Goal: Task Accomplishment & Management: Manage account settings

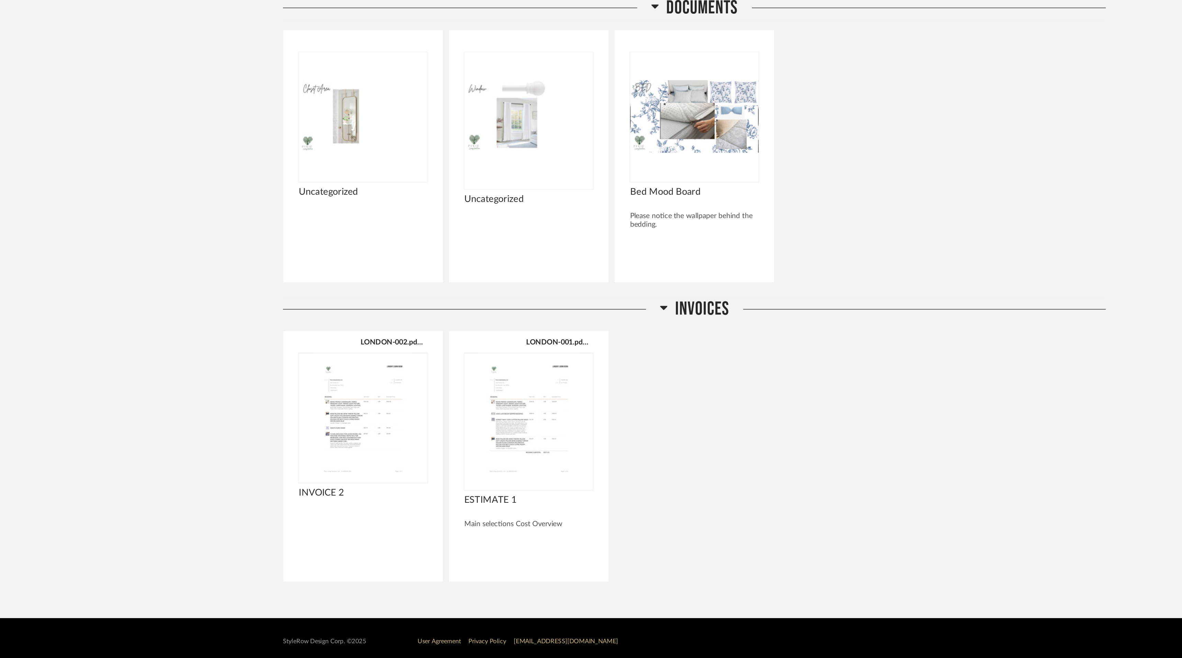
scroll to position [1414, 0]
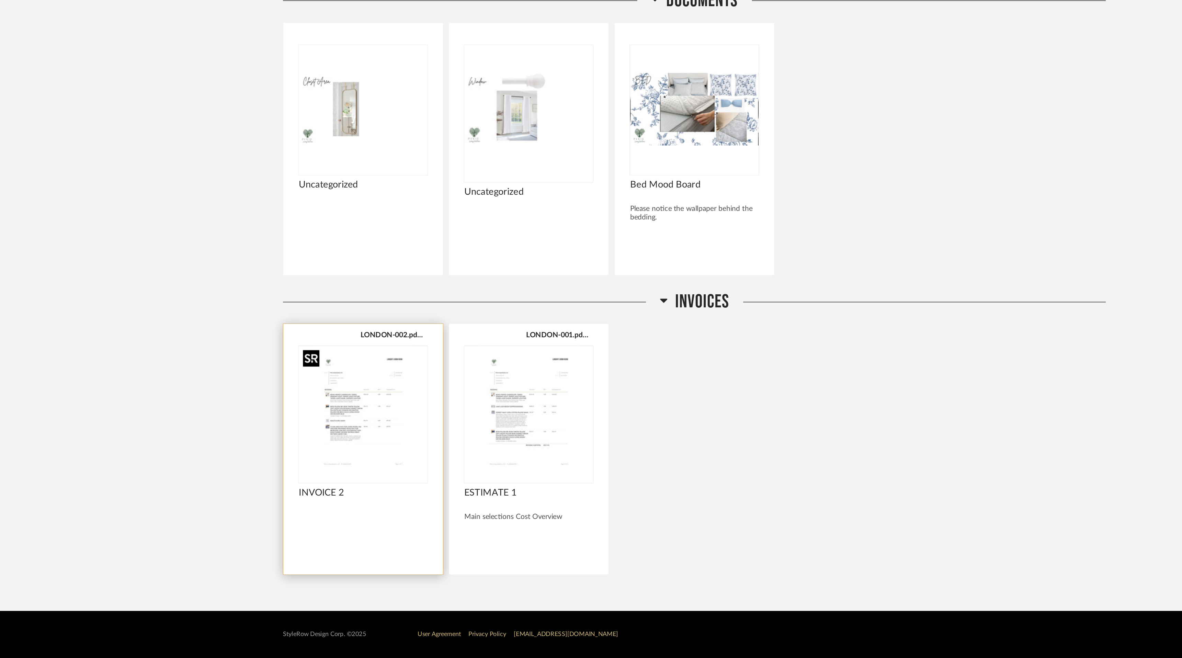
click at [377, 502] on div at bounding box center [370, 494] width 86 height 91
click at [382, 504] on img "0" at bounding box center [370, 492] width 86 height 86
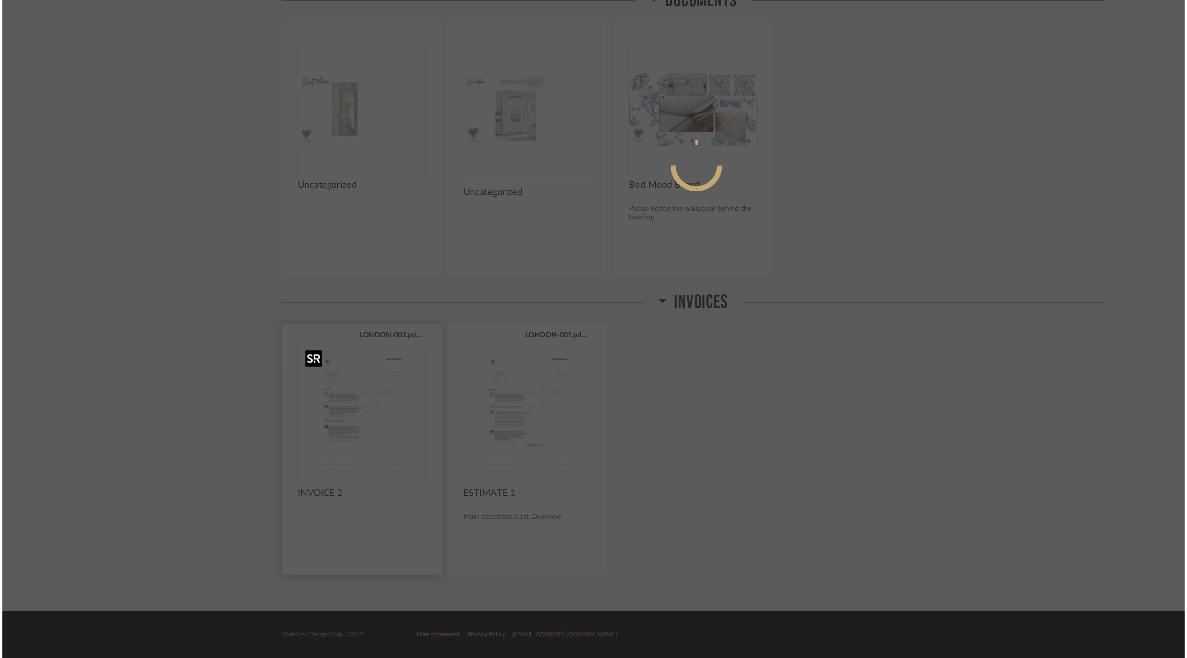
scroll to position [0, 0]
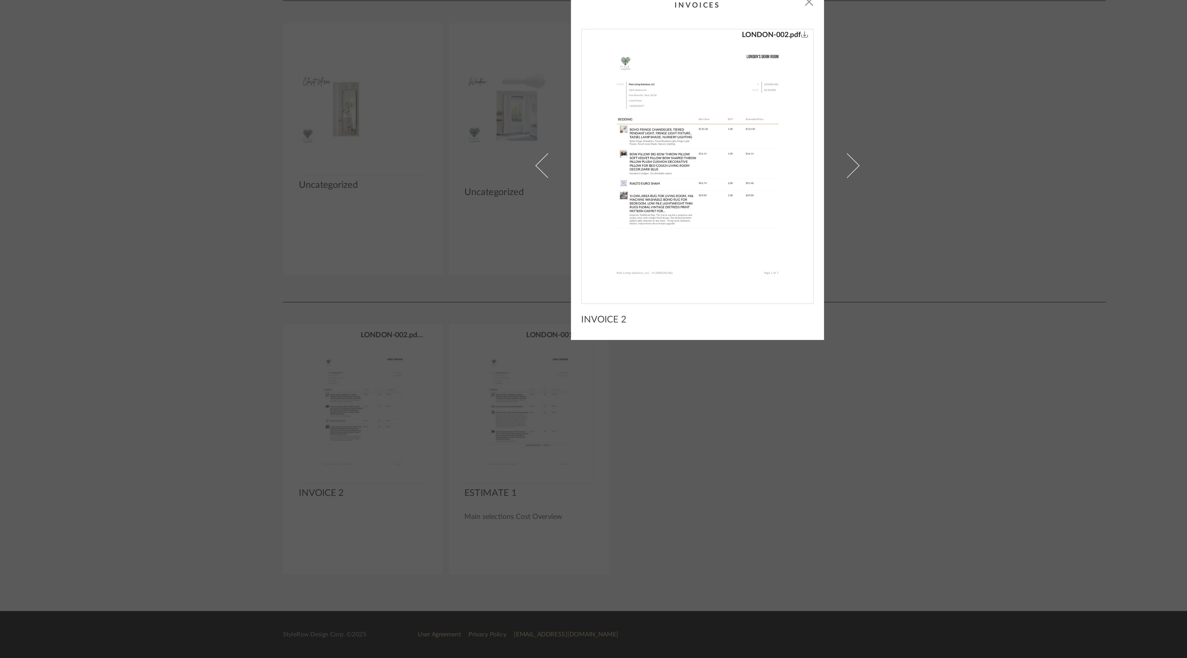
click at [586, 328] on img "0" at bounding box center [593, 327] width 139 height 178
click at [212, 456] on div "× LONDON-002.pdf INVOICE 2" at bounding box center [593, 329] width 1187 height 658
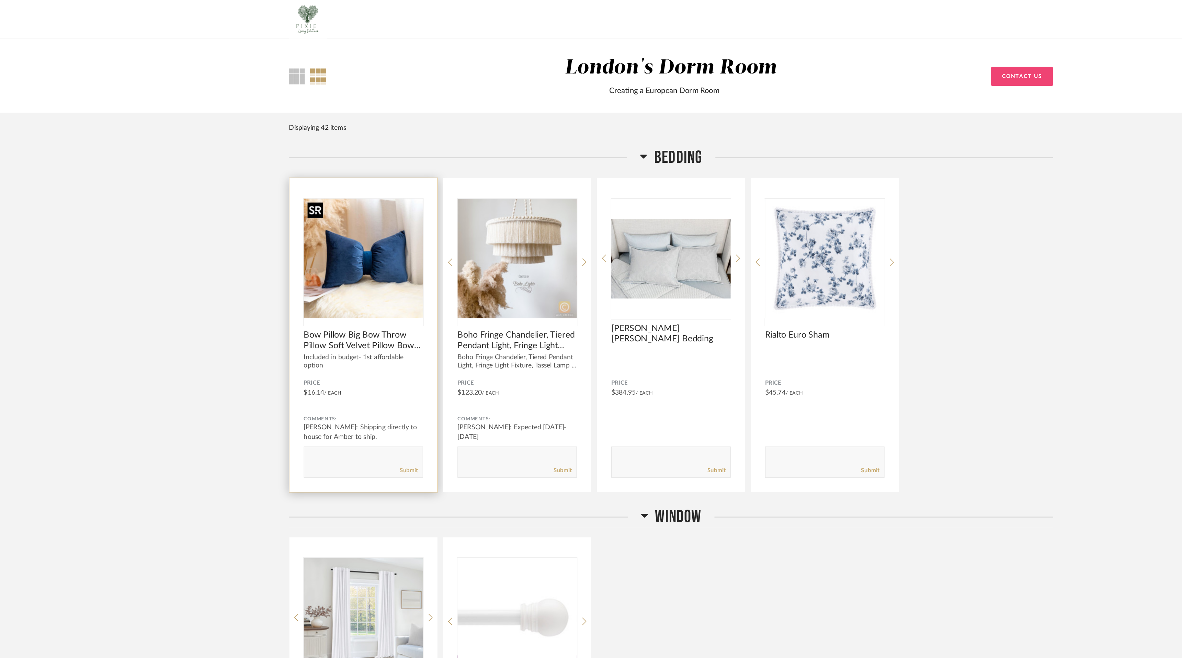
click at [372, 180] on img "0" at bounding box center [370, 186] width 86 height 86
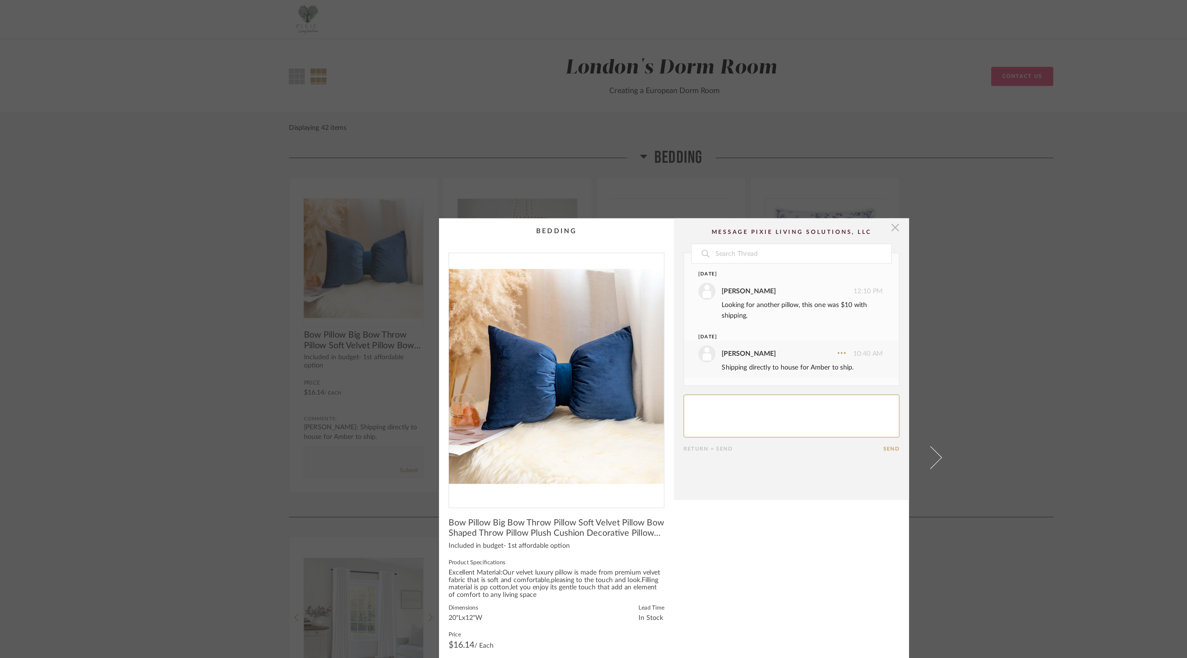
click at [749, 165] on span "button" at bounding box center [752, 164] width 14 height 14
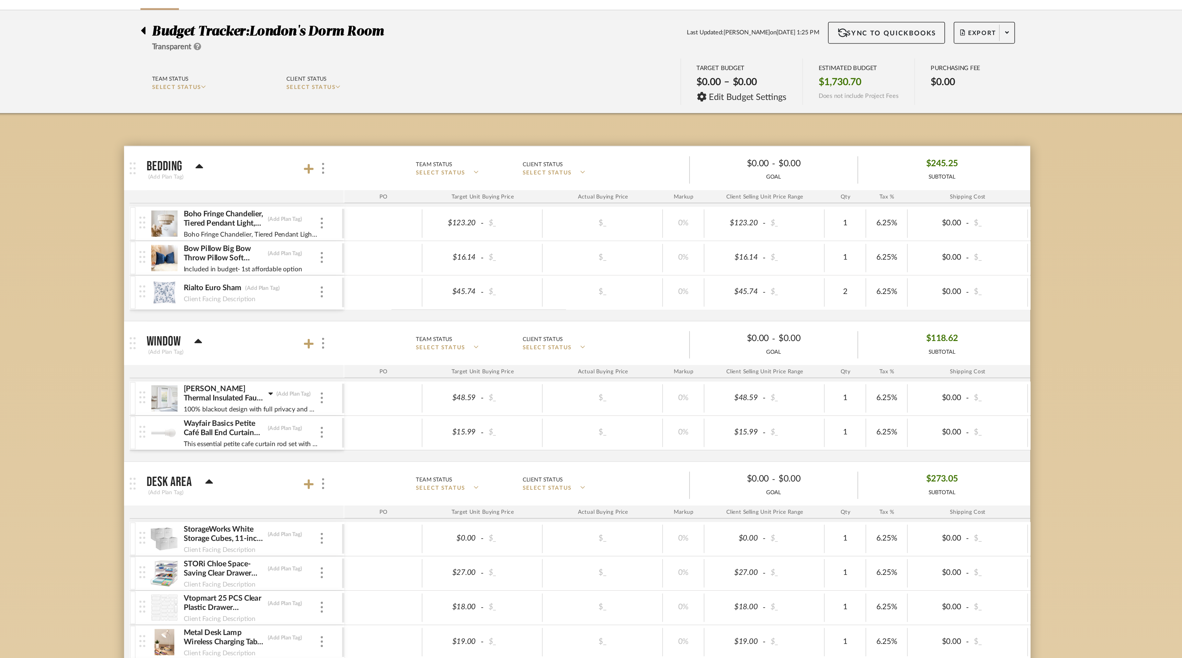
click at [319, 18] on icon at bounding box center [318, 19] width 3 height 5
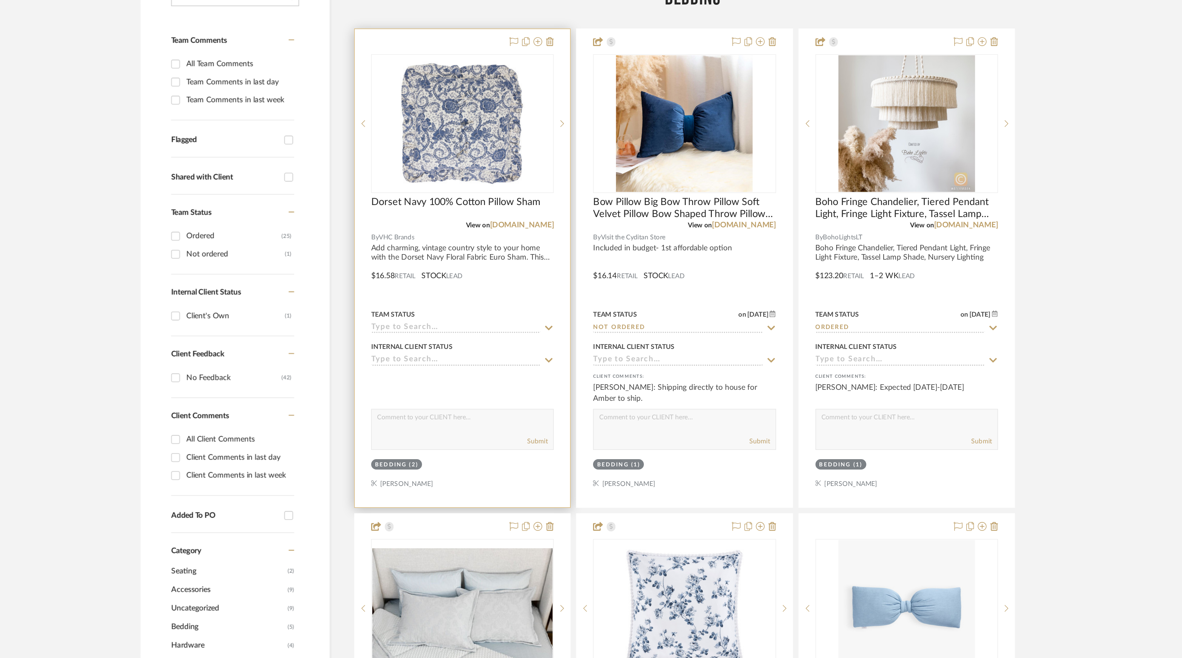
click at [572, 386] on icon at bounding box center [573, 387] width 6 height 5
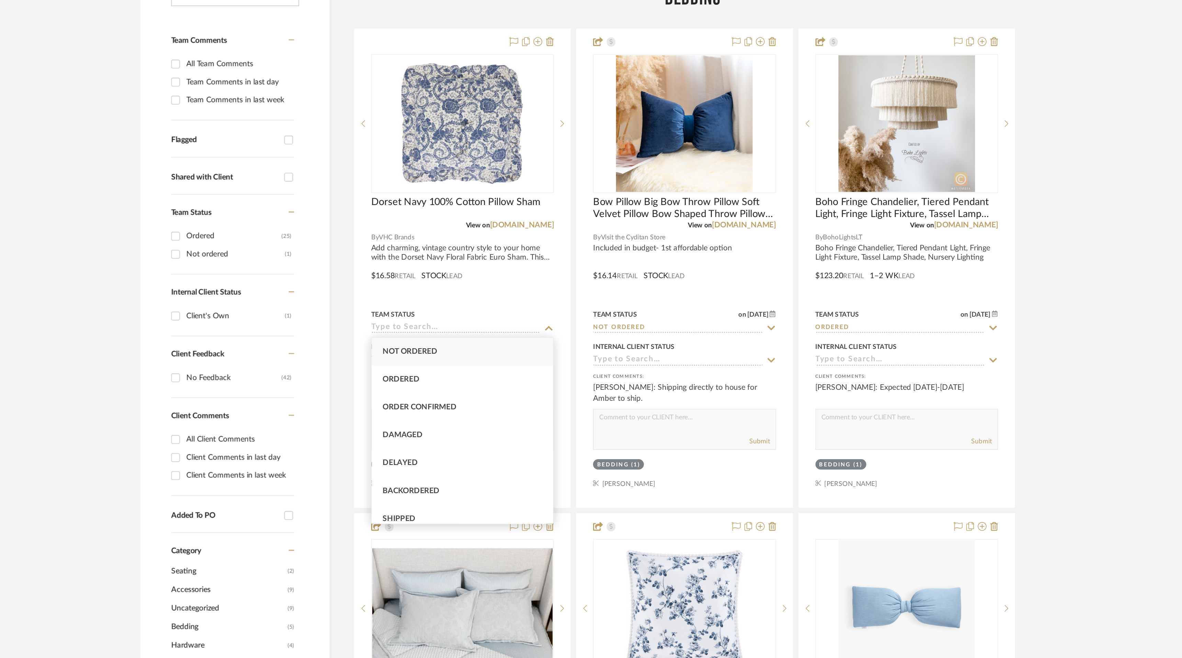
click at [626, 189] on div at bounding box center [543, 182] width 185 height 18
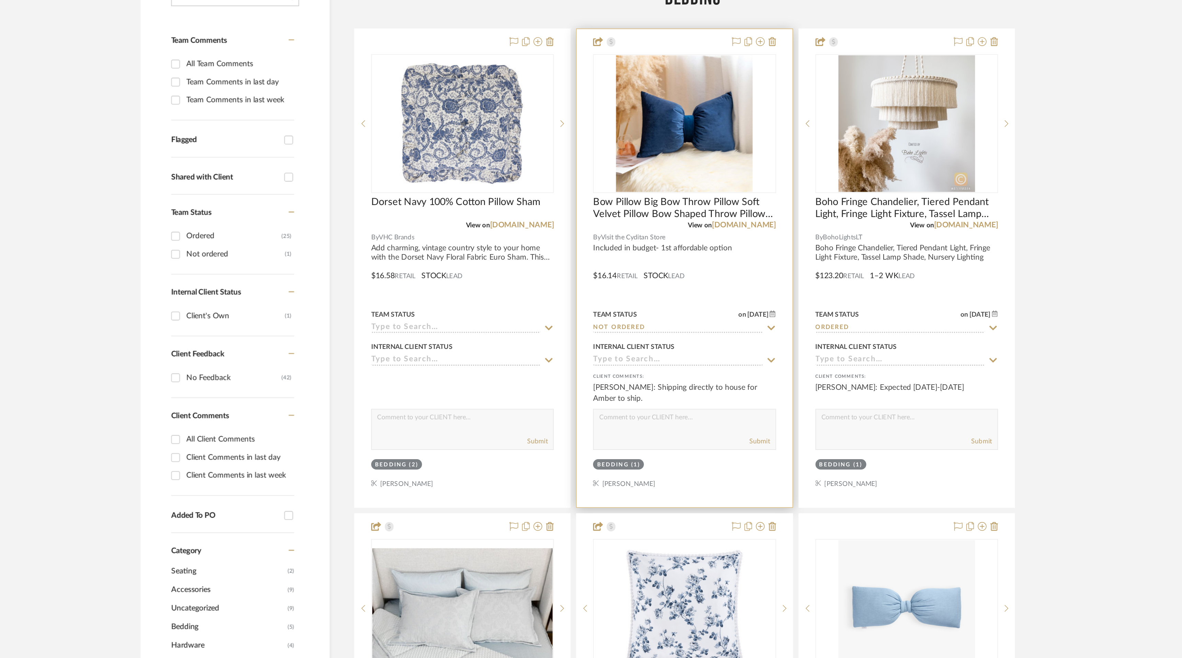
click at [711, 385] on icon at bounding box center [713, 387] width 6 height 5
click at [712, 386] on icon at bounding box center [713, 387] width 6 height 5
type input "[DATE]"
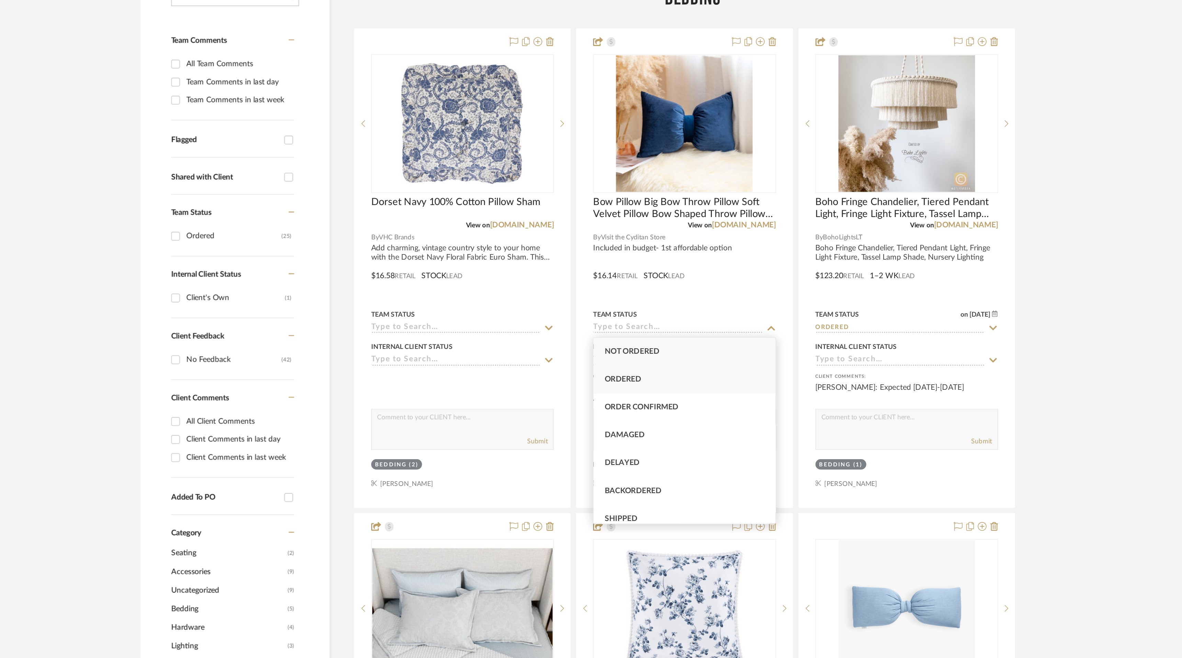
click at [685, 424] on div "Ordered" at bounding box center [658, 420] width 114 height 18
type input "Ordered"
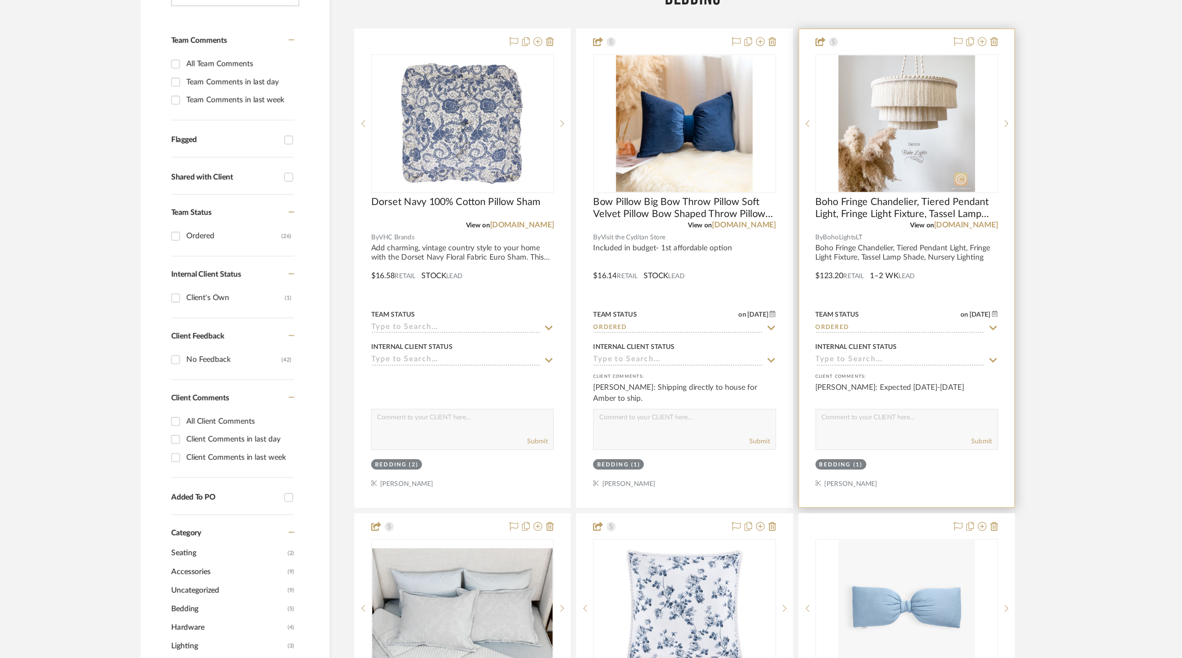
click at [852, 387] on icon at bounding box center [852, 387] width 6 height 5
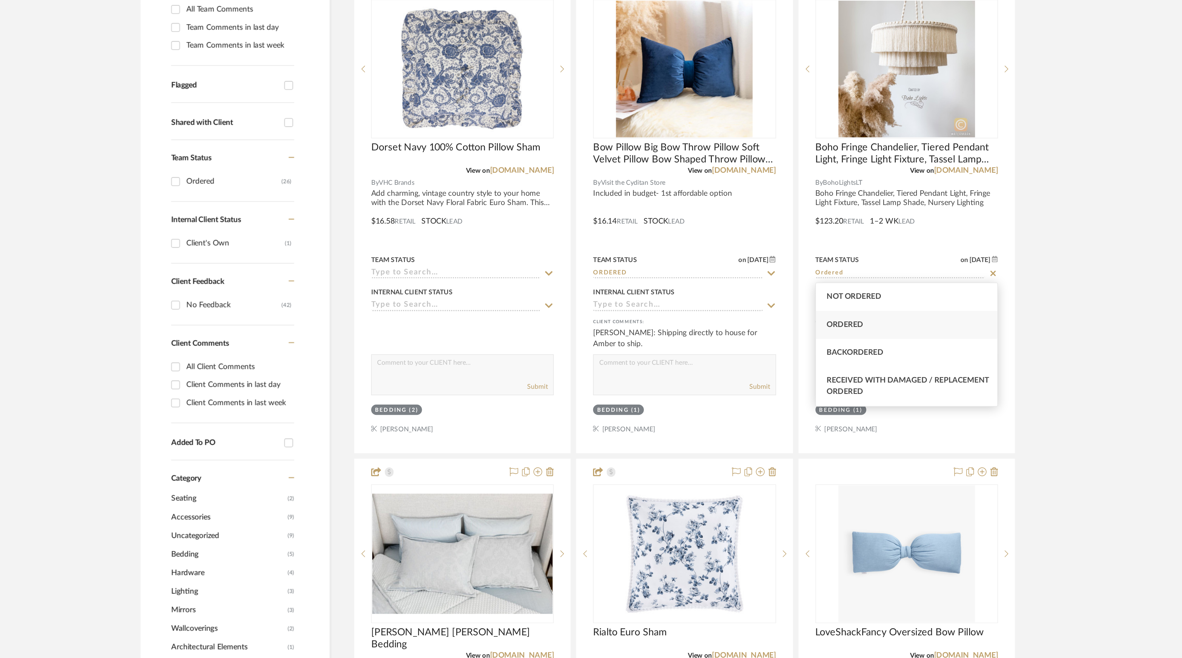
type input "Not ordered"
type input "[DATE]"
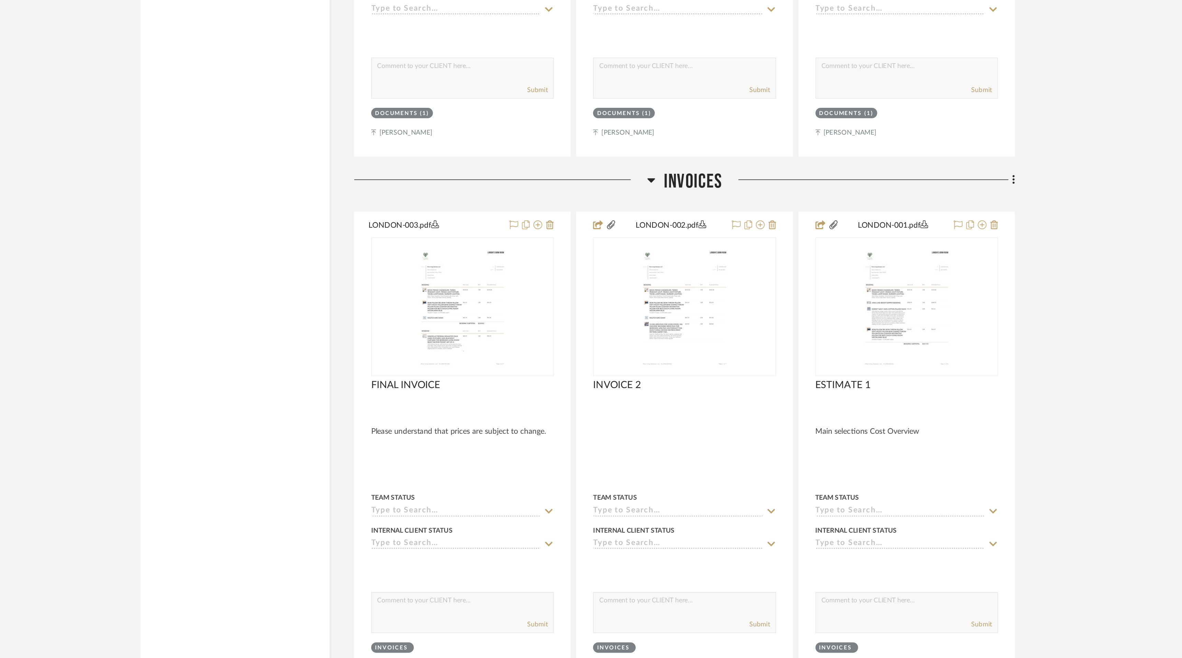
scroll to position [5094, 0]
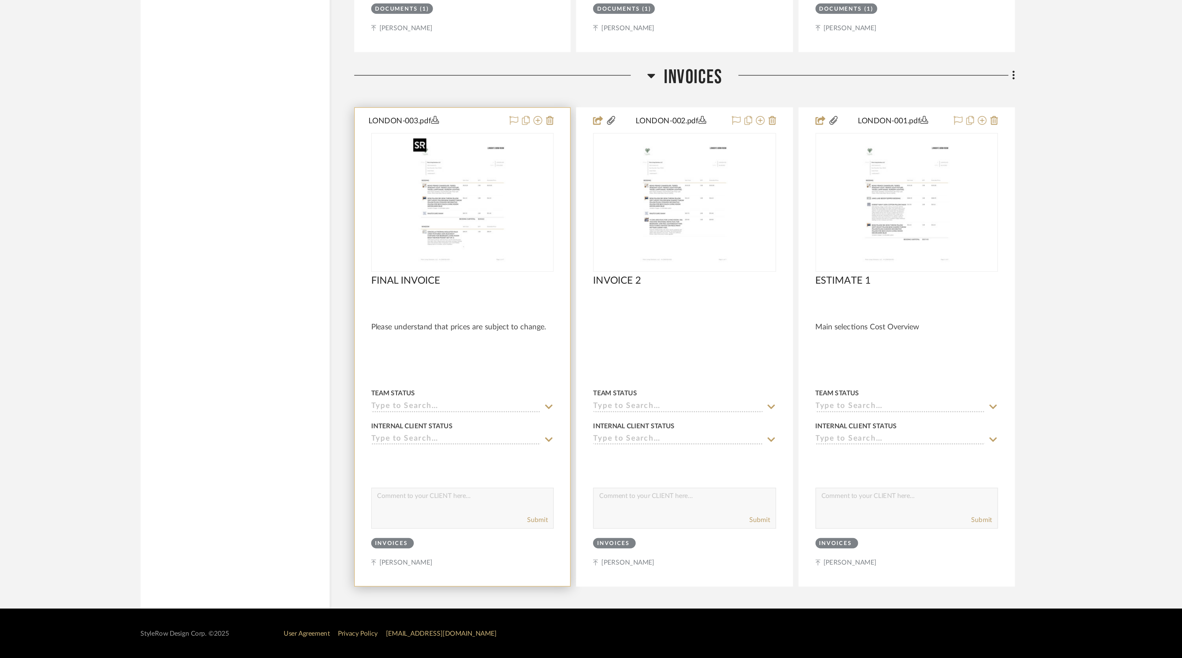
click at [519, 389] on img "0" at bounding box center [518, 372] width 67 height 86
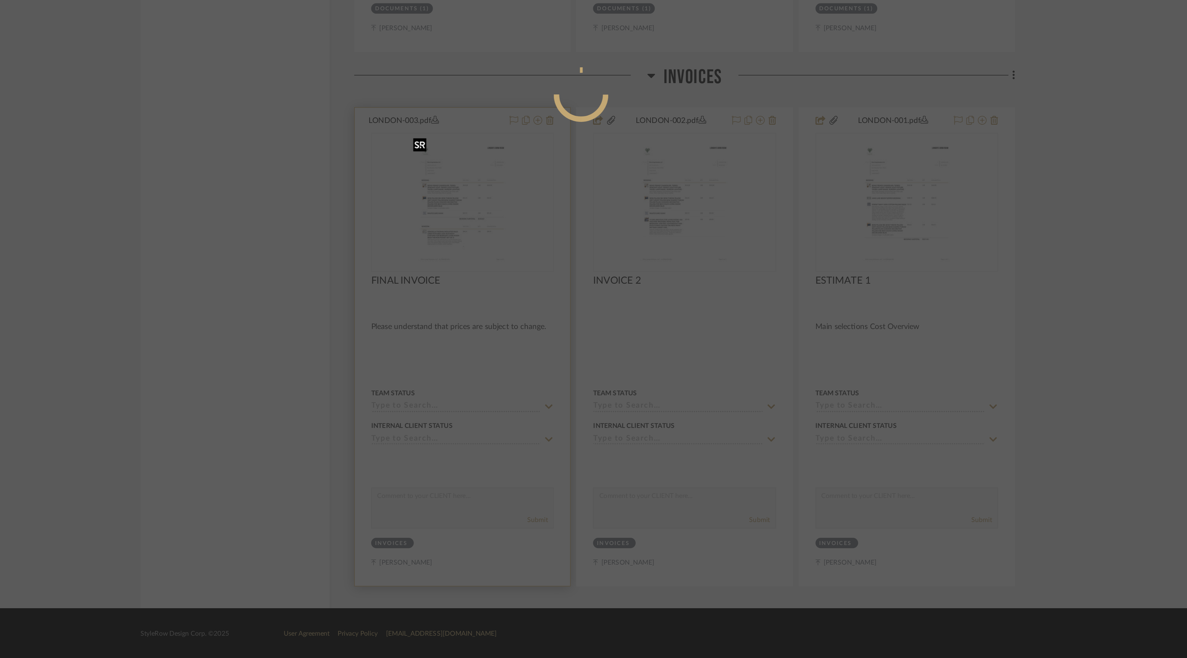
scroll to position [0, 0]
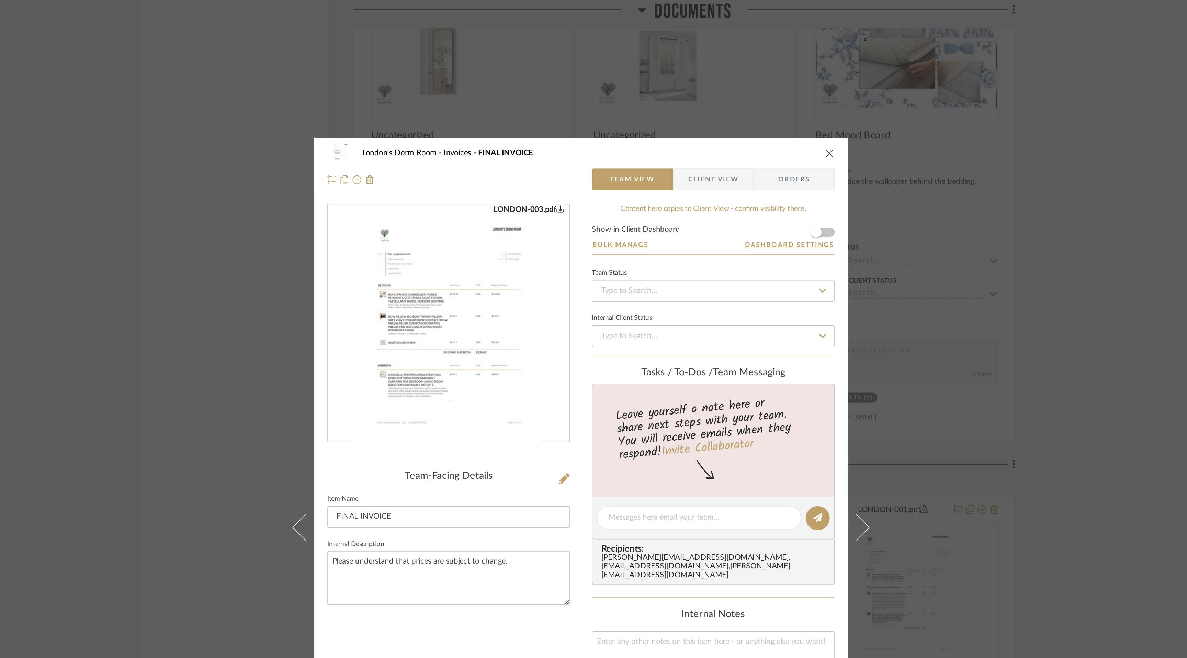
click at [680, 115] on span "Client View" at bounding box center [677, 113] width 32 height 14
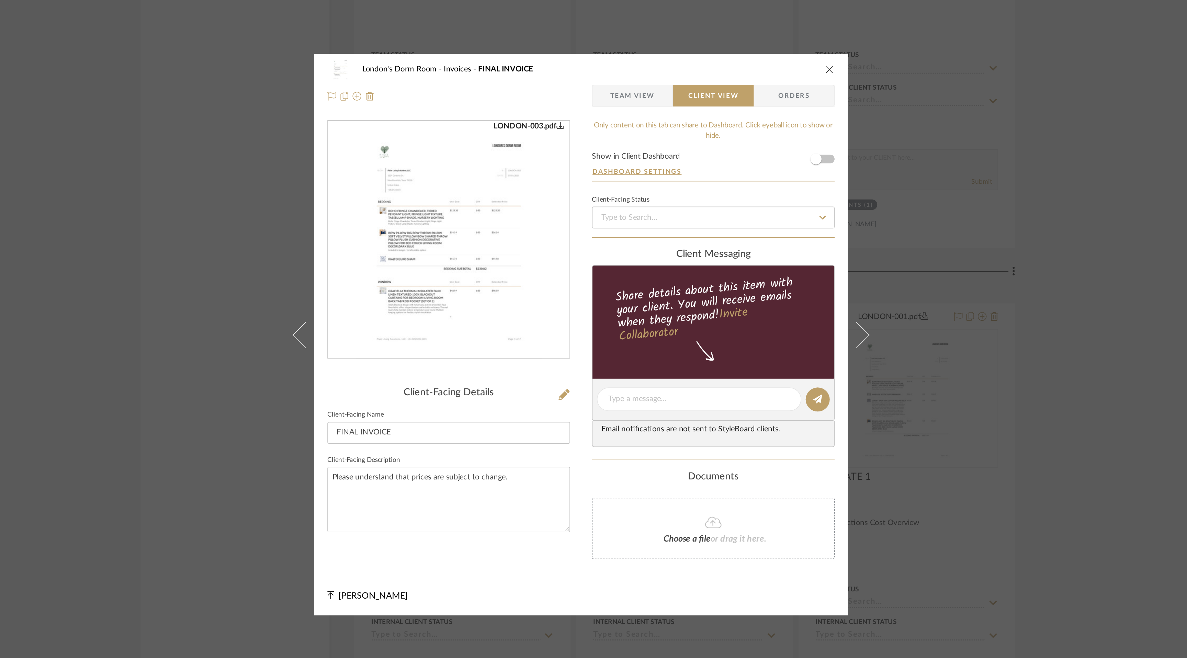
click at [740, 257] on fa-icon at bounding box center [745, 258] width 10 height 8
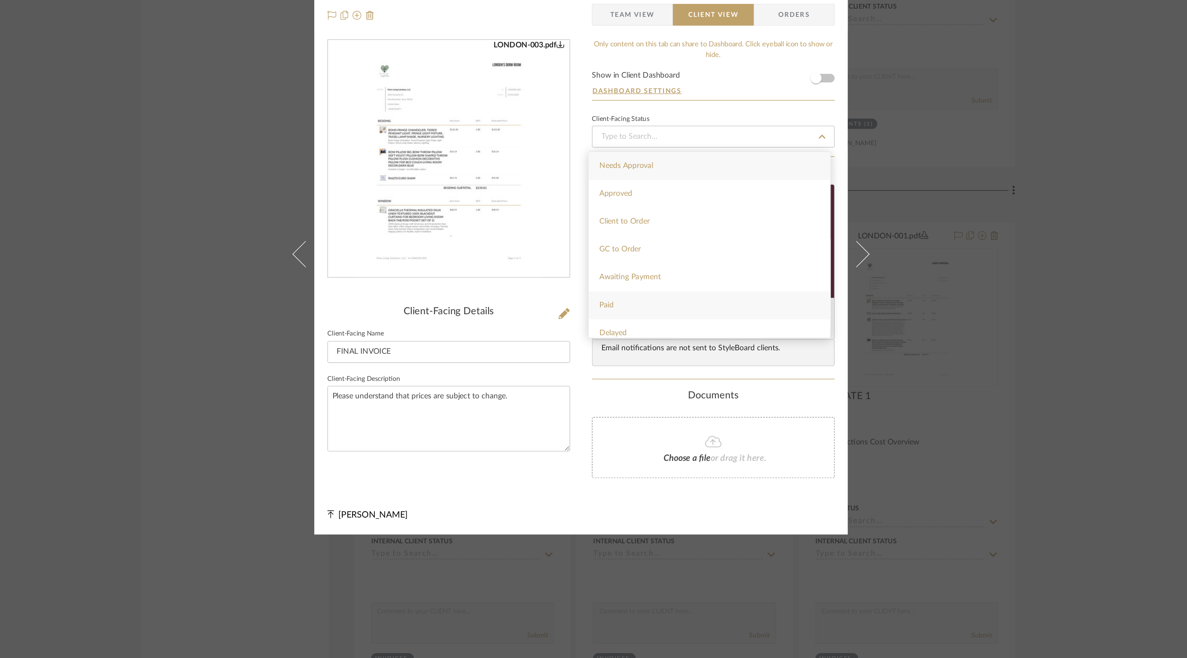
click at [712, 369] on div "Paid" at bounding box center [674, 364] width 152 height 18
type input "[DATE]"
type input "Paid"
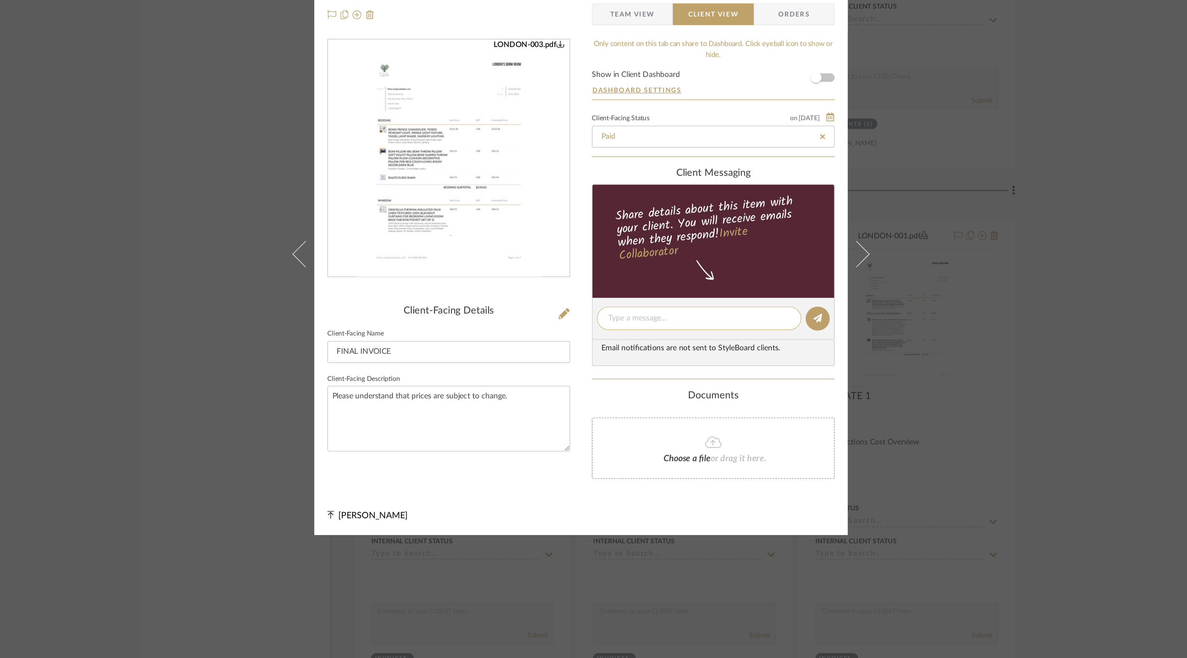
click at [653, 371] on textarea at bounding box center [667, 371] width 114 height 7
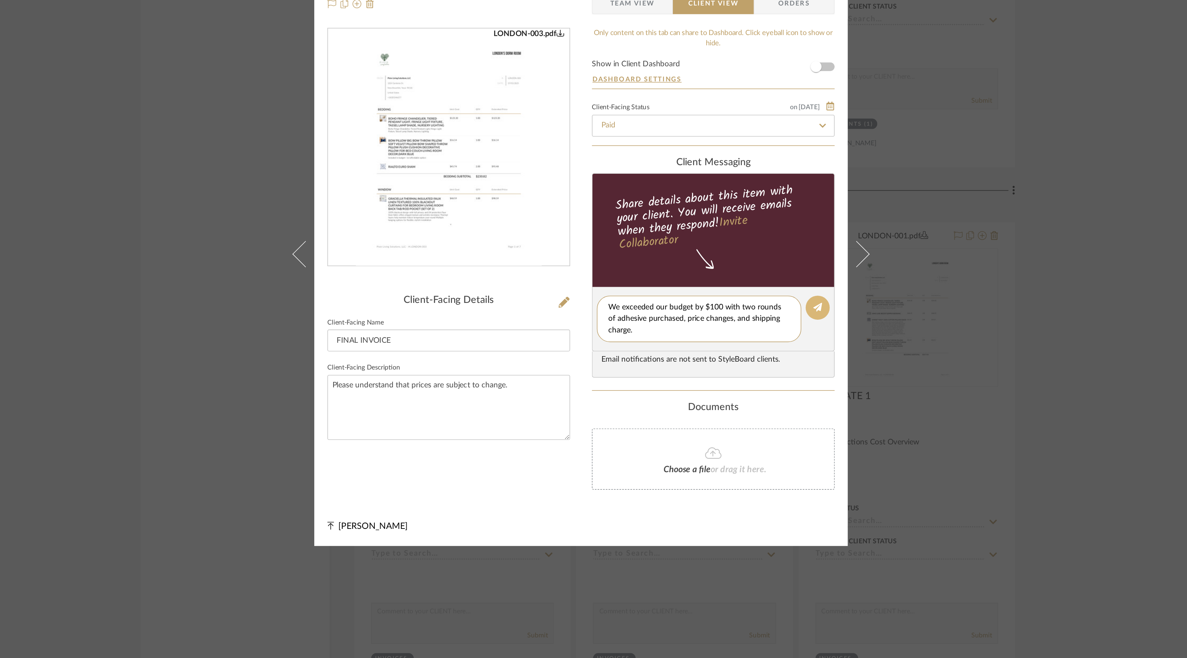
type textarea "We exceeded our budget by $100 with two rounds of adhesive purchased, price cha…"
click at [739, 365] on icon at bounding box center [741, 364] width 5 height 5
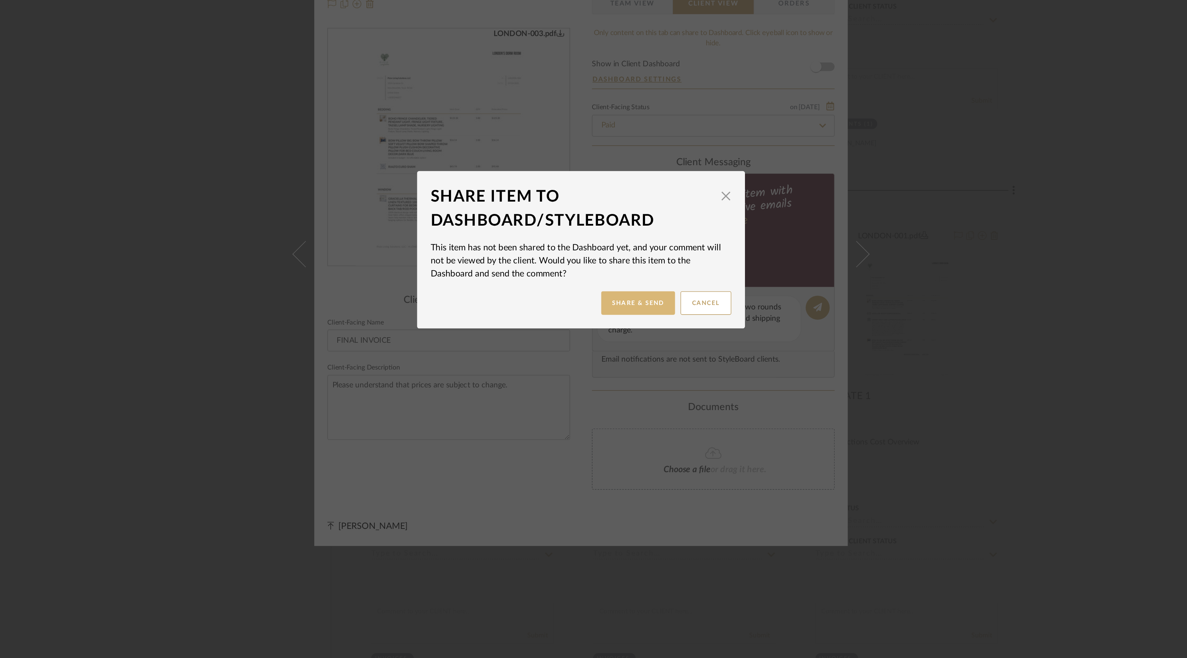
click at [628, 362] on button "Share & Send" at bounding box center [629, 362] width 46 height 15
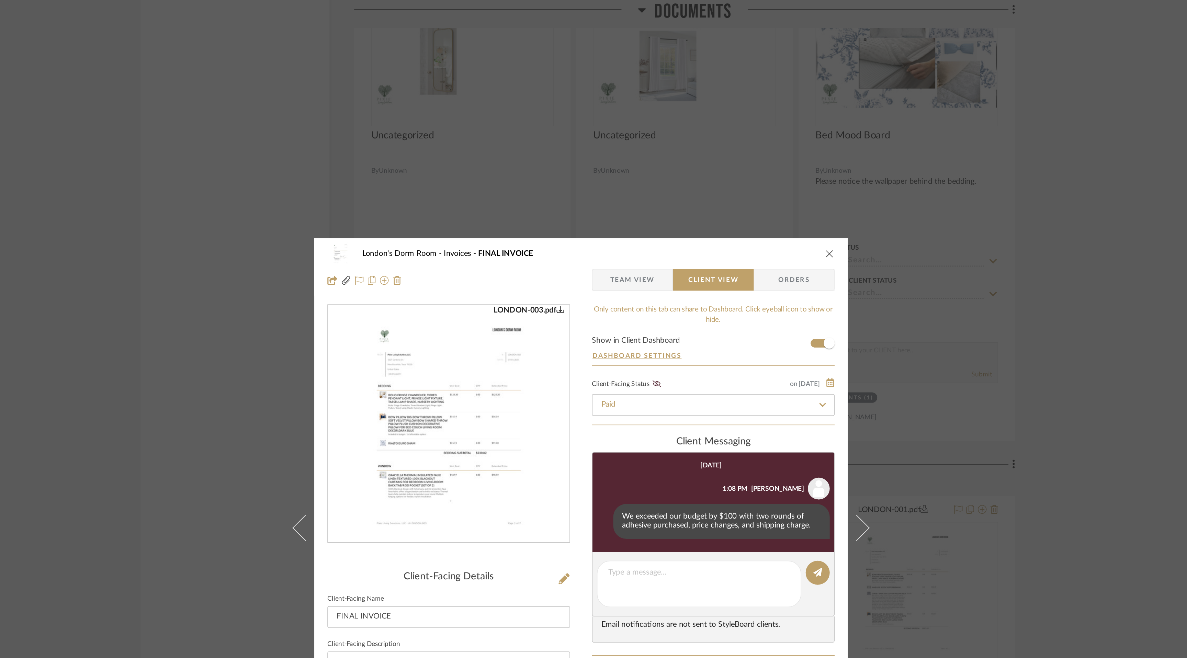
click at [748, 160] on icon "close" at bounding box center [749, 159] width 5 height 5
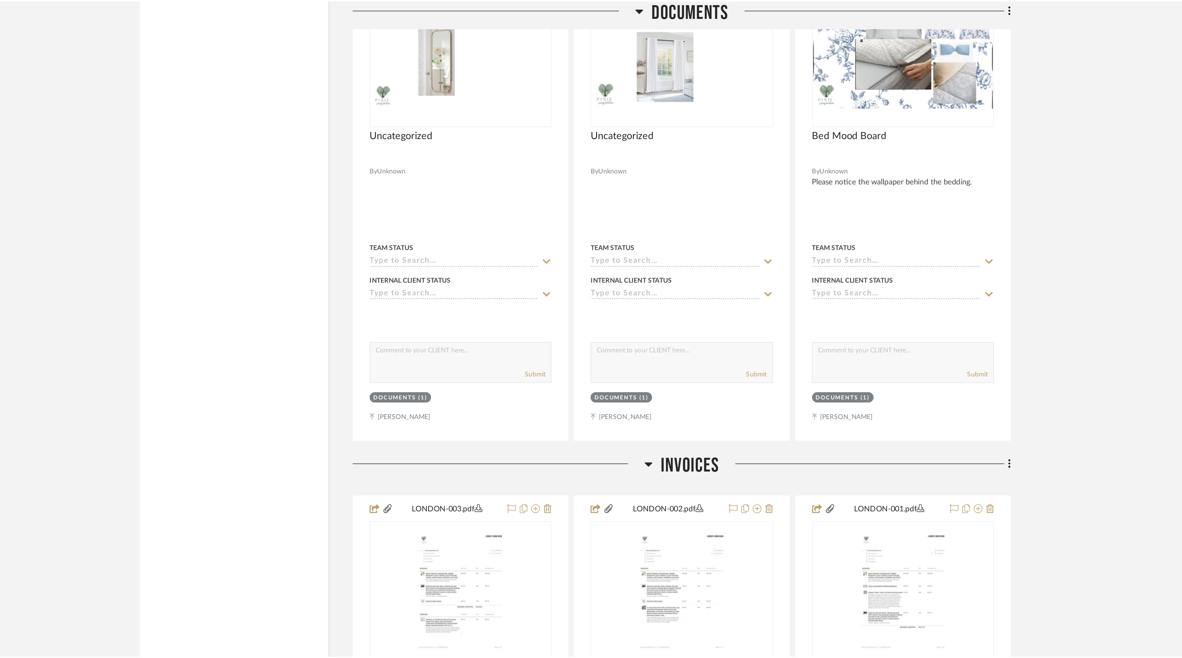
scroll to position [5094, 0]
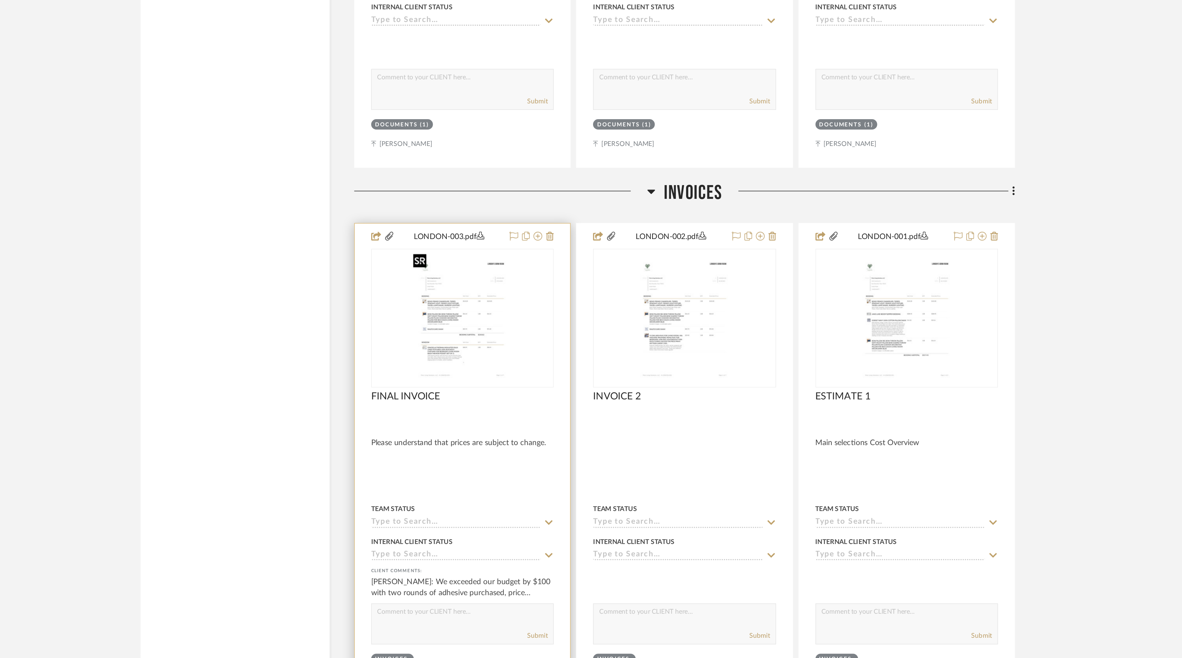
click at [532, 388] on img "0" at bounding box center [518, 372] width 67 height 86
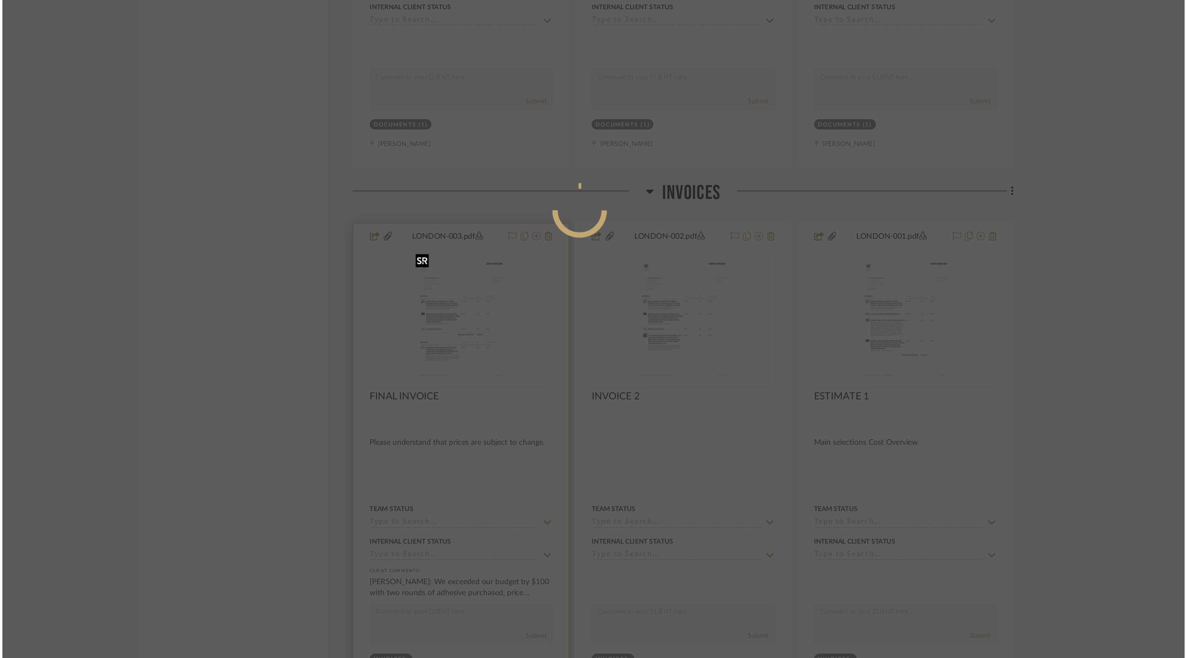
scroll to position [0, 0]
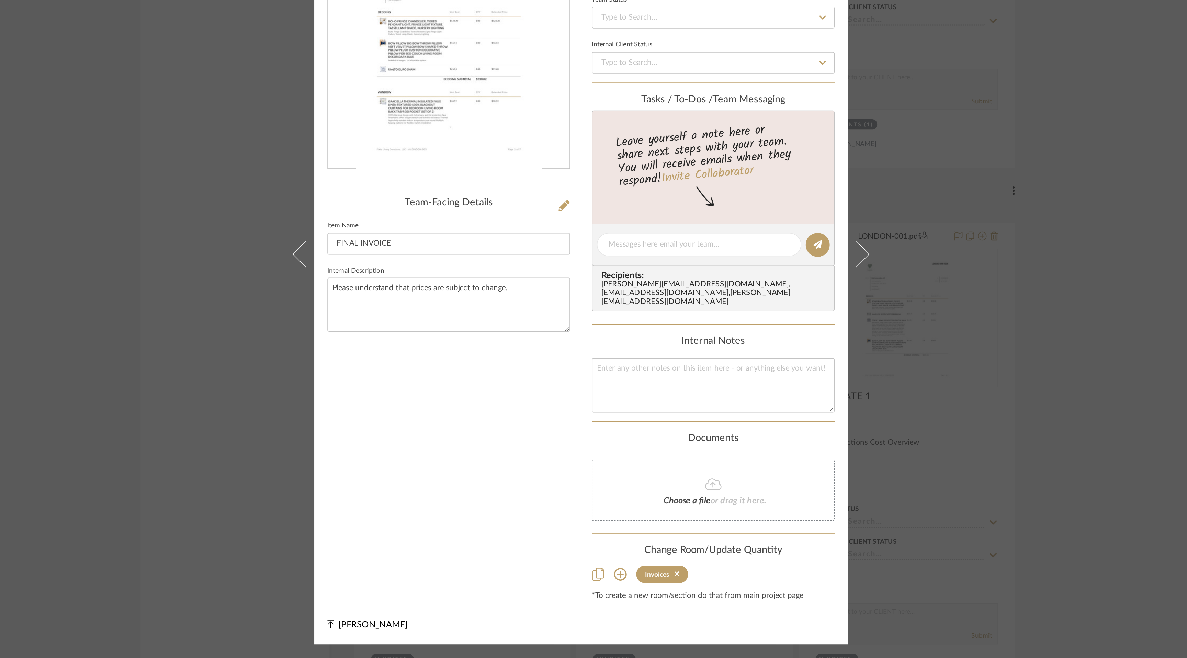
click at [515, 231] on img "0" at bounding box center [510, 203] width 117 height 149
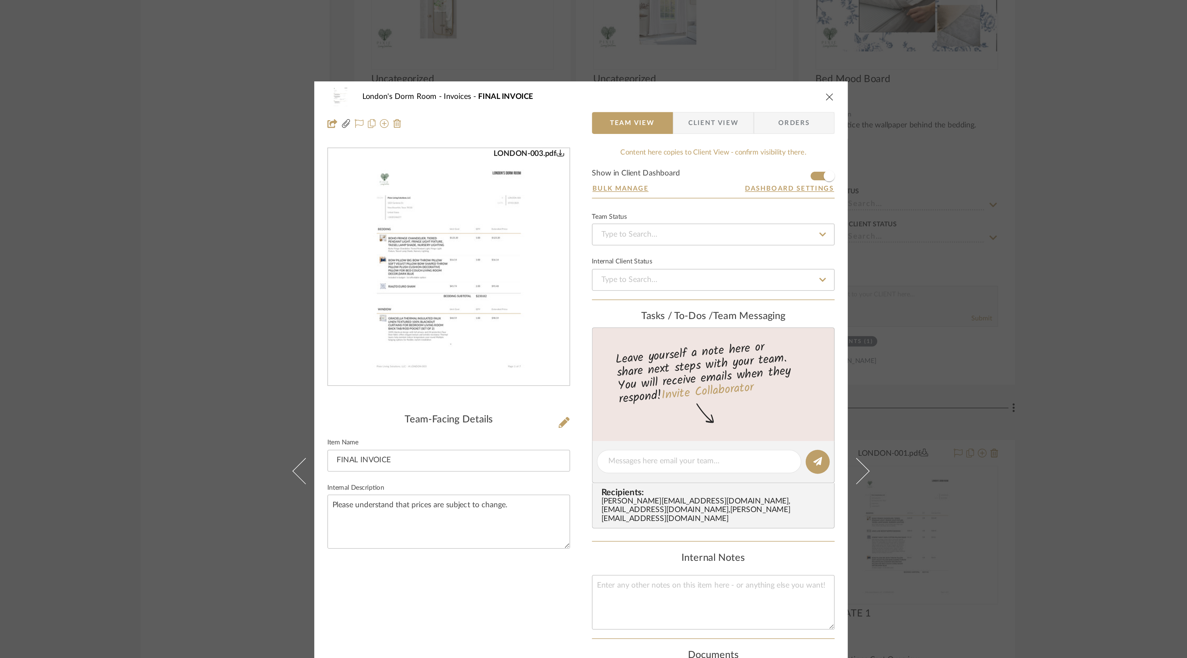
click at [748, 99] on icon "close" at bounding box center [749, 95] width 5 height 5
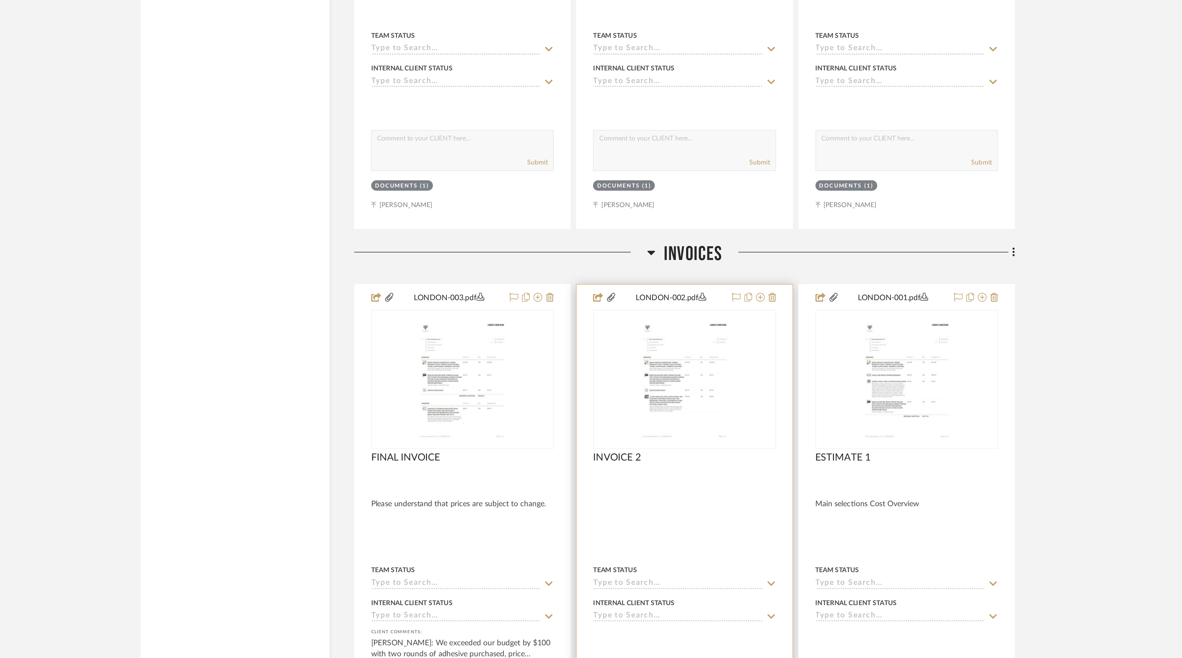
scroll to position [5094, 0]
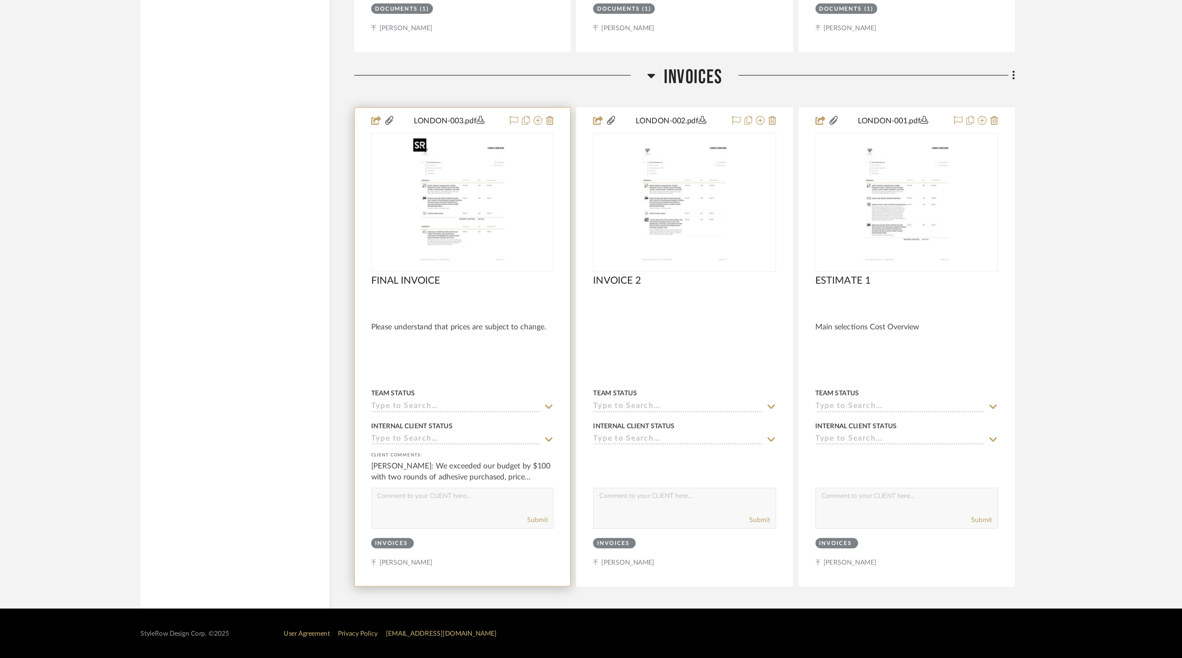
click at [520, 375] on img "0" at bounding box center [518, 372] width 67 height 86
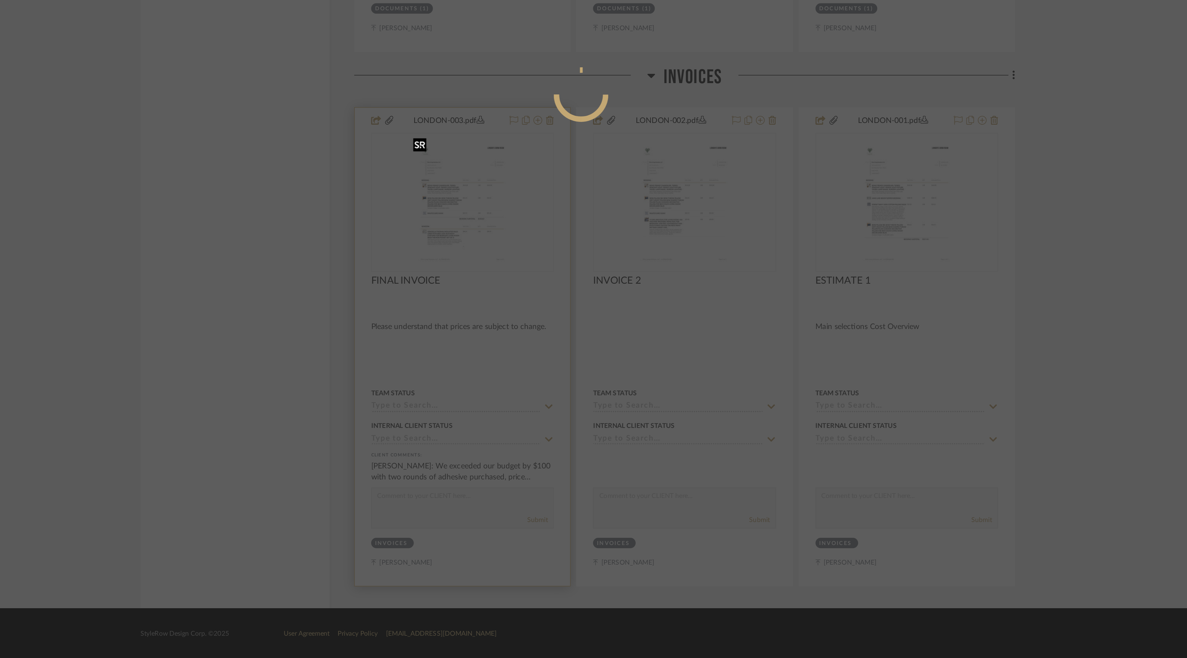
scroll to position [0, 0]
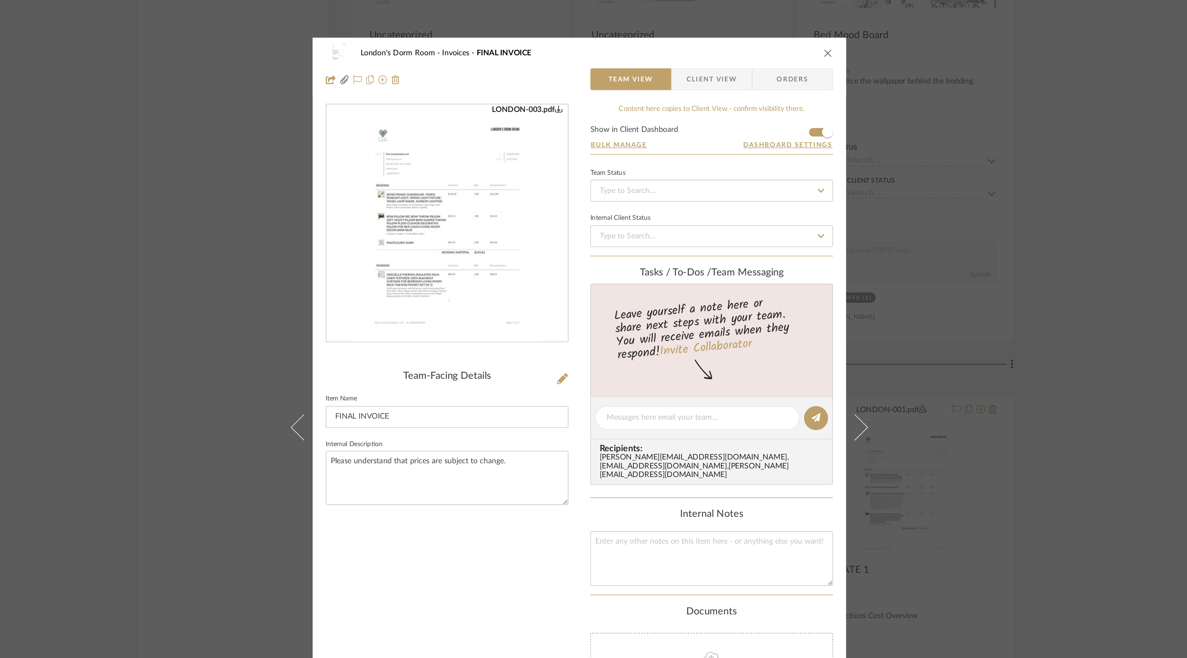
click at [677, 116] on span "Client View" at bounding box center [677, 113] width 32 height 14
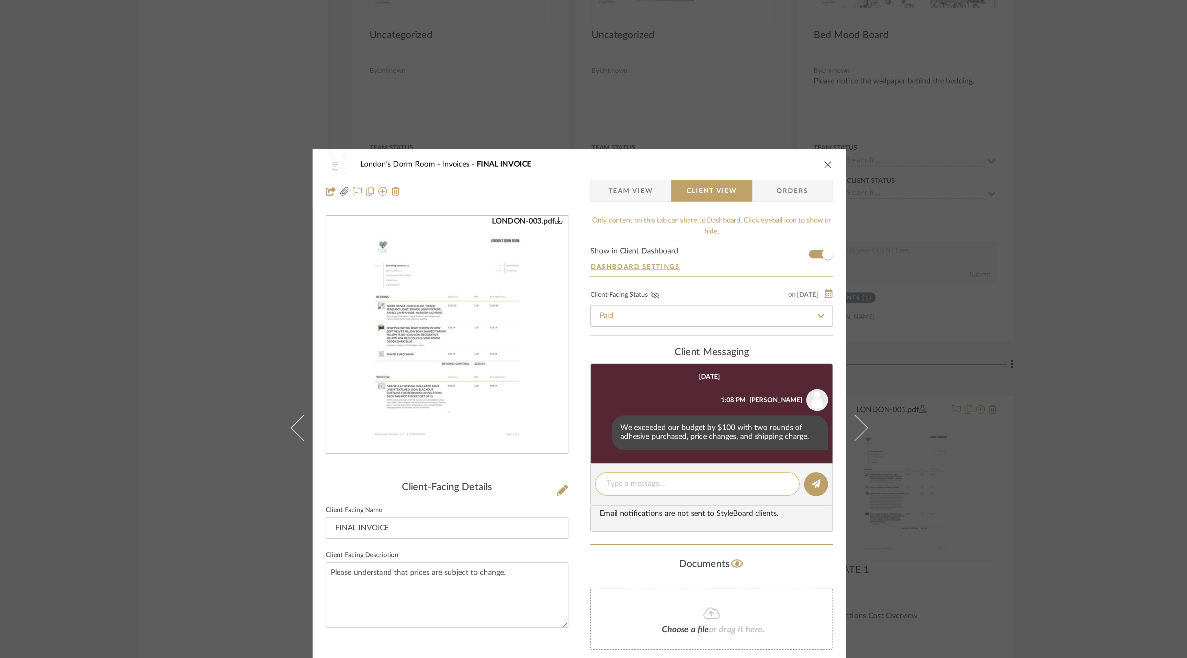
click at [673, 368] on textarea at bounding box center [667, 366] width 114 height 7
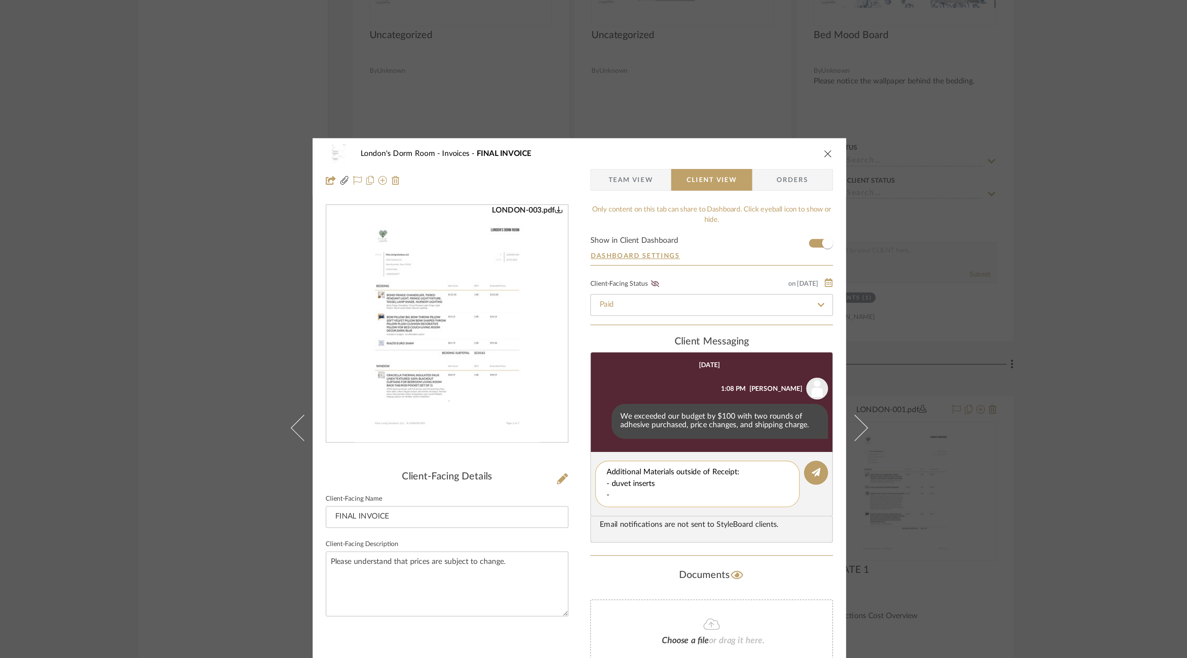
click at [612, 369] on textarea "Additional Materials outside of Receipt: - duvet inserts -" at bounding box center [667, 367] width 114 height 22
click at [615, 376] on textarea "Additional Materials outside of Receipt: - euro duvet inserts -" at bounding box center [667, 367] width 114 height 22
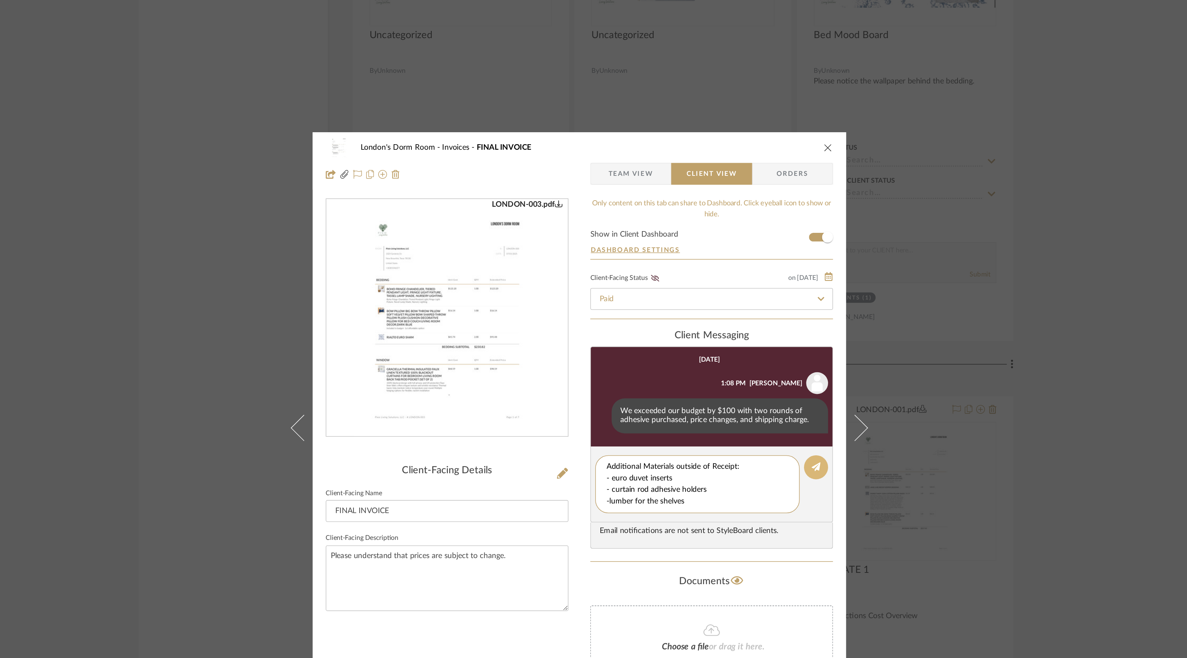
type textarea "Additional Materials outside of Receipt: - euro duvet inserts - curtain rod adh…"
click at [741, 354] on icon at bounding box center [741, 355] width 5 height 5
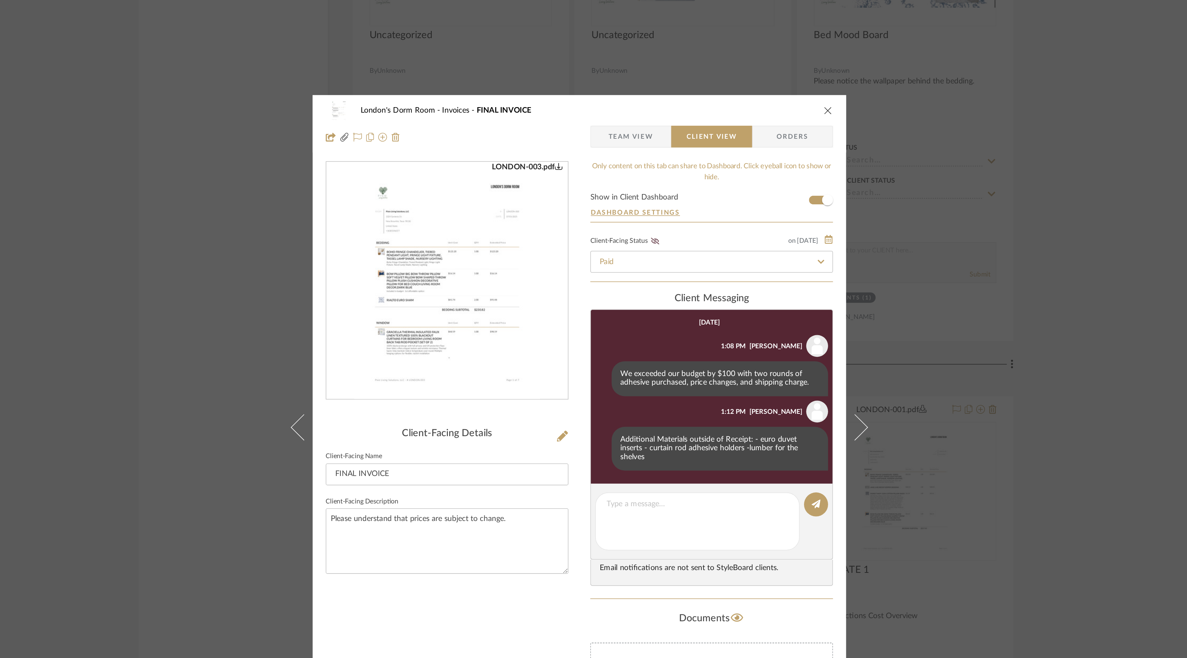
click at [749, 133] on icon "close" at bounding box center [749, 131] width 5 height 5
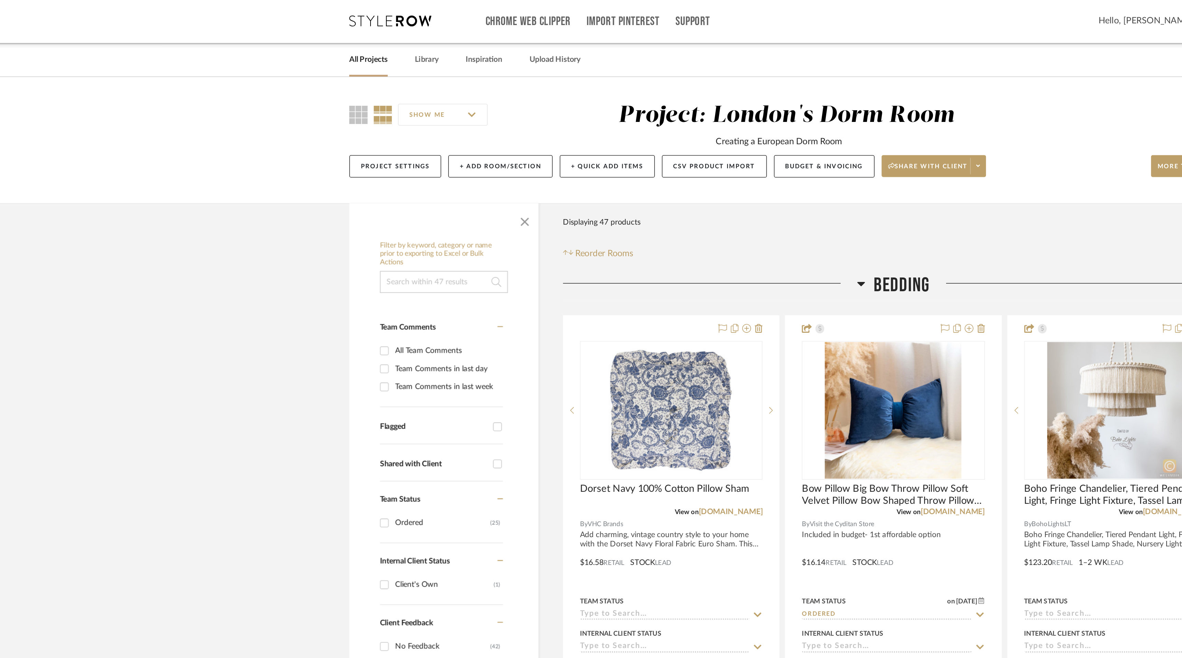
click at [328, 40] on link "All Projects" at bounding box center [329, 38] width 24 height 9
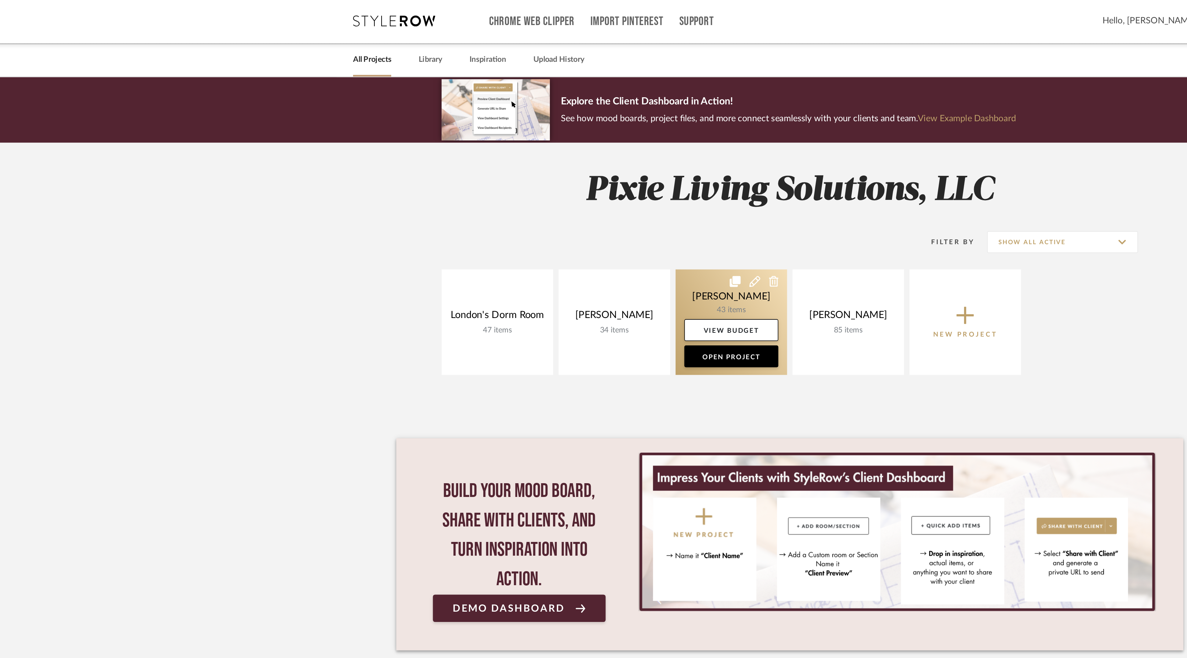
click at [556, 189] on link at bounding box center [557, 203] width 70 height 66
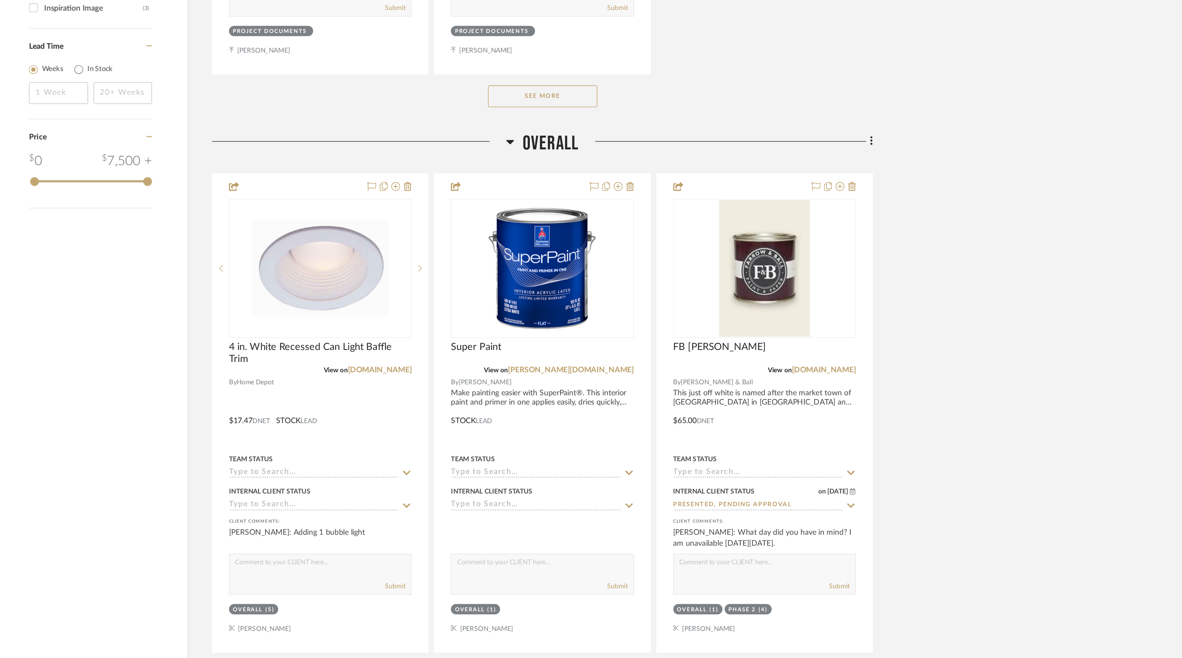
scroll to position [909, 0]
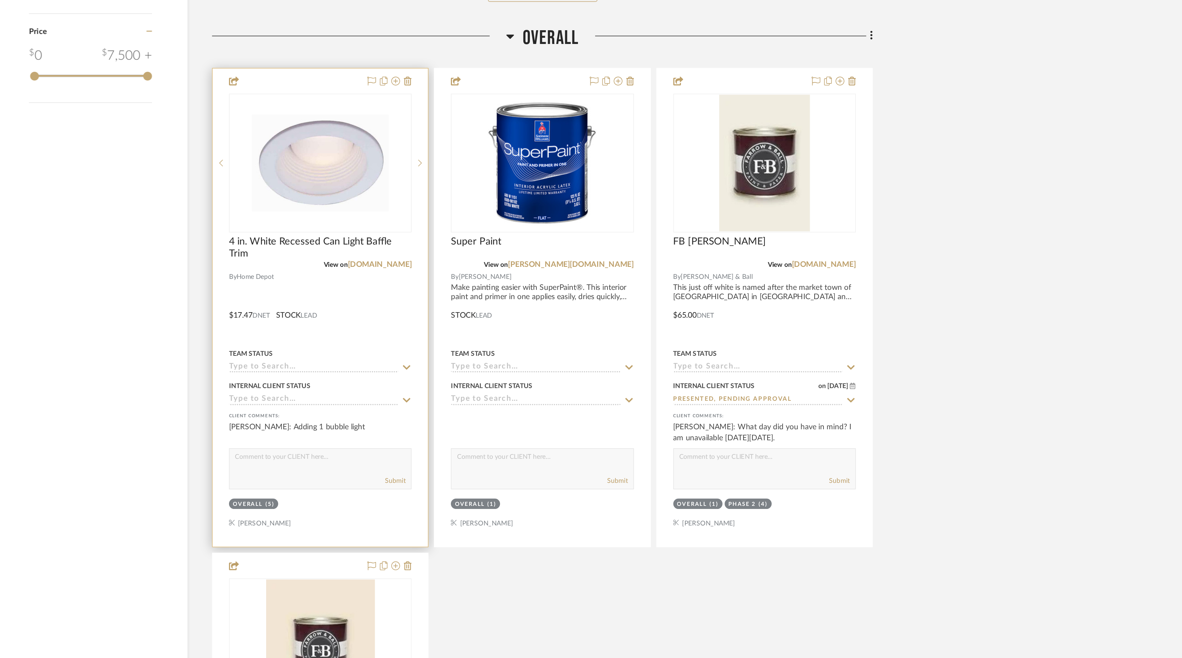
click at [571, 472] on icon at bounding box center [573, 474] width 6 height 5
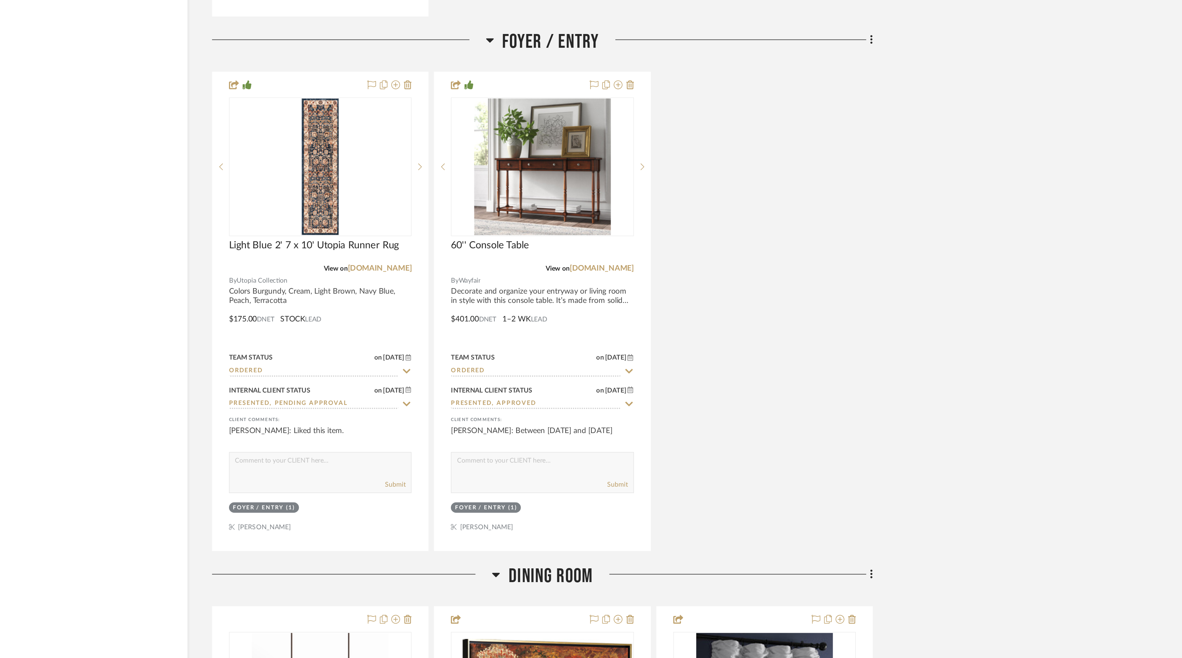
scroll to position [1552, 0]
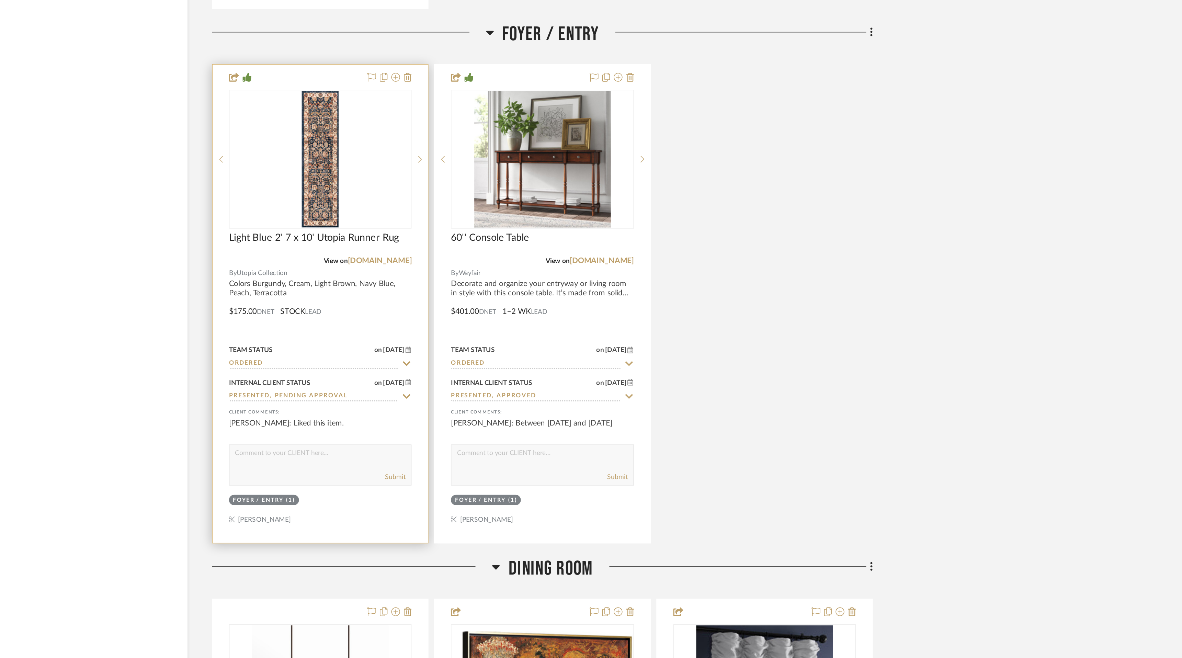
click at [572, 470] on icon at bounding box center [573, 472] width 6 height 5
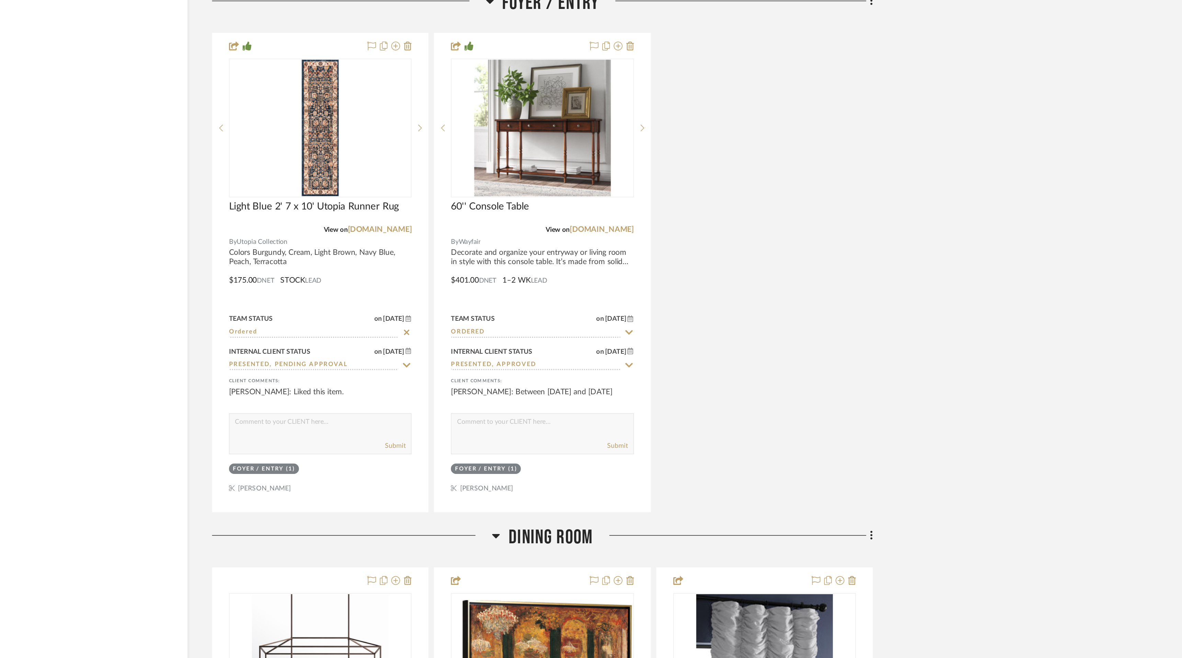
scroll to position [1572, 0]
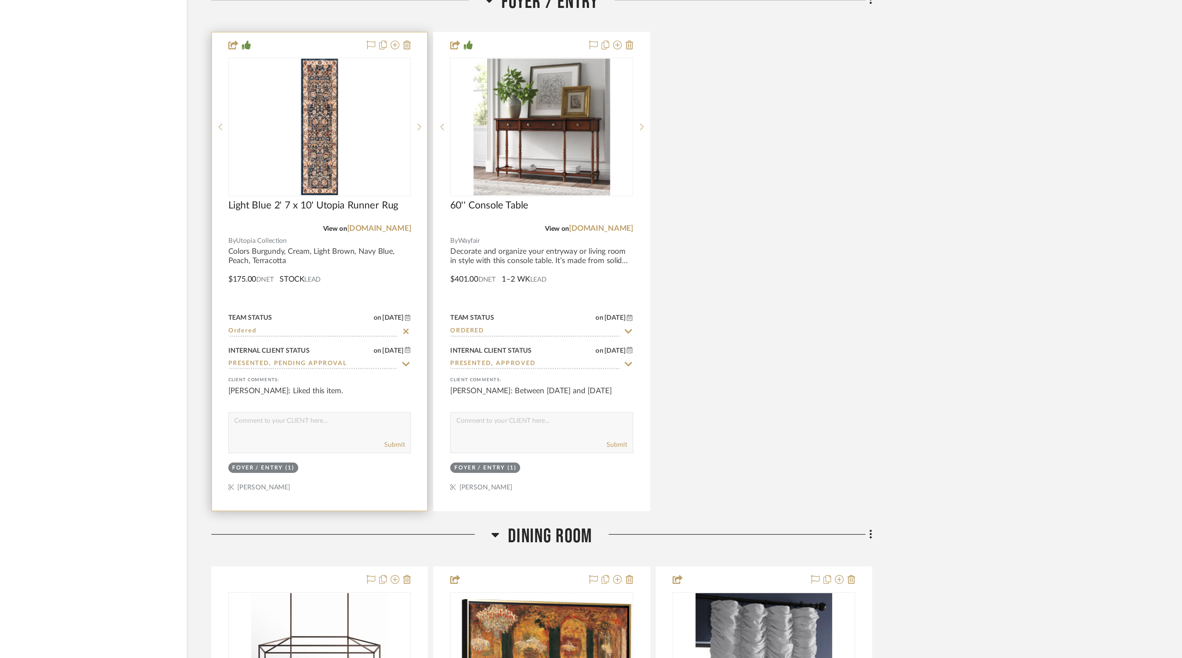
click at [573, 450] on icon at bounding box center [573, 452] width 6 height 5
type input "[DATE]"
click at [572, 450] on icon at bounding box center [573, 452] width 6 height 5
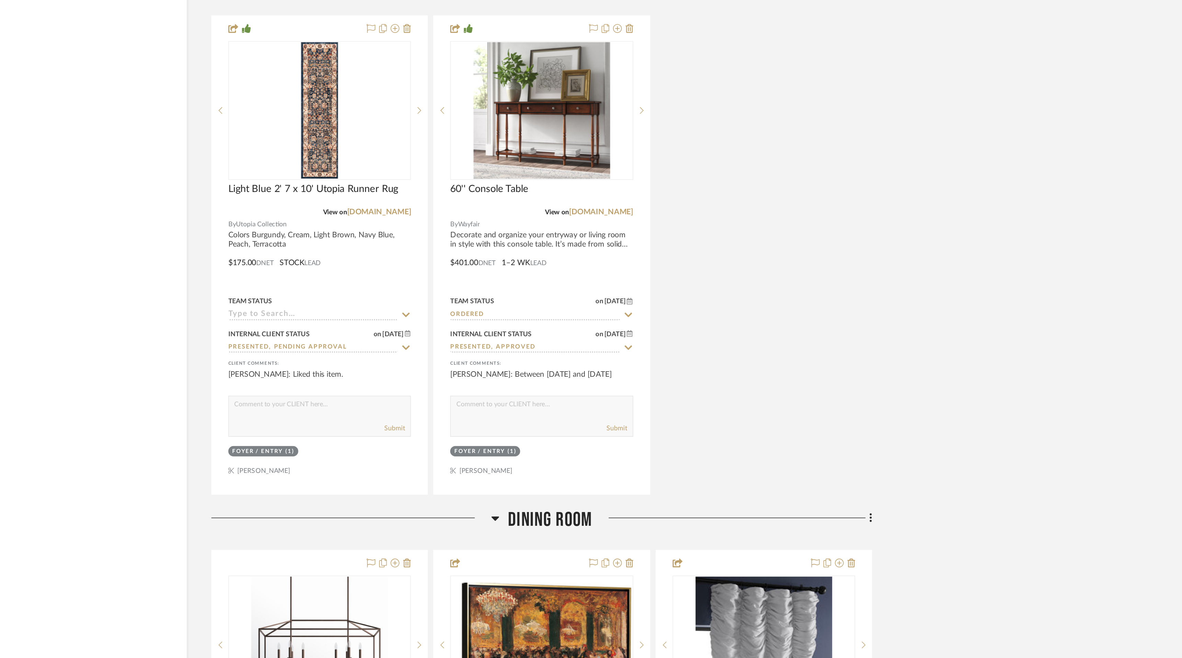
scroll to position [1584, 0]
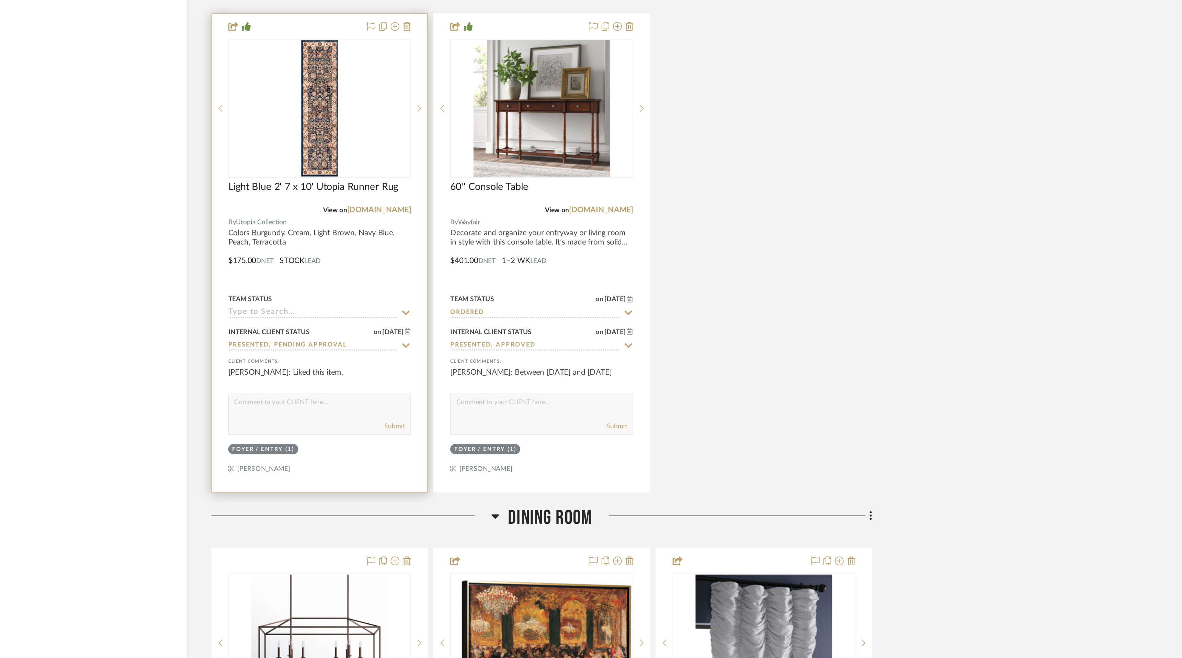
click at [572, 438] on icon at bounding box center [573, 440] width 6 height 5
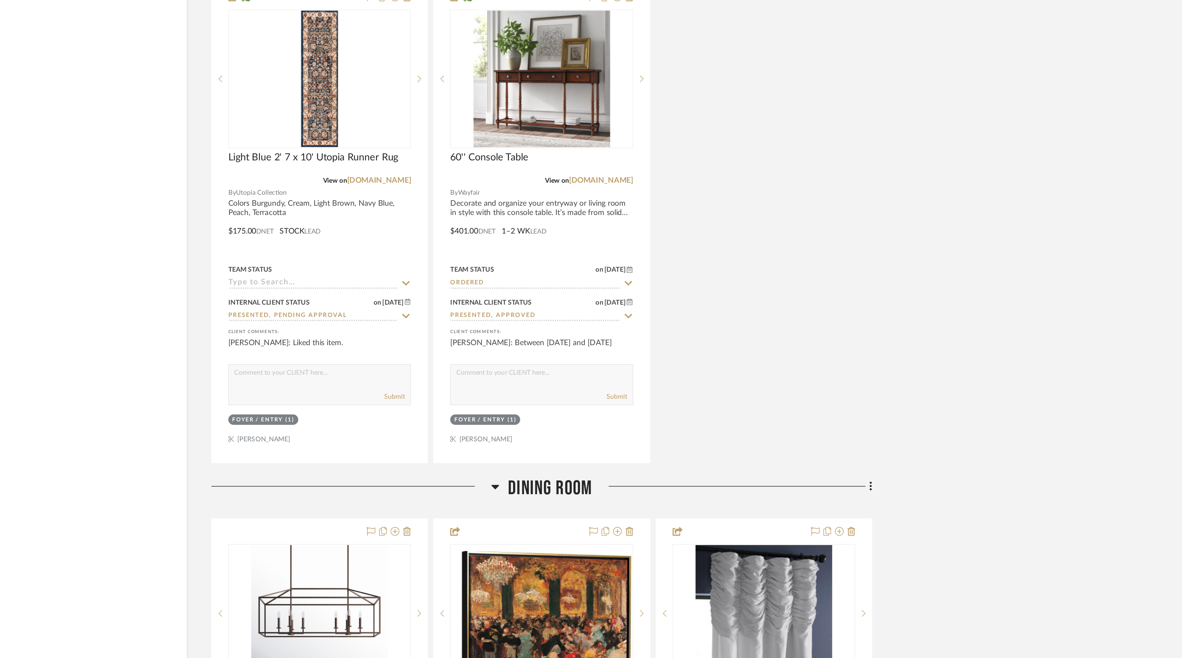
scroll to position [1609, 0]
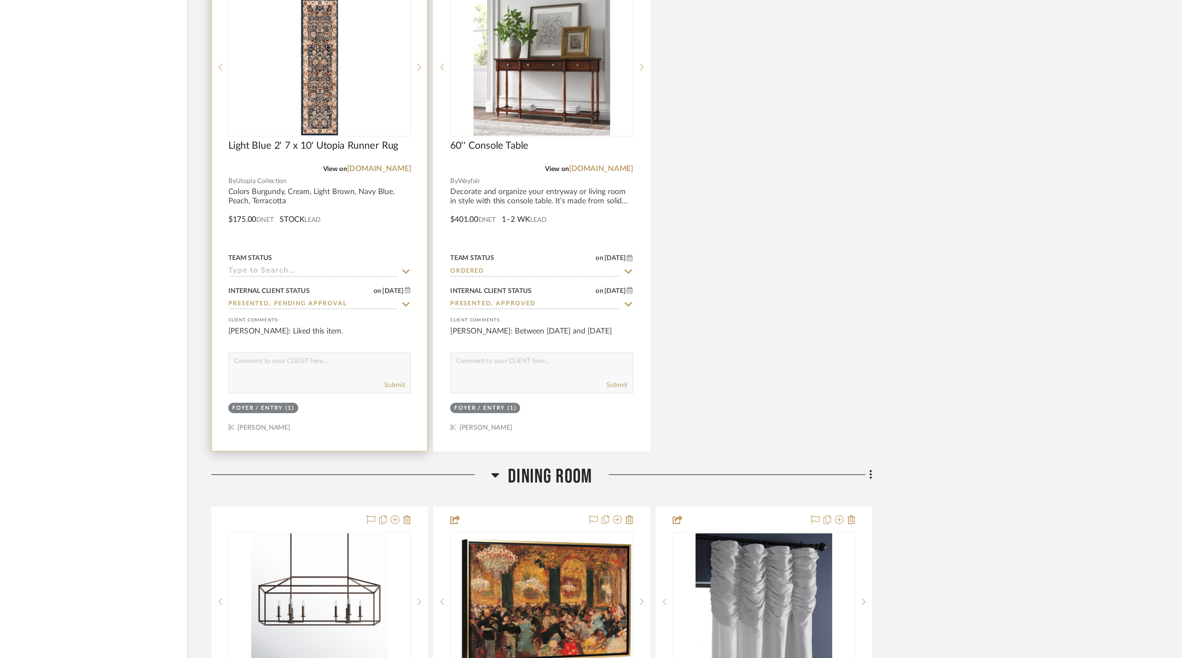
click at [573, 412] on icon at bounding box center [573, 414] width 6 height 5
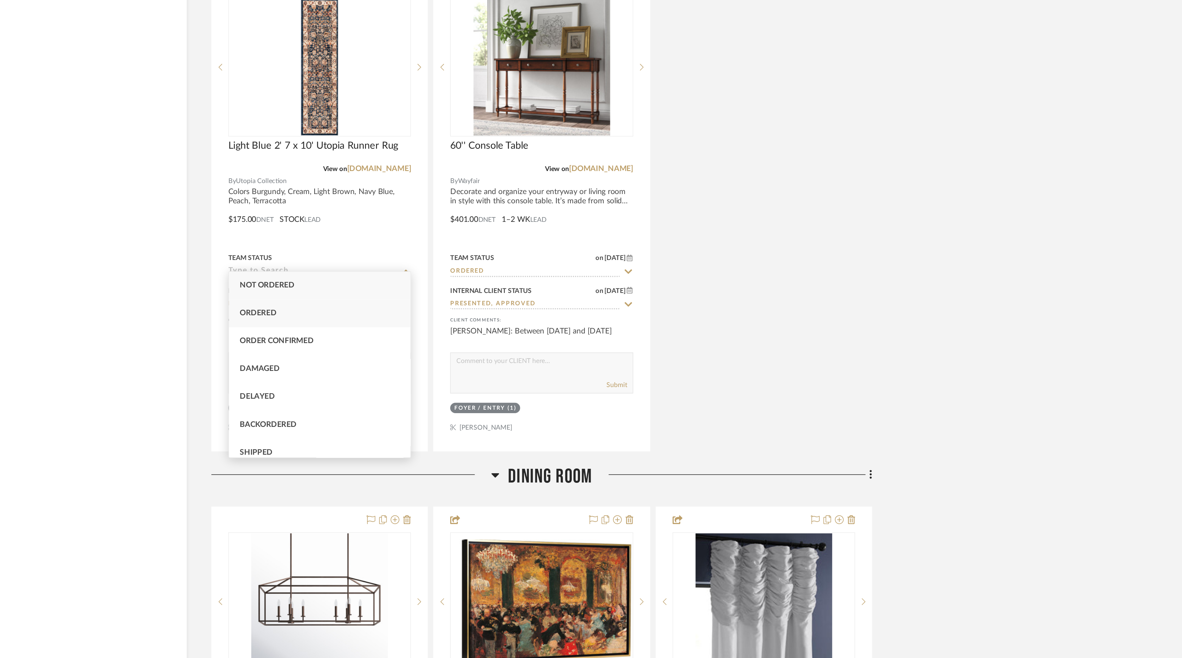
click at [556, 438] on div "Ordered" at bounding box center [519, 442] width 114 height 18
type input "Ordered"
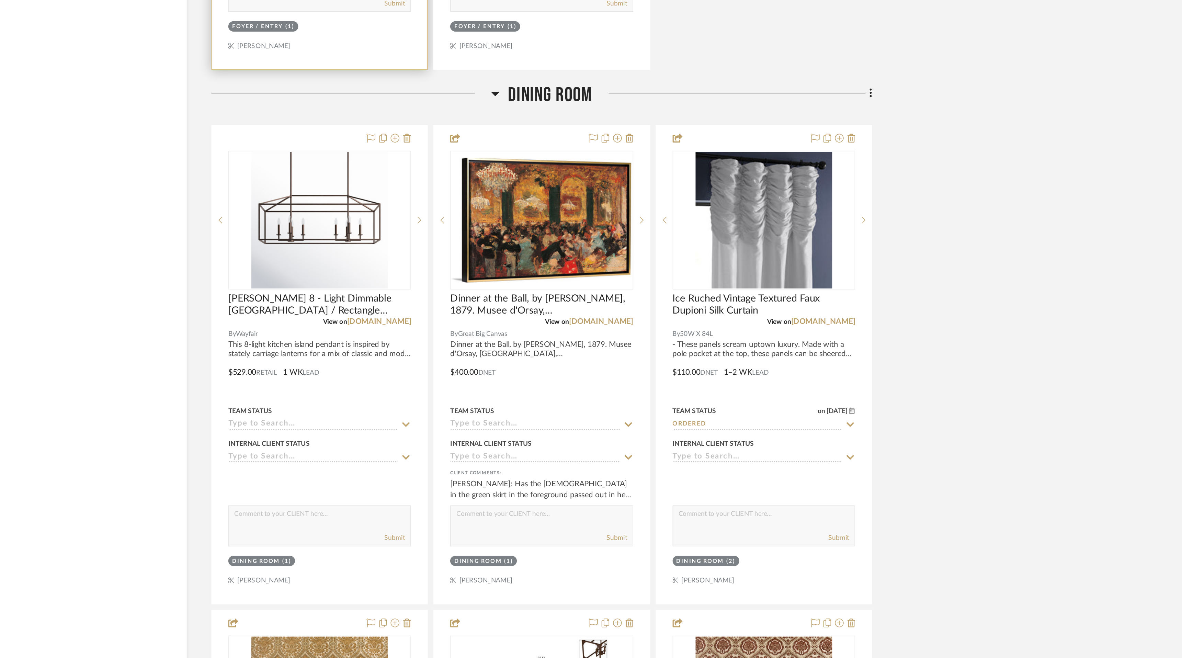
scroll to position [1850, 0]
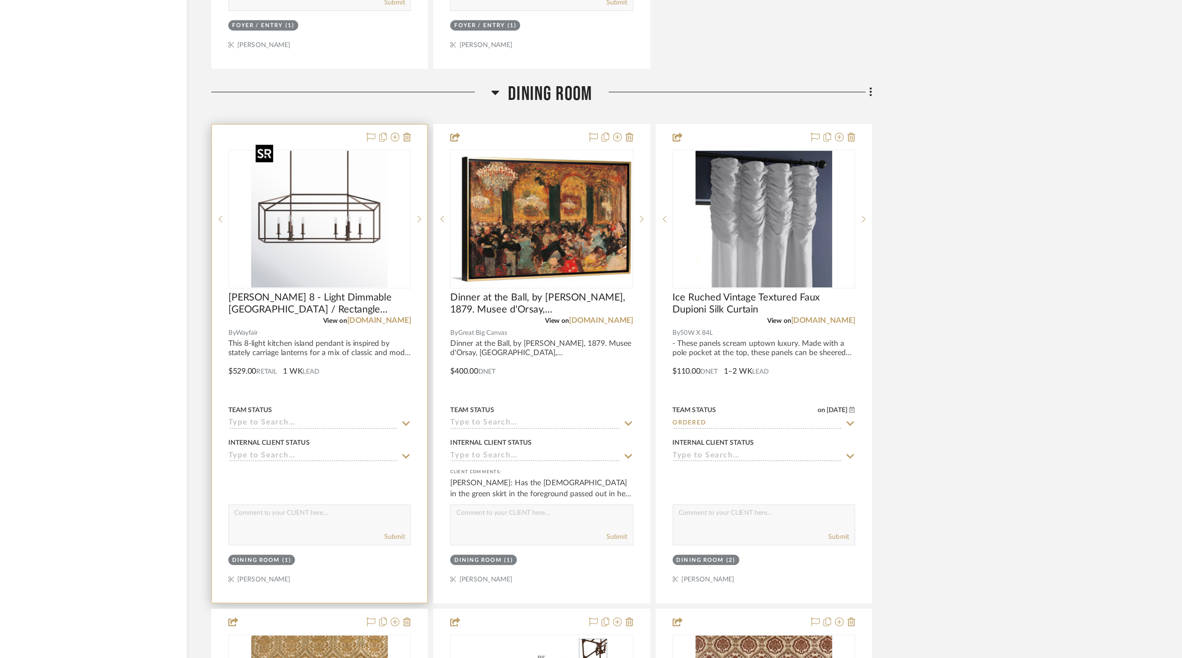
click at [535, 382] on img "0" at bounding box center [519, 382] width 86 height 86
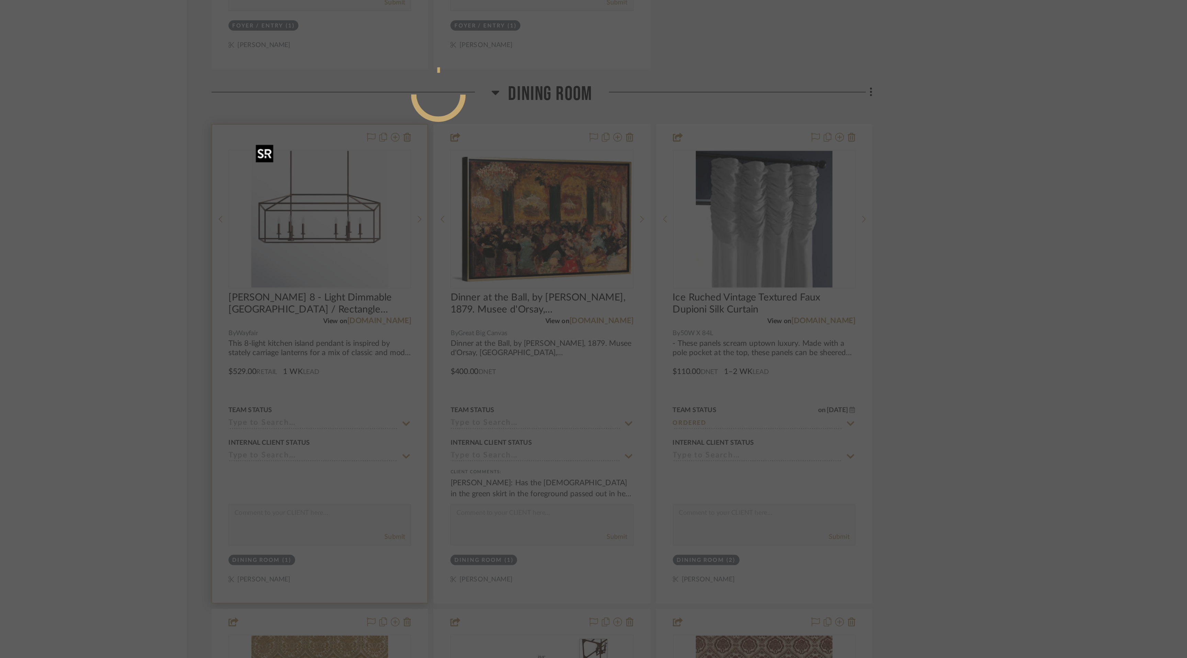
scroll to position [0, 0]
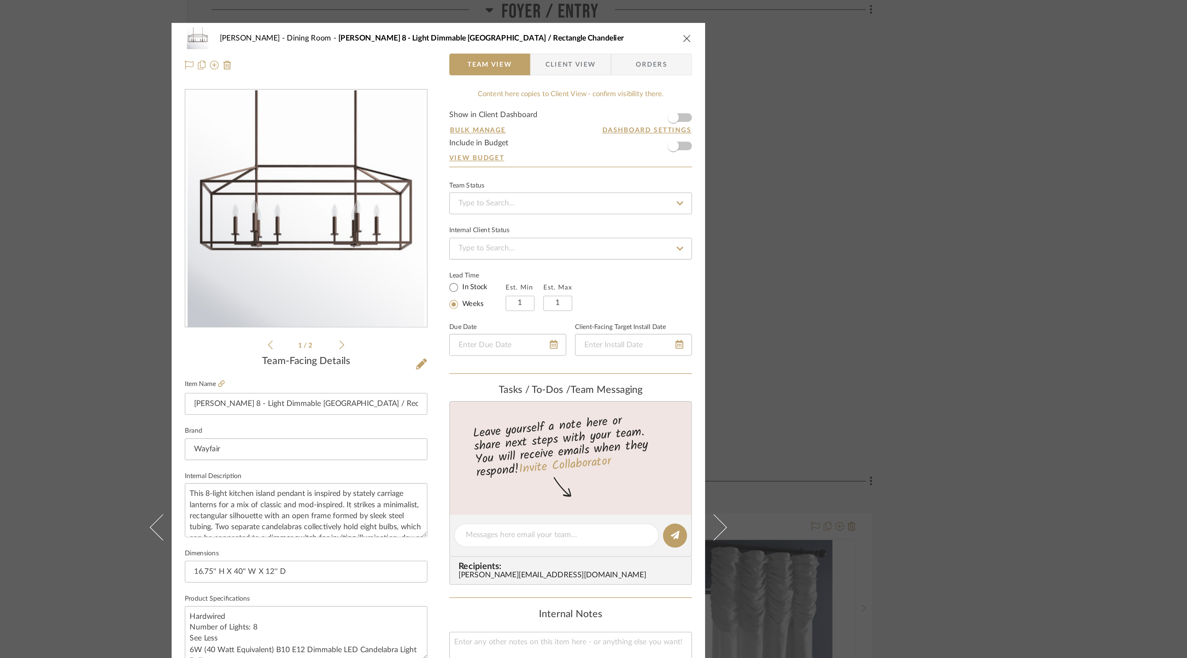
click at [683, 40] on span "Client View" at bounding box center [677, 41] width 32 height 14
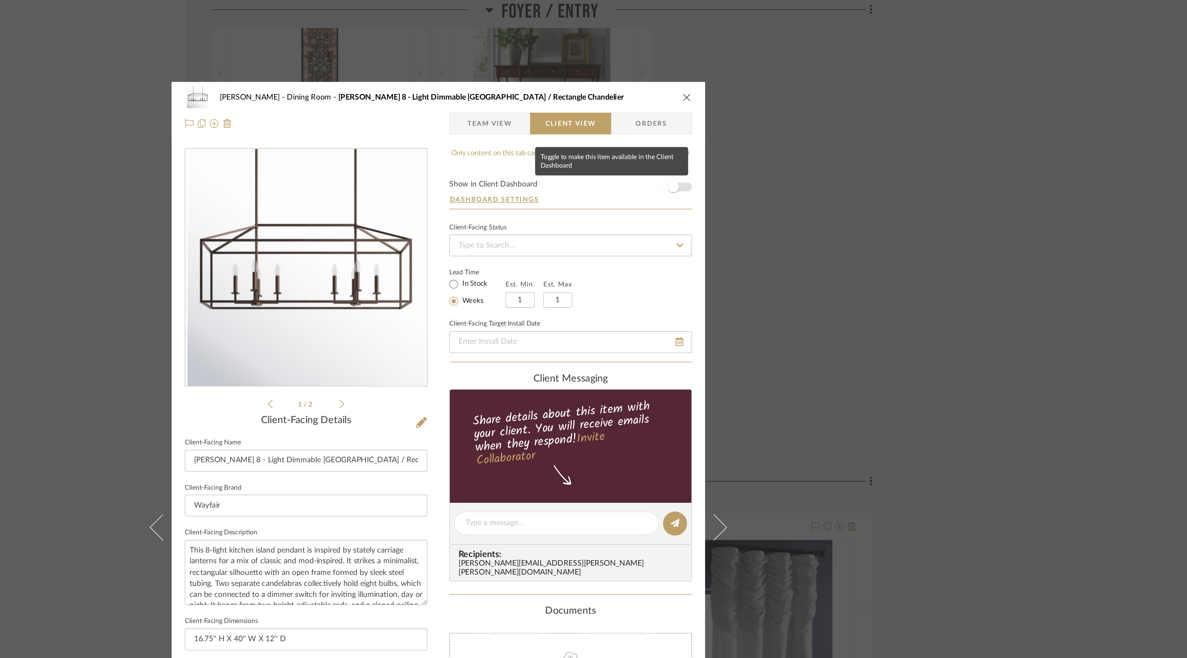
click at [744, 117] on span "button" at bounding box center [740, 117] width 15 height 15
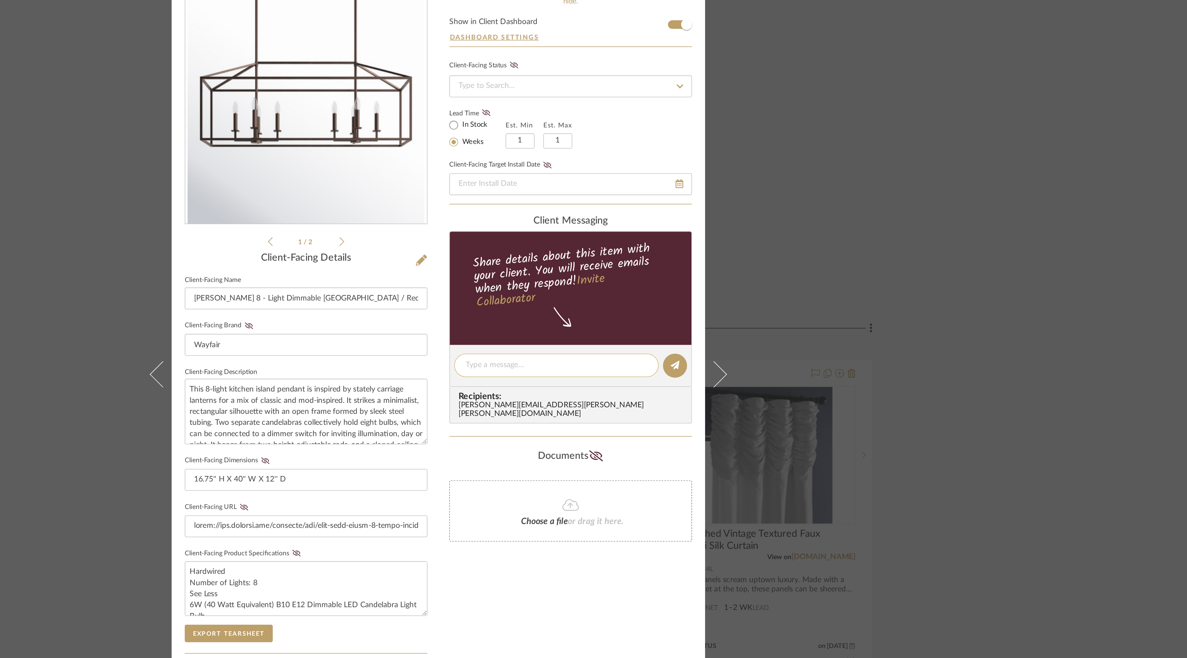
click at [650, 330] on div at bounding box center [667, 325] width 128 height 15
click at [652, 329] on textarea at bounding box center [667, 325] width 114 height 7
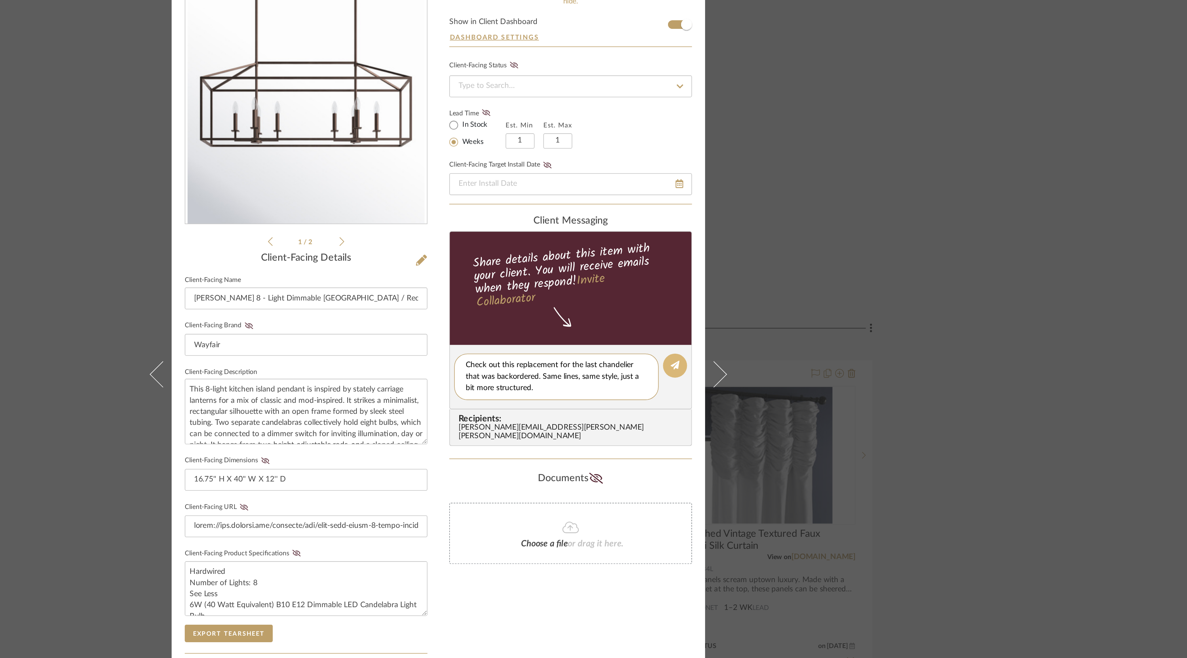
type textarea "Check out this replacement for the last chandelier that was backordered. Same l…"
click at [741, 325] on icon at bounding box center [741, 325] width 5 height 5
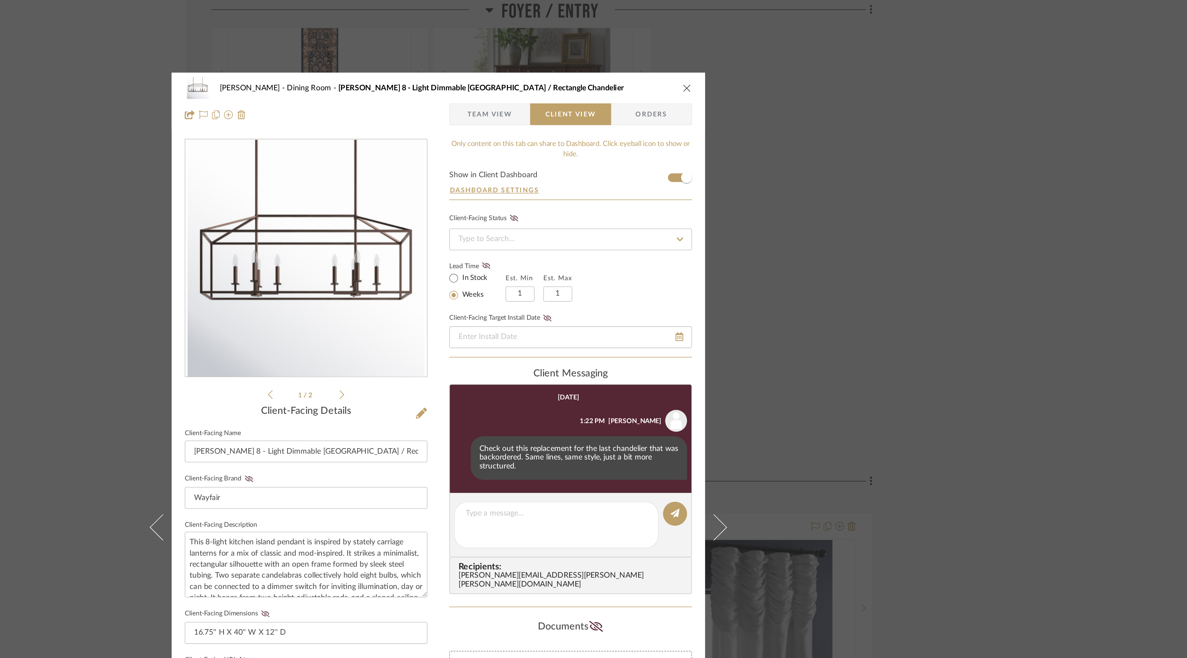
click at [747, 55] on icon "close" at bounding box center [749, 55] width 5 height 5
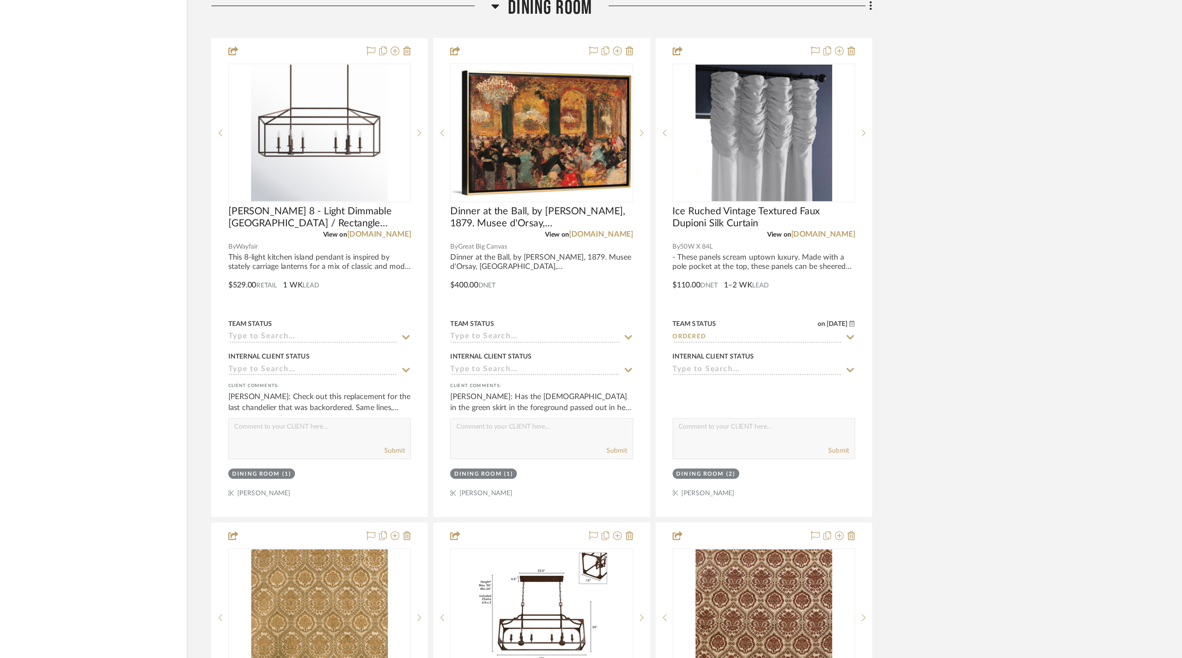
scroll to position [1911, 0]
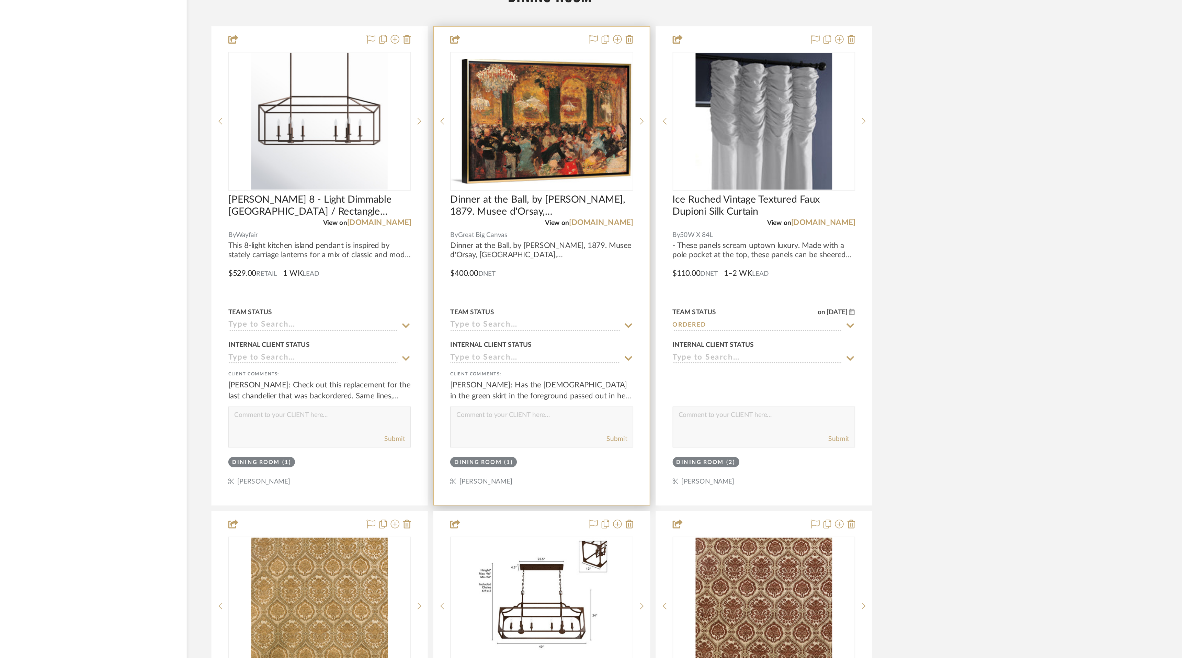
click at [713, 446] on icon at bounding box center [713, 448] width 6 height 5
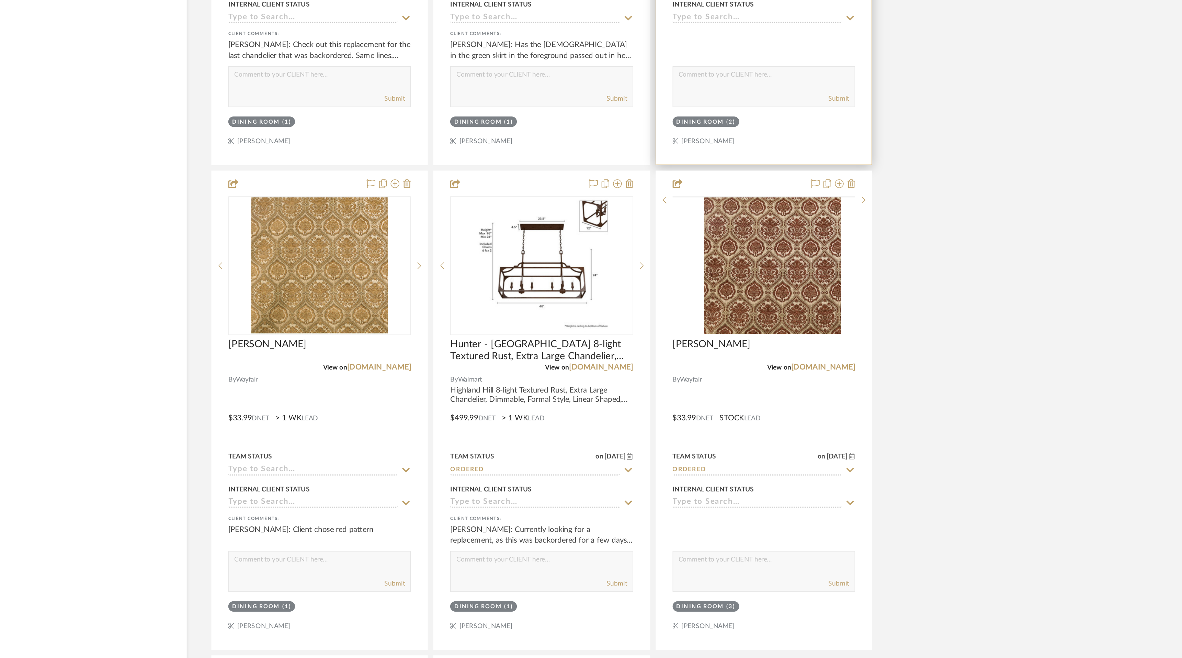
scroll to position [2192, 0]
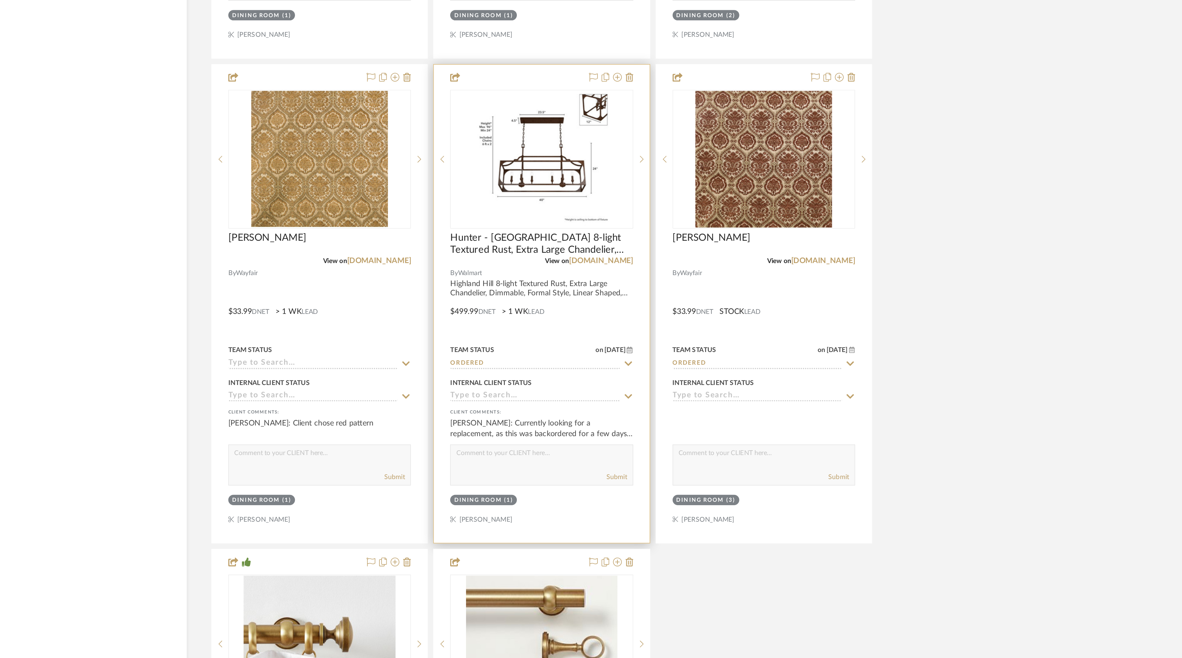
click at [713, 470] on icon at bounding box center [713, 472] width 6 height 5
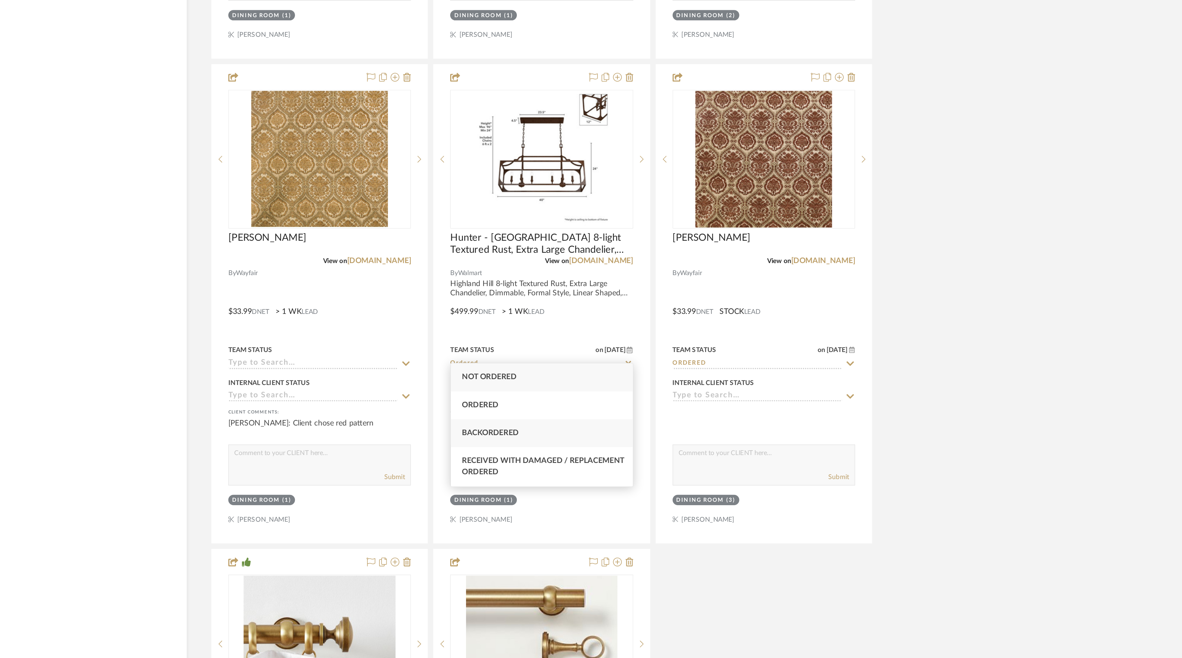
click at [693, 516] on div "Backordered" at bounding box center [658, 517] width 114 height 18
type input "[DATE]"
type input "Backordered"
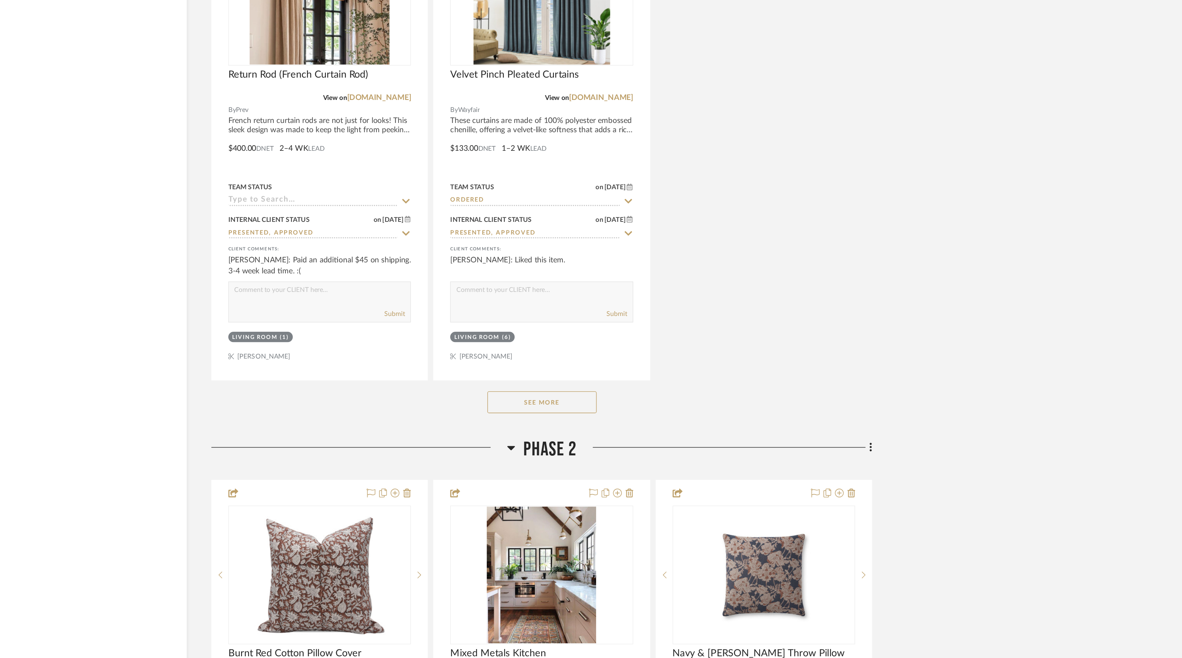
scroll to position [3571, 0]
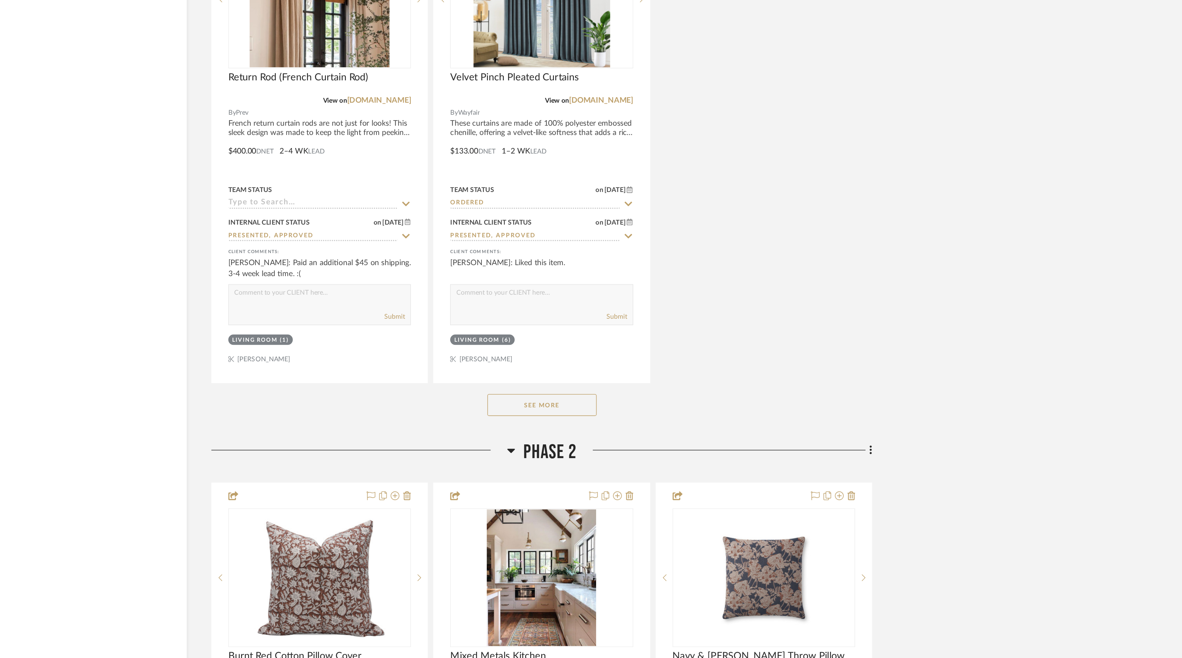
click at [665, 493] on button "See More" at bounding box center [658, 498] width 69 height 14
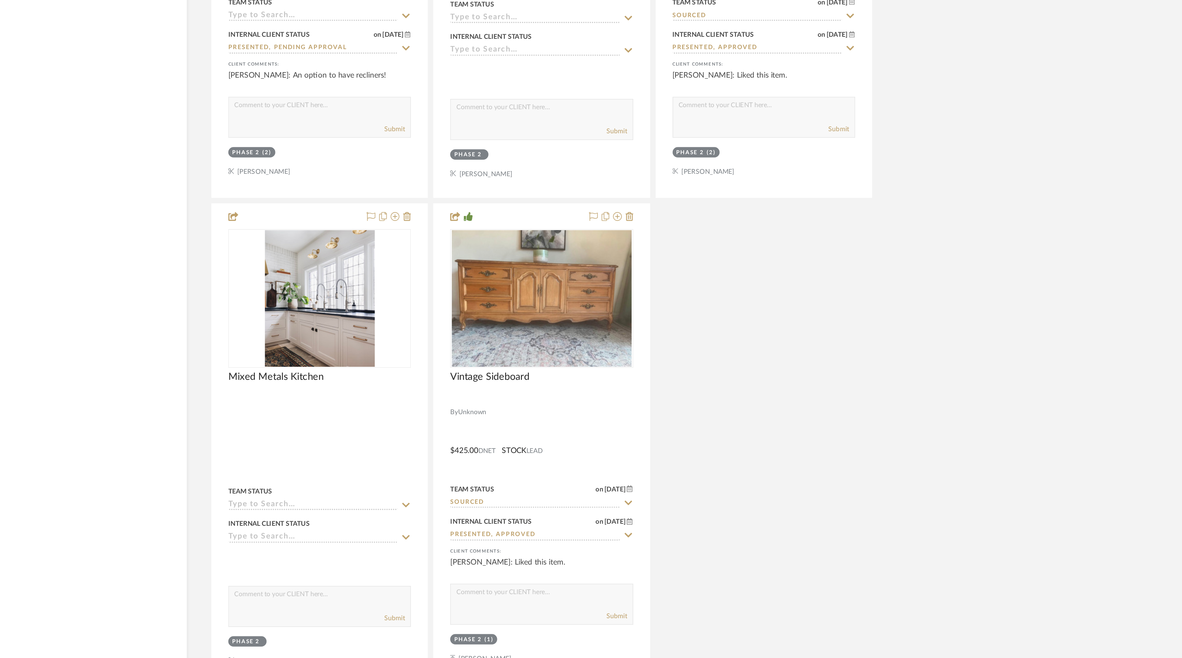
scroll to position [4367, 0]
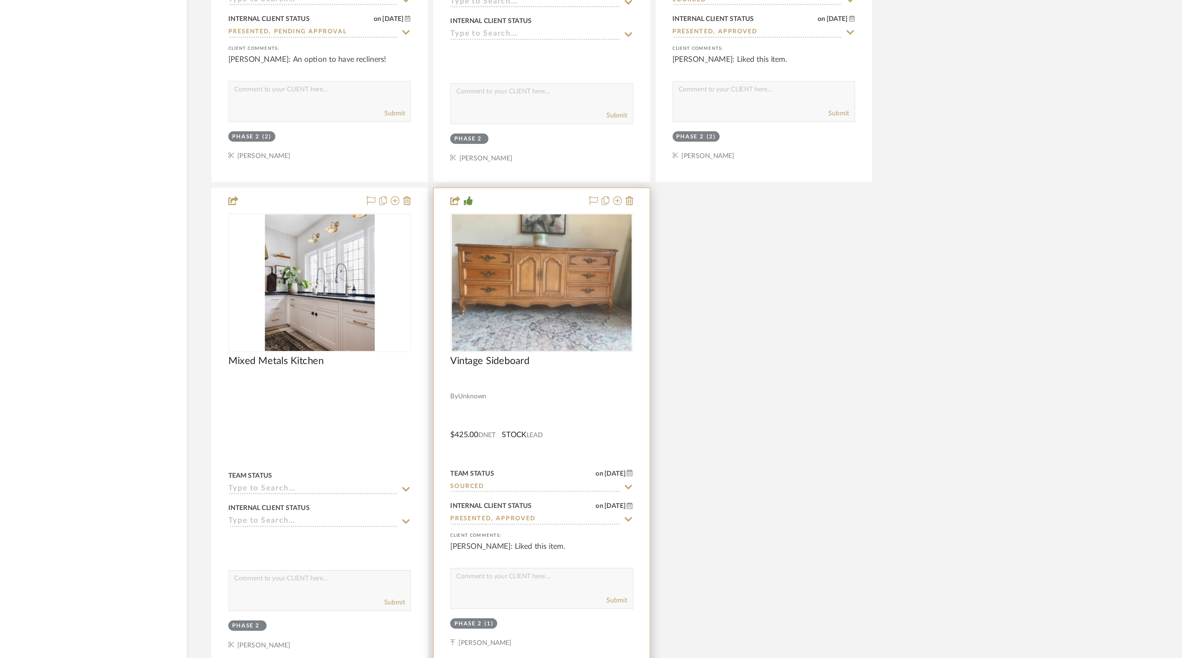
click at [642, 602] on textarea at bounding box center [658, 608] width 114 height 13
type textarea "This one is no longer available."
click at [706, 618] on button "Submit" at bounding box center [705, 621] width 13 height 6
click at [668, 405] on img "0" at bounding box center [658, 422] width 113 height 86
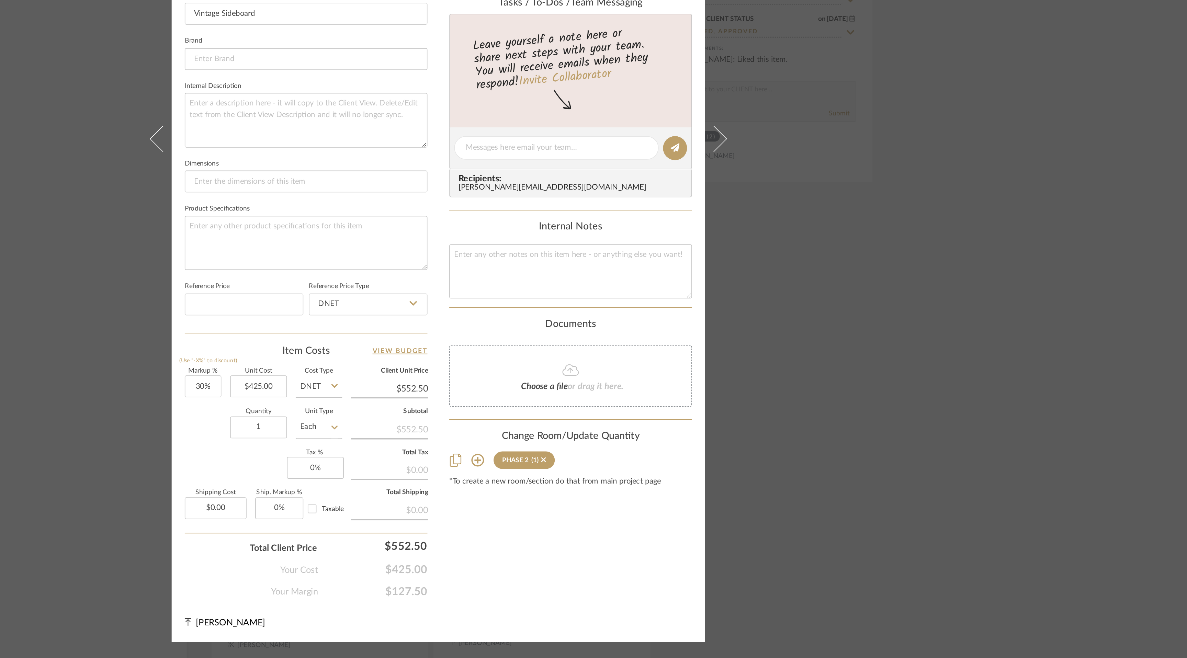
scroll to position [0, 0]
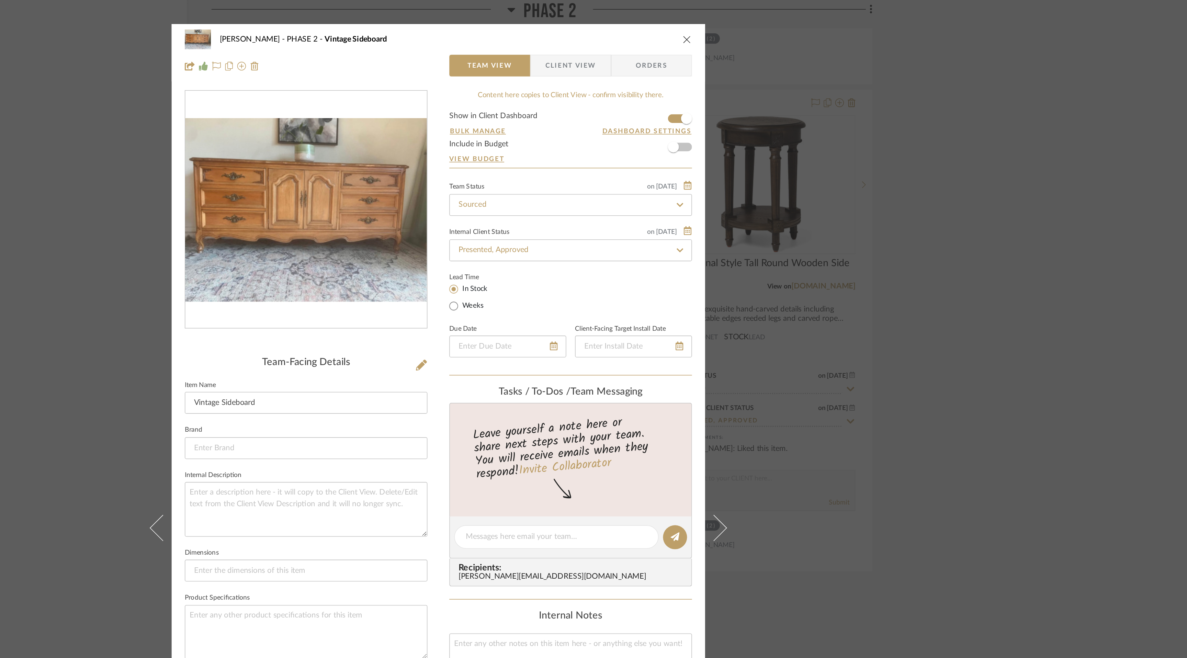
click at [747, 26] on icon "close" at bounding box center [749, 24] width 5 height 5
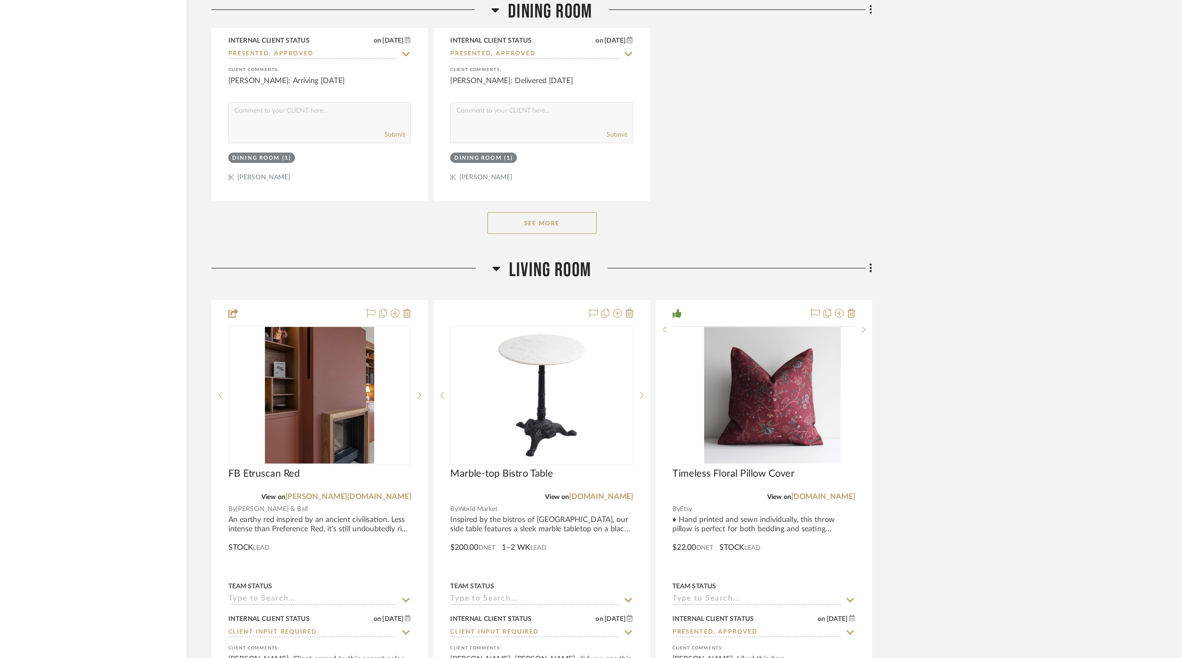
scroll to position [2932, 0]
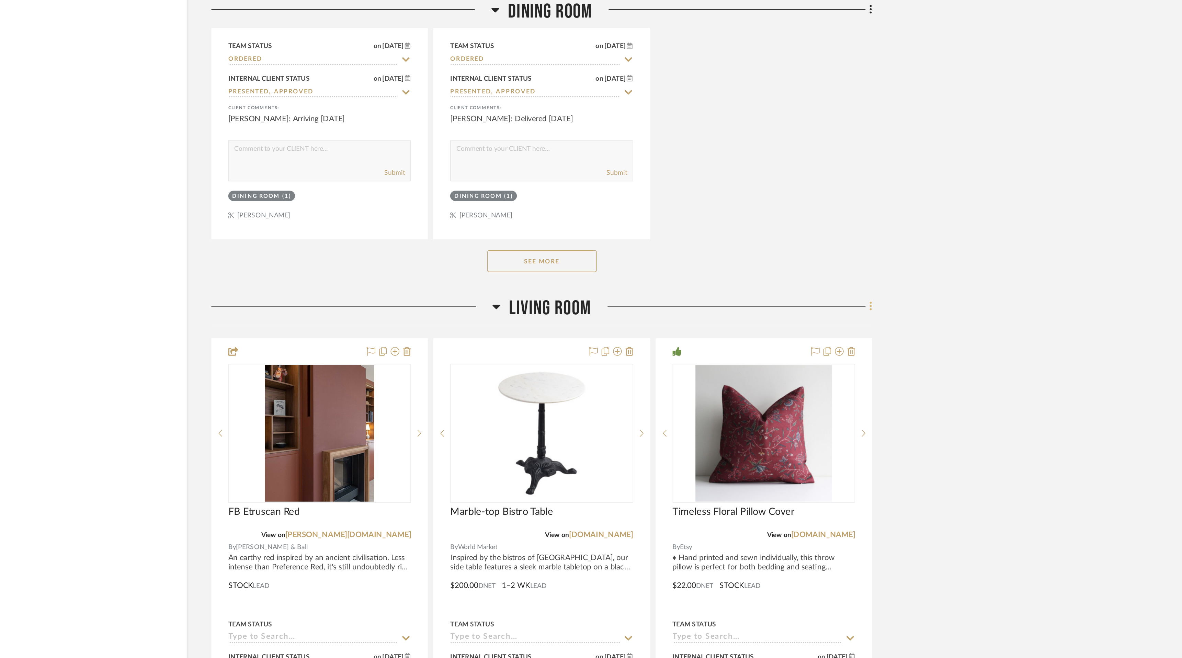
click at [865, 190] on icon at bounding box center [864, 193] width 1 height 6
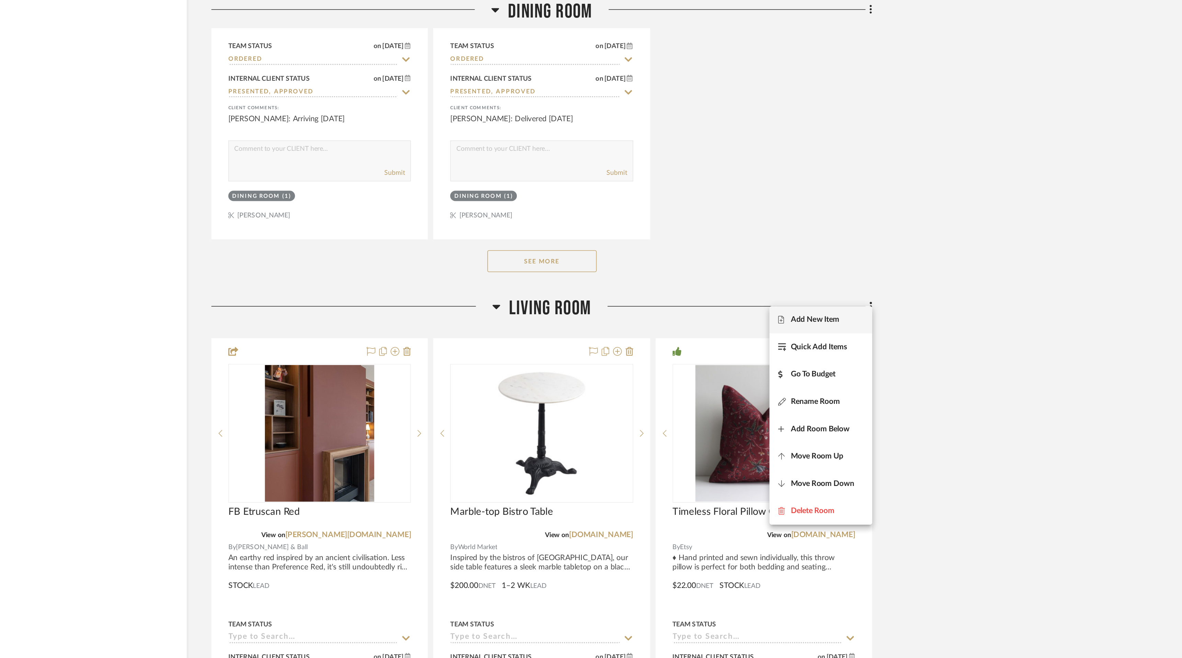
click at [847, 201] on span "Add New Item" at bounding box center [834, 201] width 54 height 6
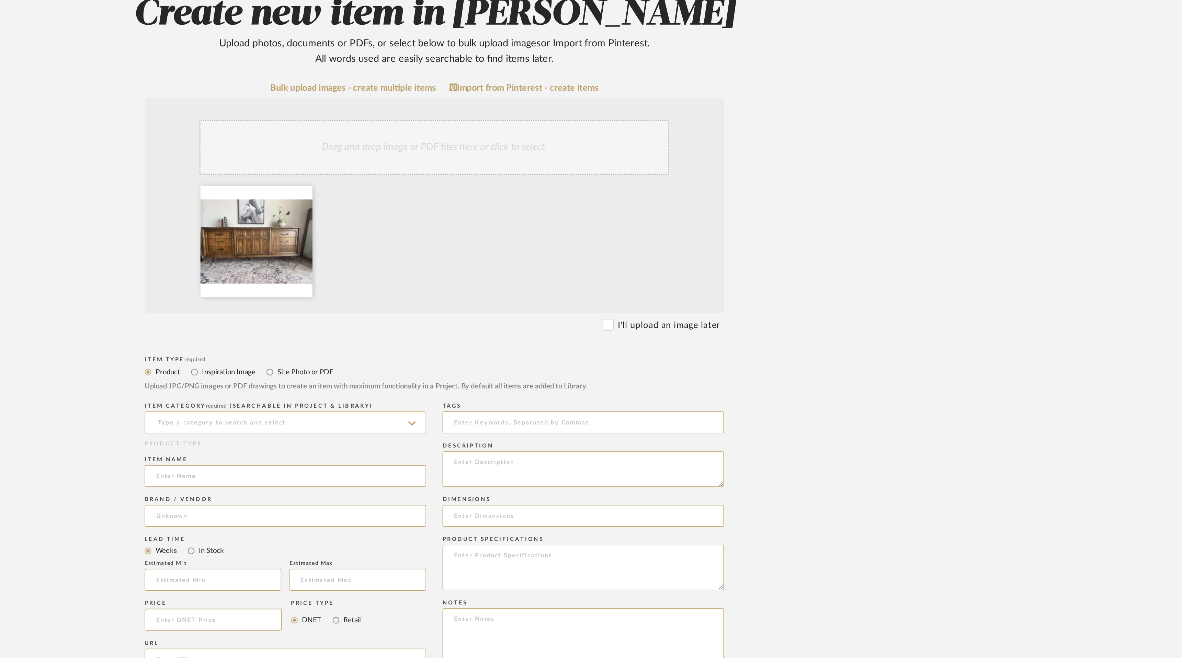
click at [511, 353] on input at bounding box center [497, 353] width 177 height 14
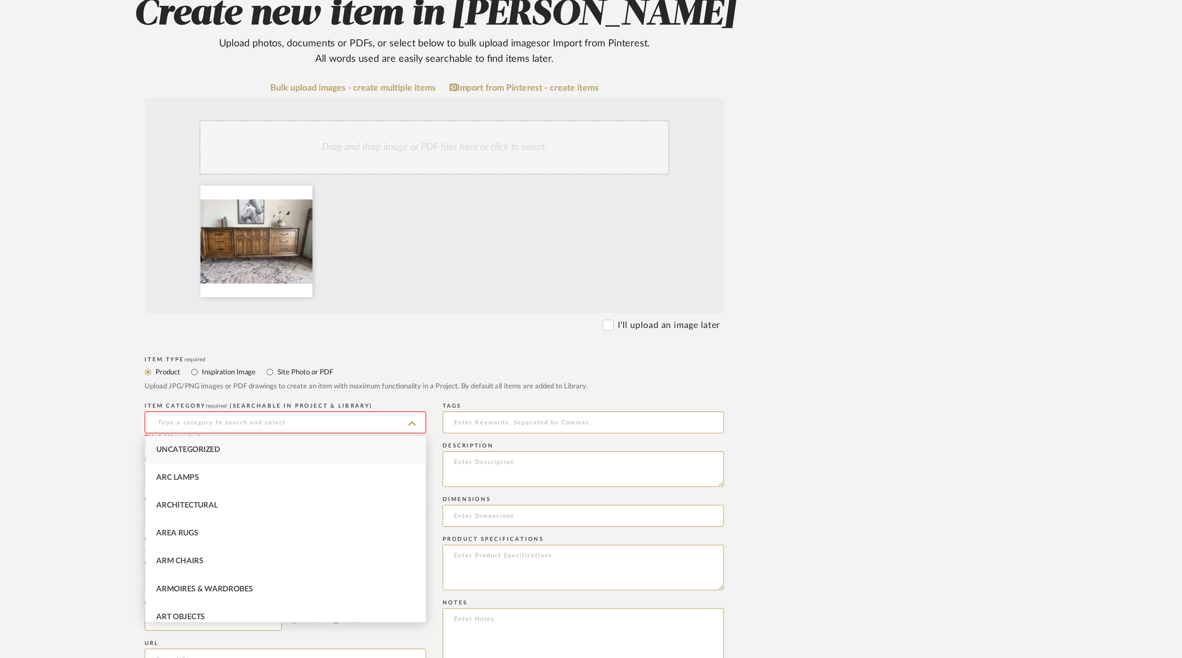
click at [511, 353] on input at bounding box center [497, 353] width 177 height 14
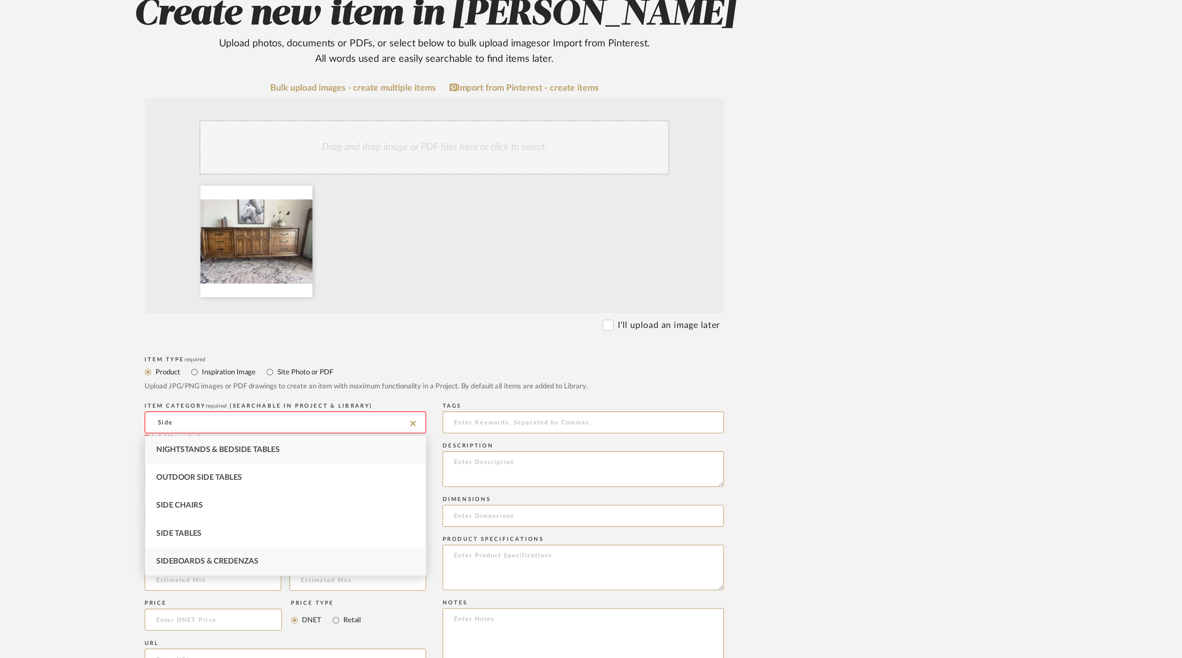
click at [506, 437] on div "Sideboards & Credenzas" at bounding box center [497, 441] width 176 height 18
type input "Sideboards & Credenzas"
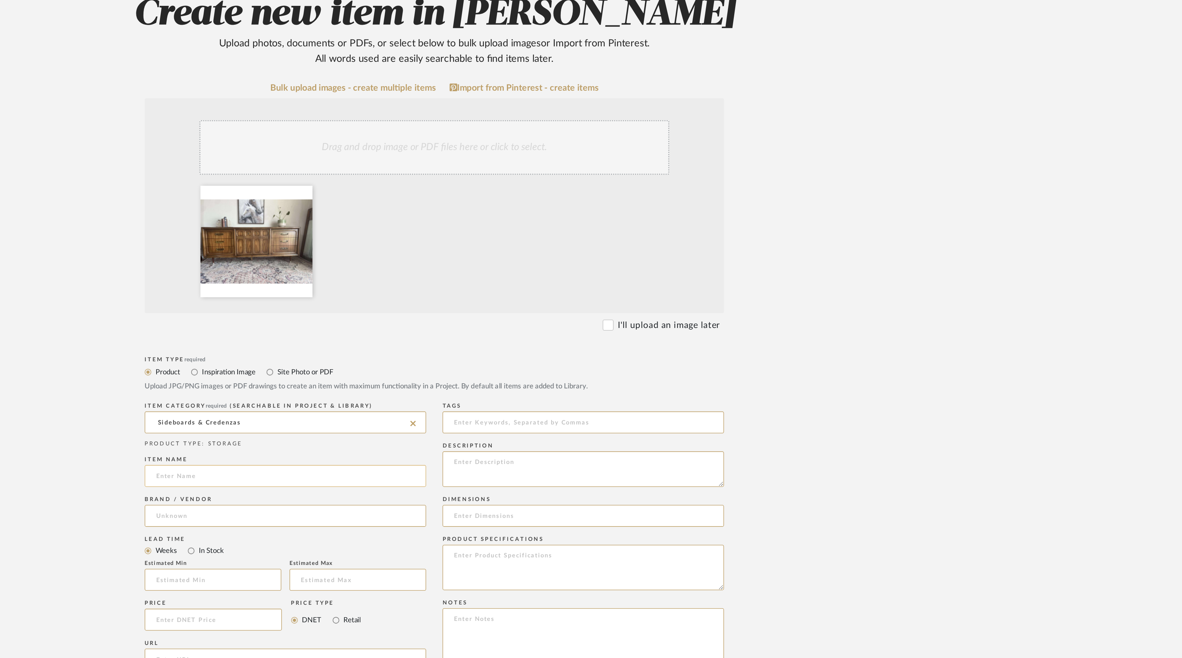
click at [453, 389] on input at bounding box center [497, 387] width 177 height 14
type input "L"
type input "Side Table"
click at [494, 411] on input at bounding box center [497, 412] width 177 height 14
type input "Antiquer"
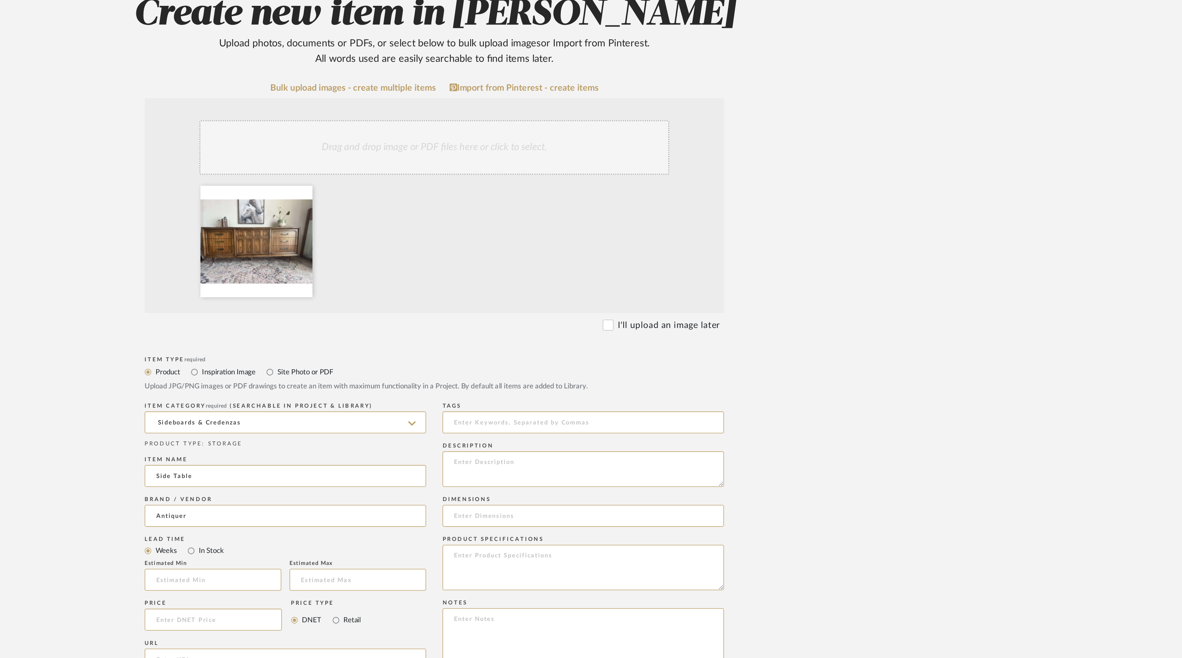
click at [352, 412] on upload-items "Create new item in [PERSON_NAME] Upload photos, documents or PDFs, or select be…" at bounding box center [591, 388] width 1182 height 678
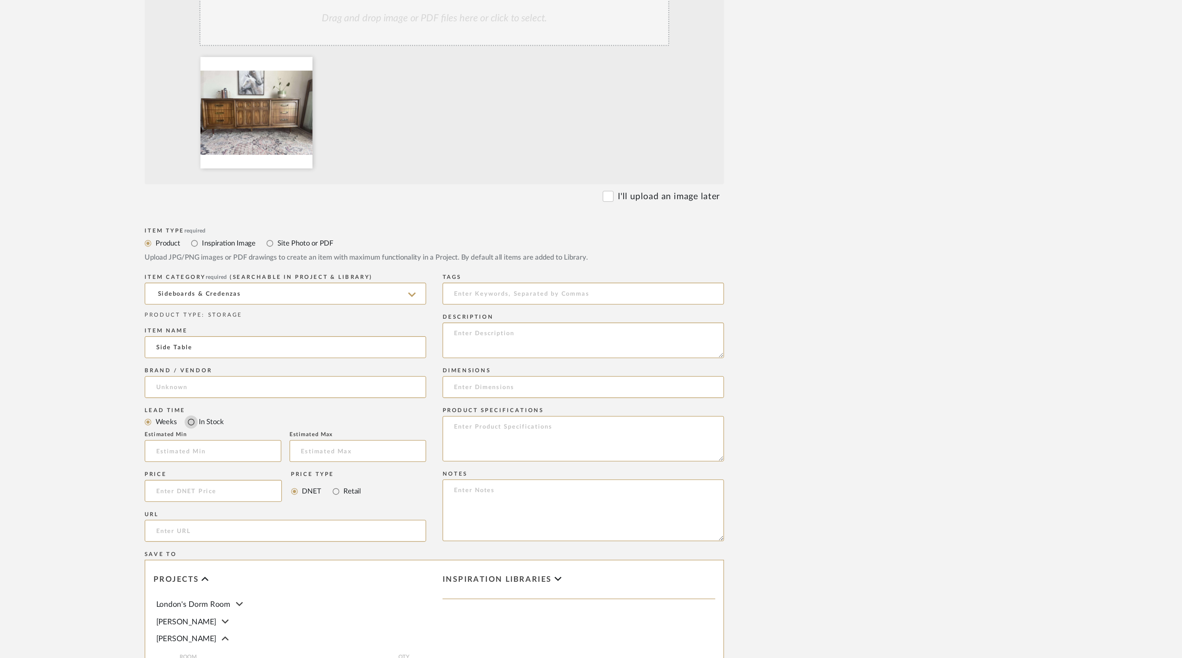
click at [438, 434] on input "In Stock" at bounding box center [438, 434] width 8 height 8
radio input "true"
click at [442, 477] on input at bounding box center [452, 477] width 86 height 14
click at [531, 476] on input "Retail" at bounding box center [529, 477] width 8 height 8
radio input "true"
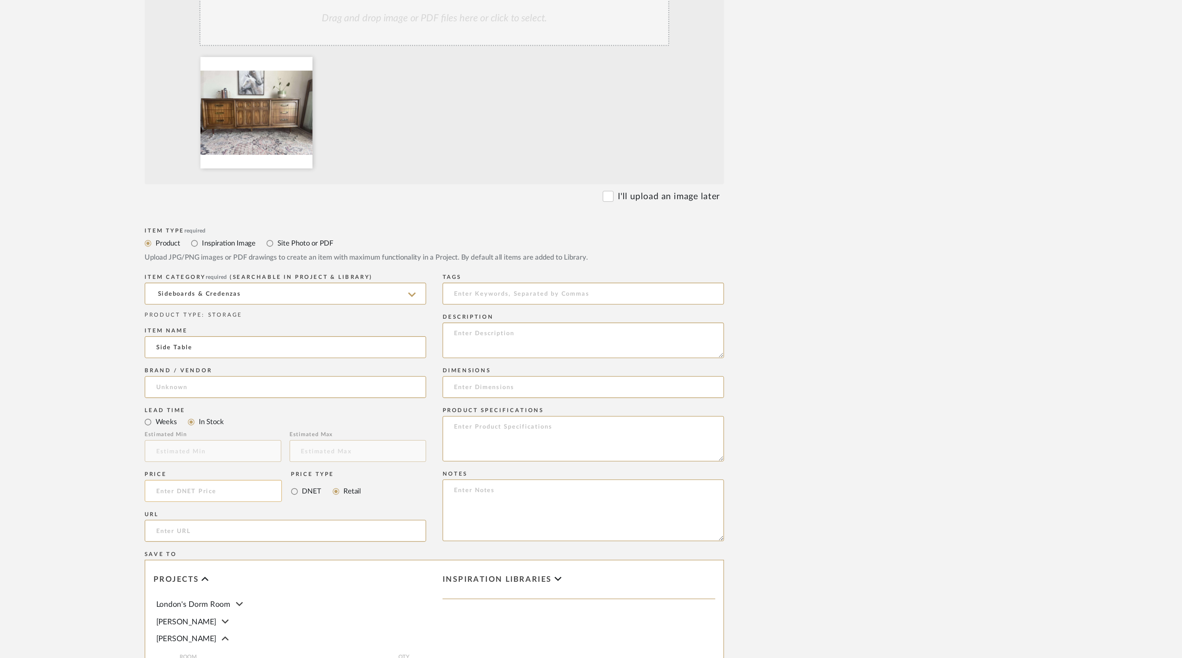
click at [455, 481] on input at bounding box center [452, 477] width 86 height 14
type input "$800.00"
click at [378, 477] on form "Bulk upload images - create multiple items Import from Pinterest - create items…" at bounding box center [590, 425] width 437 height 571
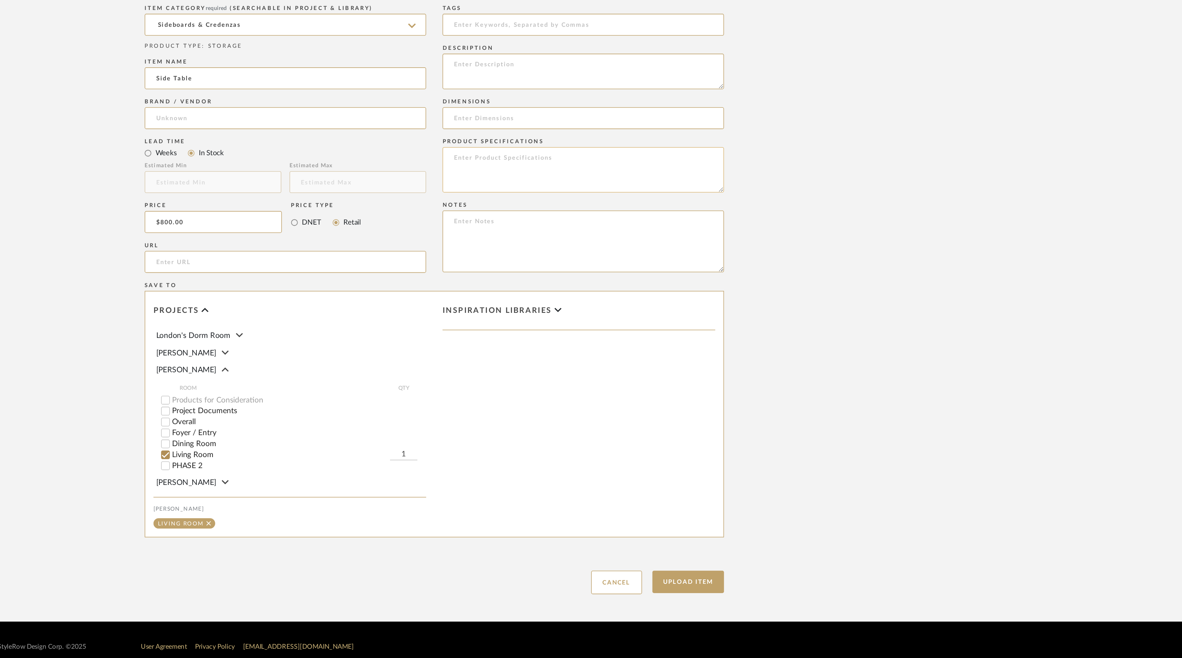
scroll to position [102, 0]
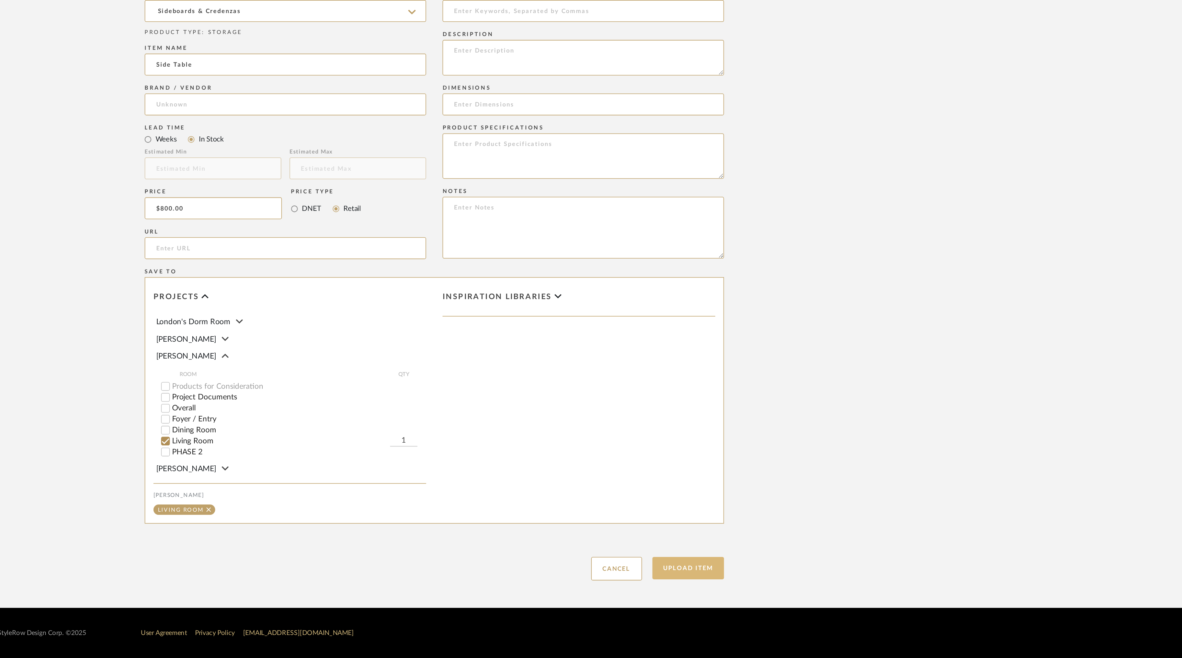
click at [750, 603] on button "Upload Item" at bounding box center [750, 601] width 45 height 14
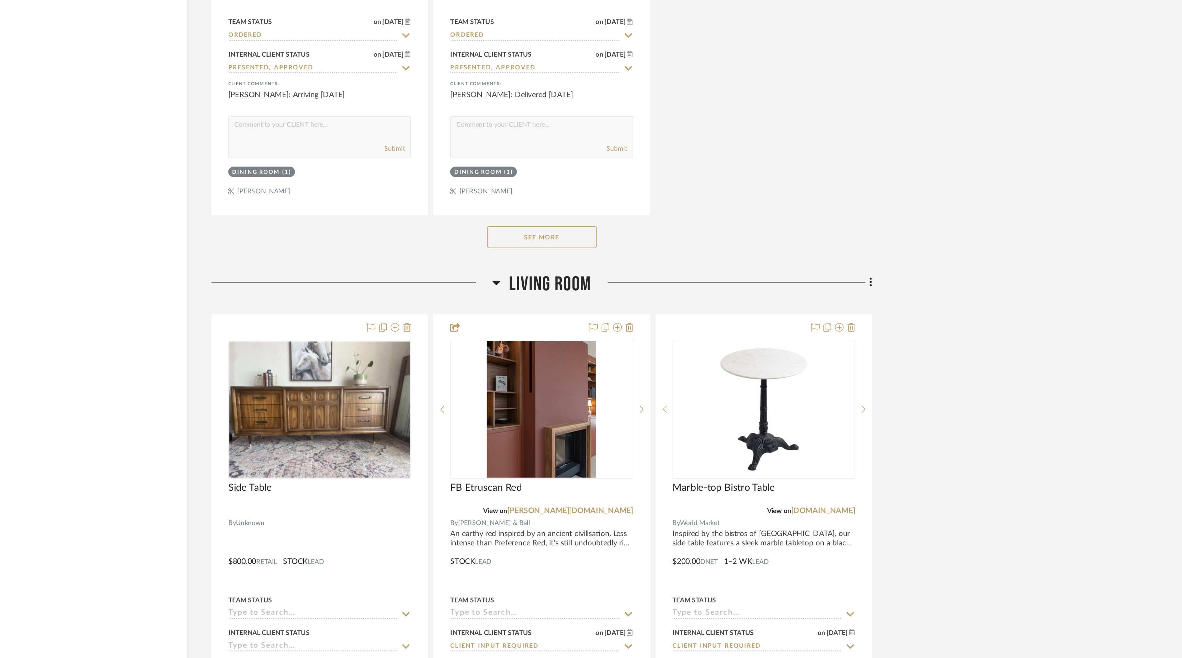
scroll to position [2863, 0]
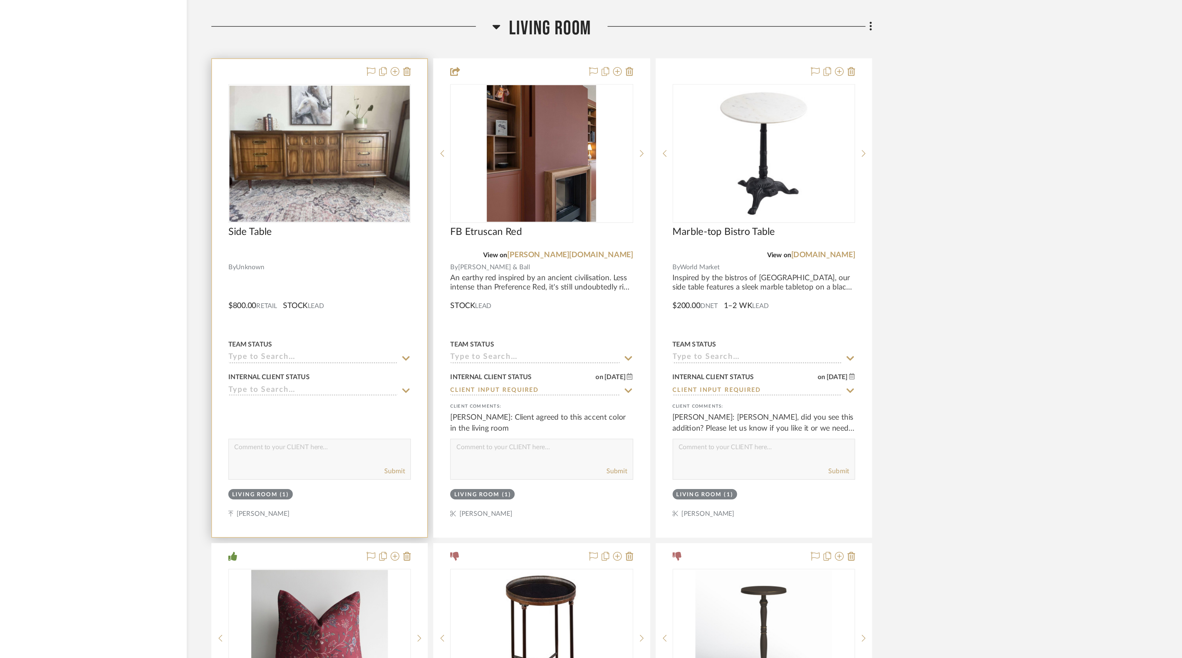
click at [536, 524] on textarea at bounding box center [519, 527] width 114 height 13
type textarea "I like the modern lines in this sideboard. It is the length we need to fill up …"
click at [568, 537] on button "Submit" at bounding box center [565, 540] width 13 height 6
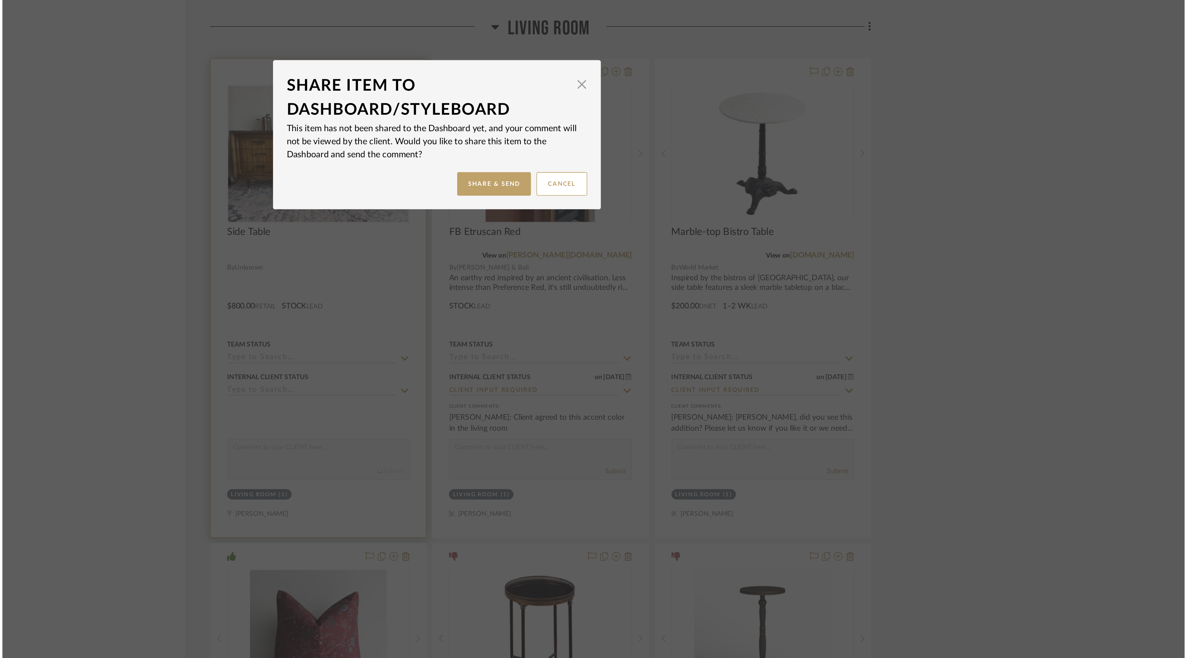
scroll to position [0, 0]
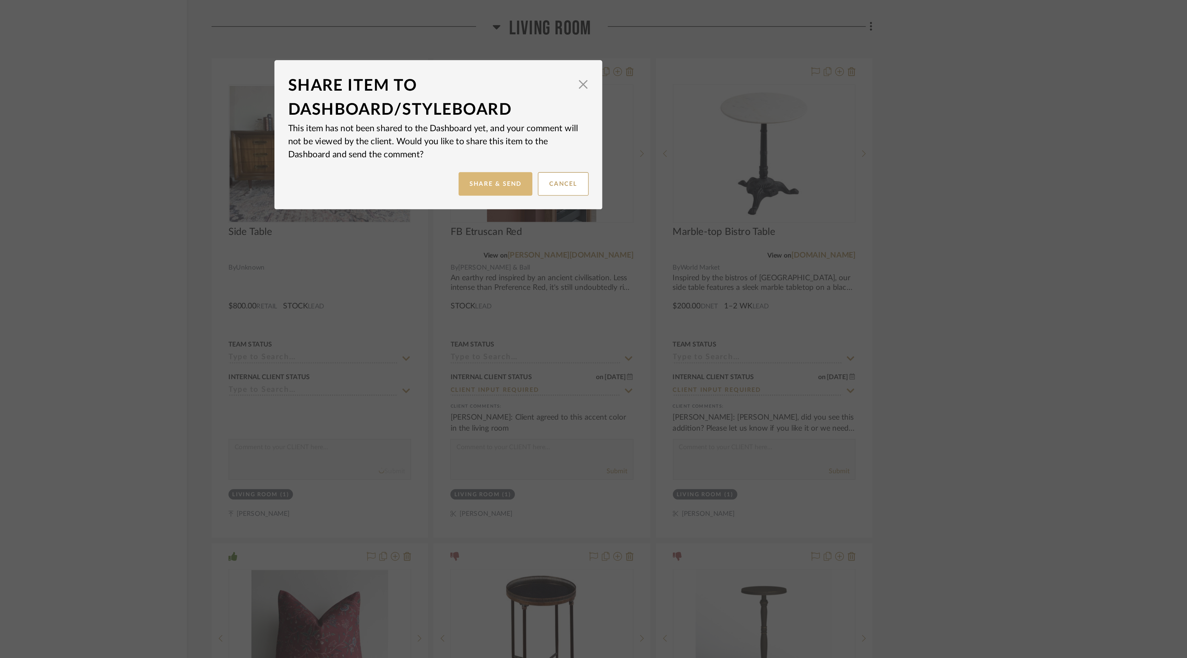
click at [632, 365] on button "Share & Send" at bounding box center [629, 360] width 46 height 15
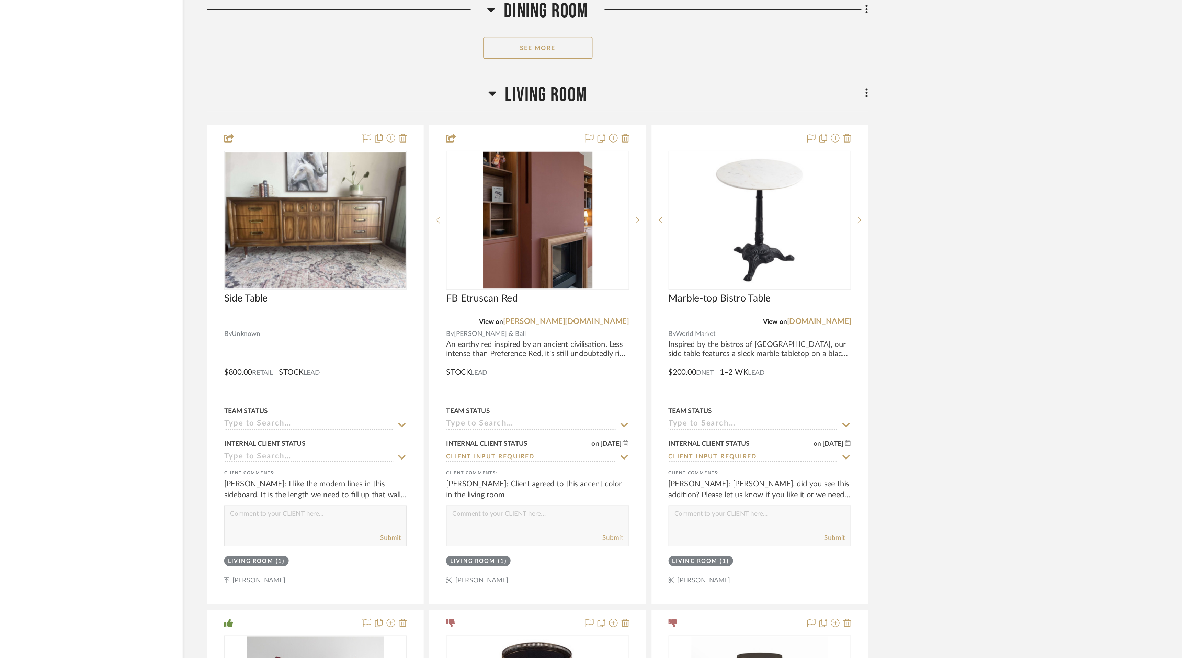
scroll to position [2877, 0]
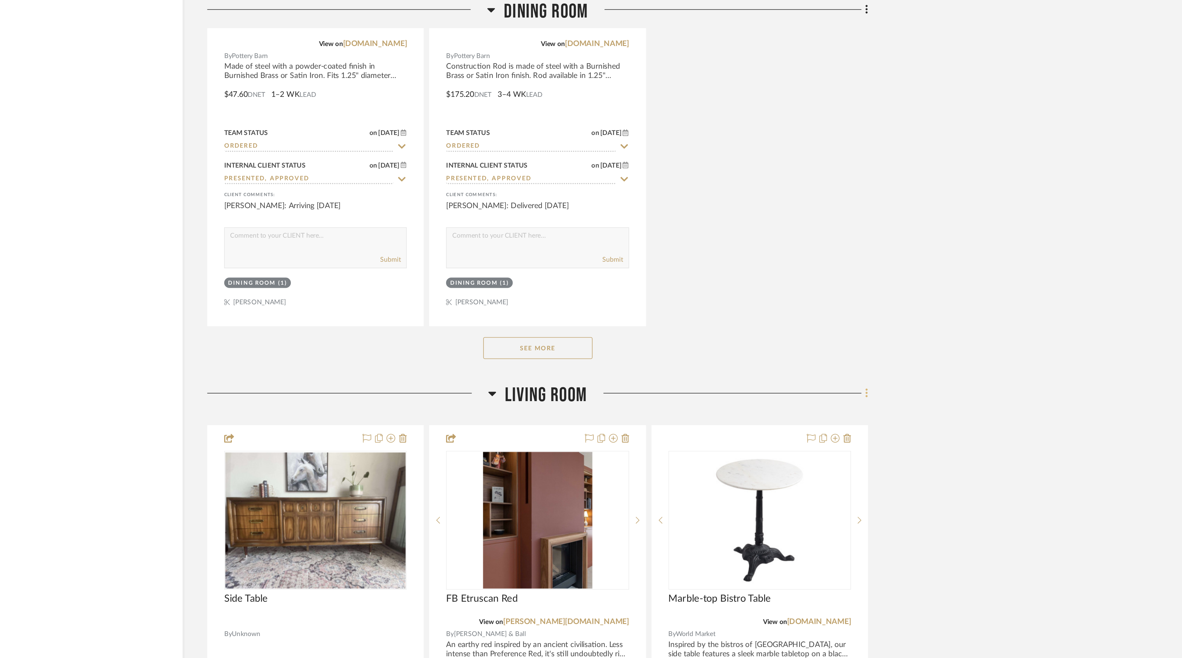
click at [864, 243] on icon at bounding box center [865, 247] width 2 height 8
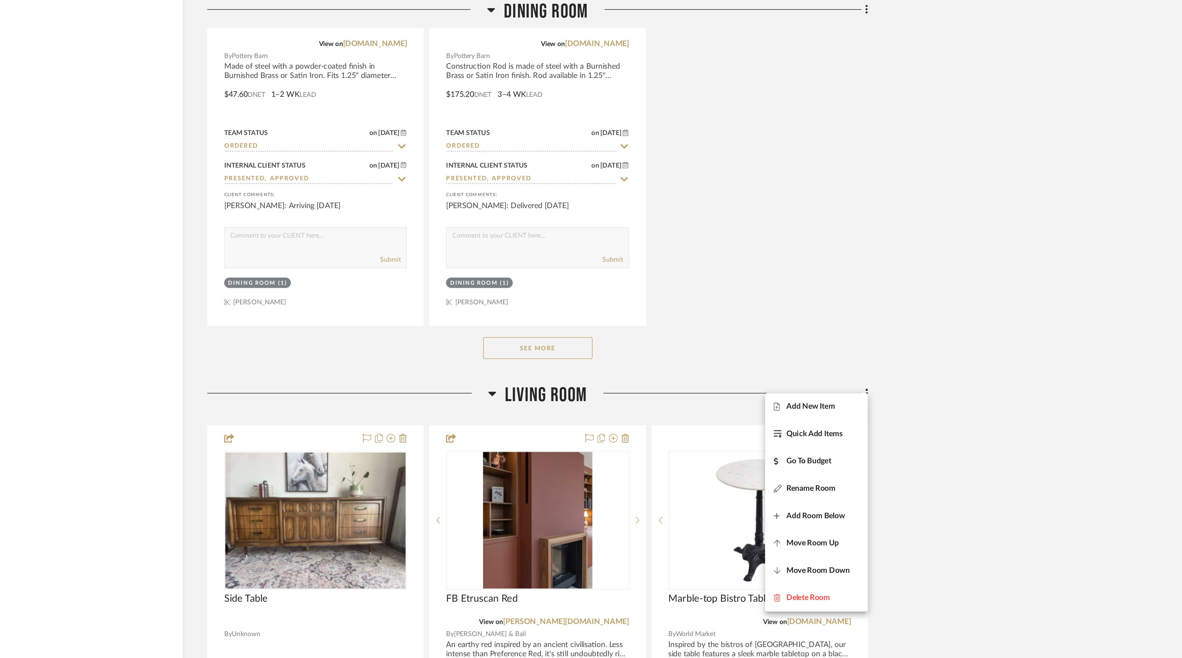
click at [888, 216] on div at bounding box center [591, 329] width 1182 height 658
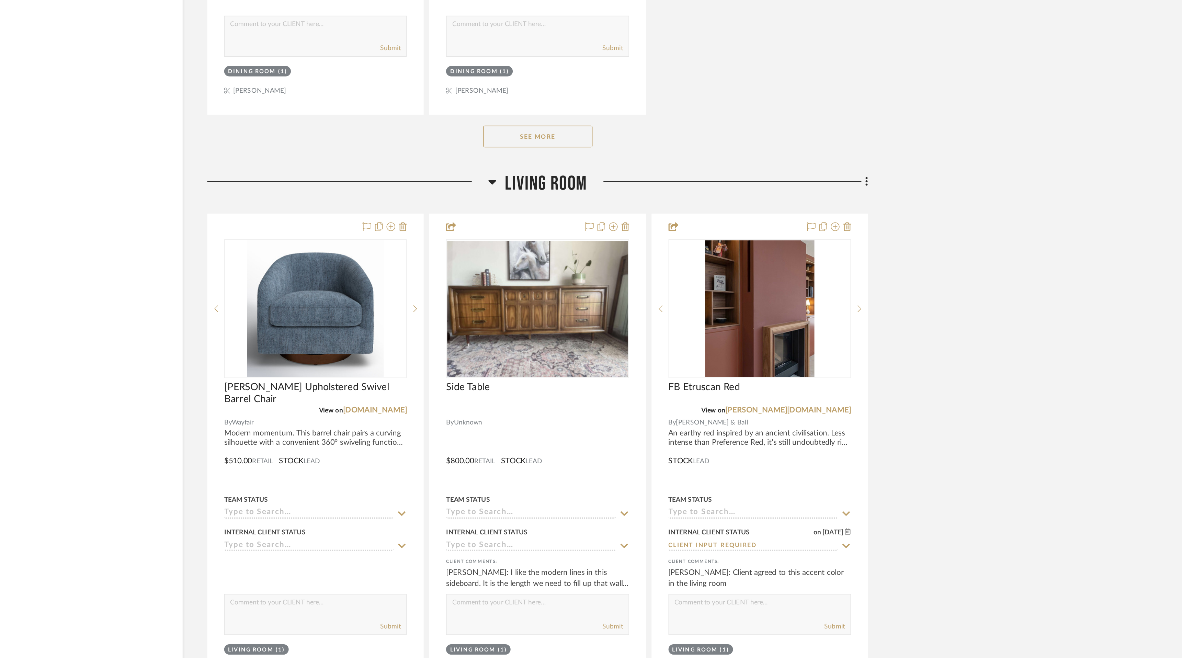
scroll to position [2766, 0]
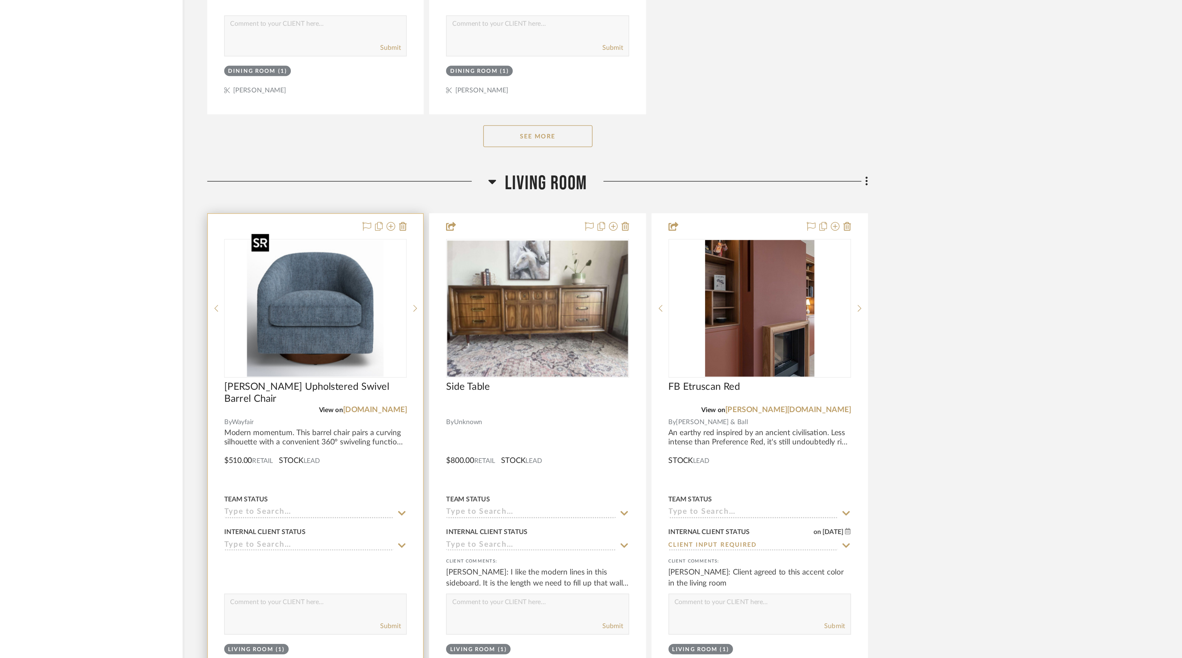
click at [531, 432] on img "0" at bounding box center [519, 438] width 86 height 86
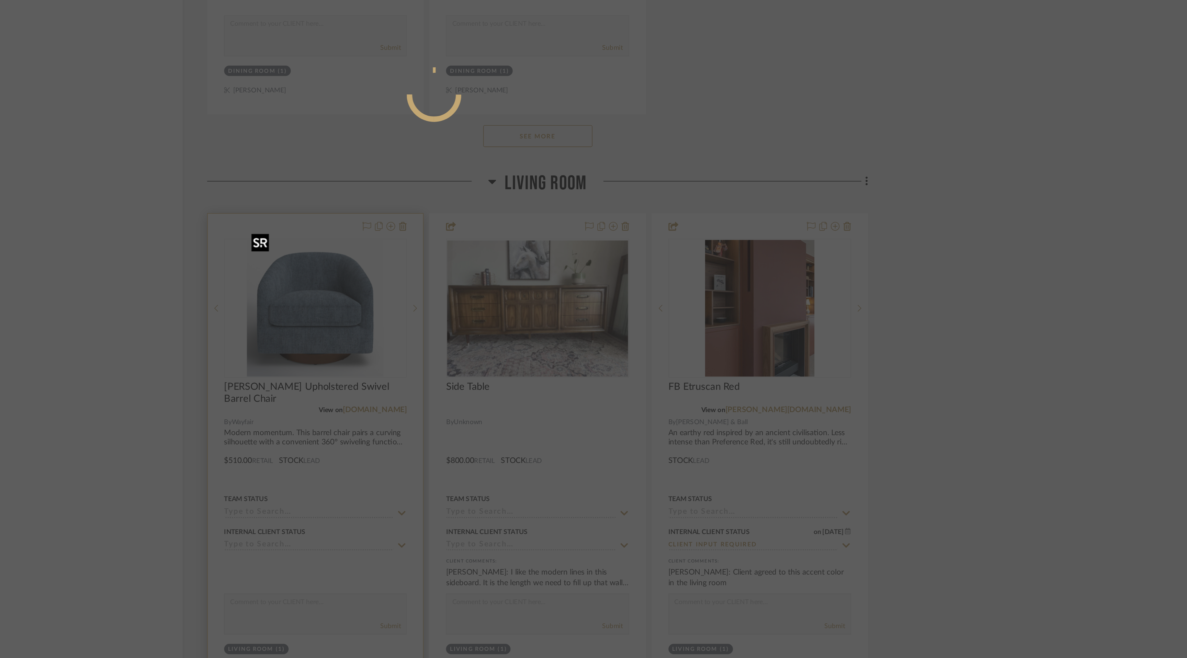
scroll to position [0, 0]
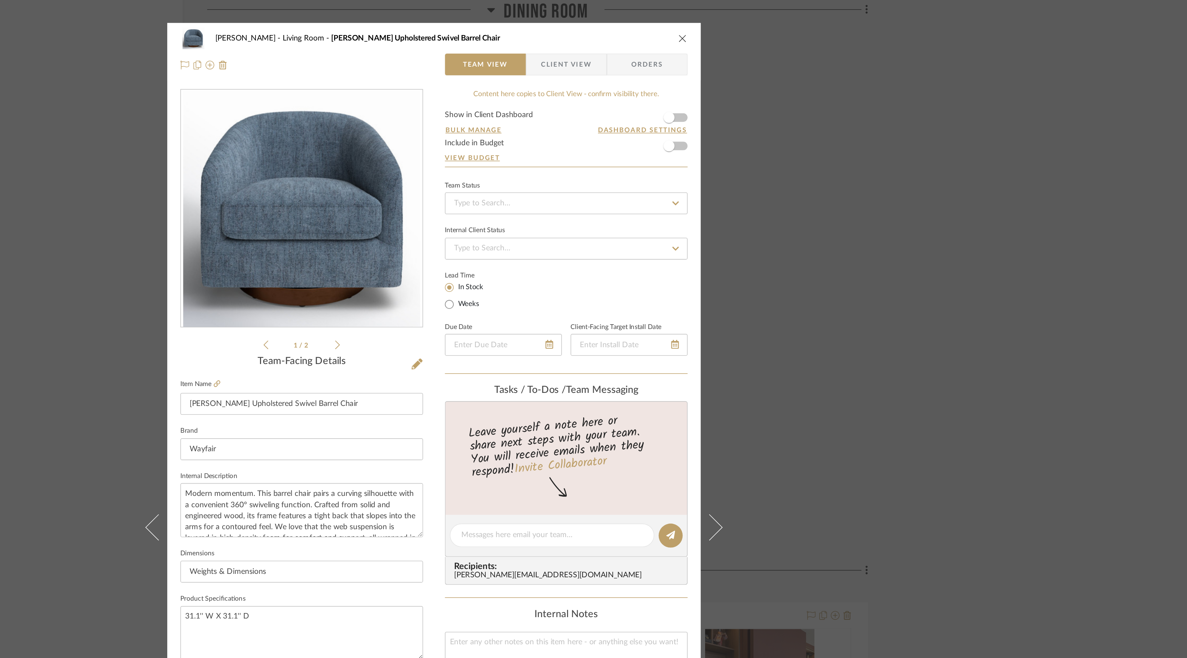
click at [748, 74] on form "Show in Client Dashboard Bulk Manage Dashboard Settings Include in Budget View …" at bounding box center [676, 87] width 152 height 35
click at [743, 73] on span "button" at bounding box center [740, 73] width 15 height 15
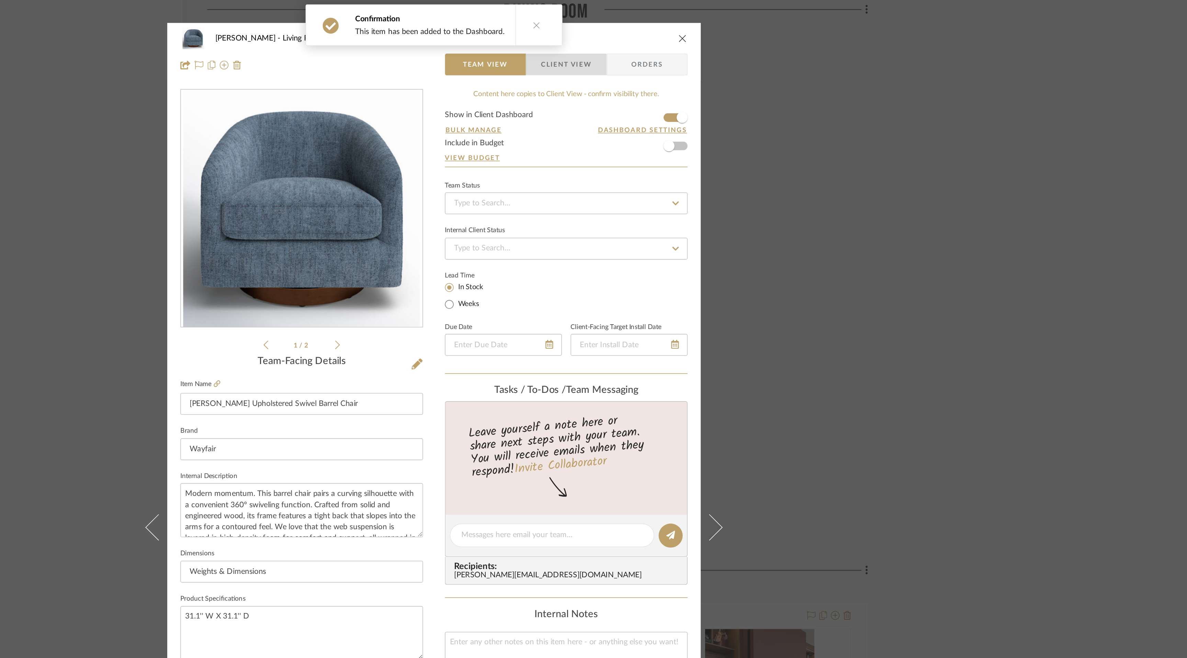
click at [672, 42] on span "Client View" at bounding box center [677, 41] width 32 height 14
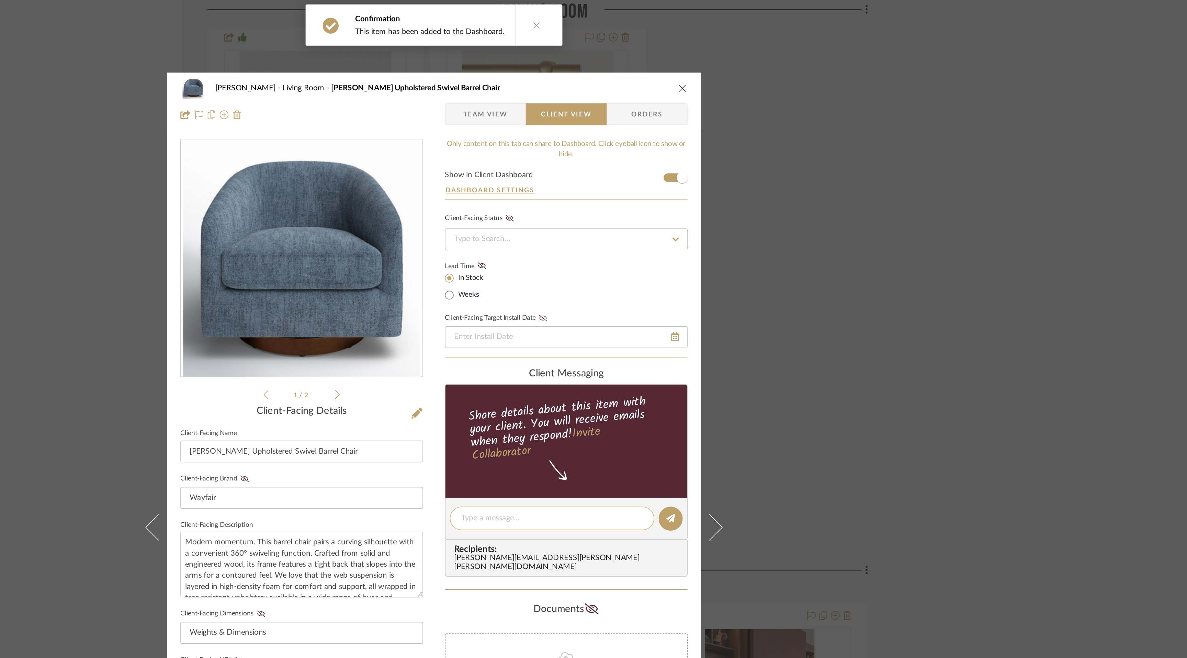
click at [665, 325] on textarea at bounding box center [667, 325] width 114 height 7
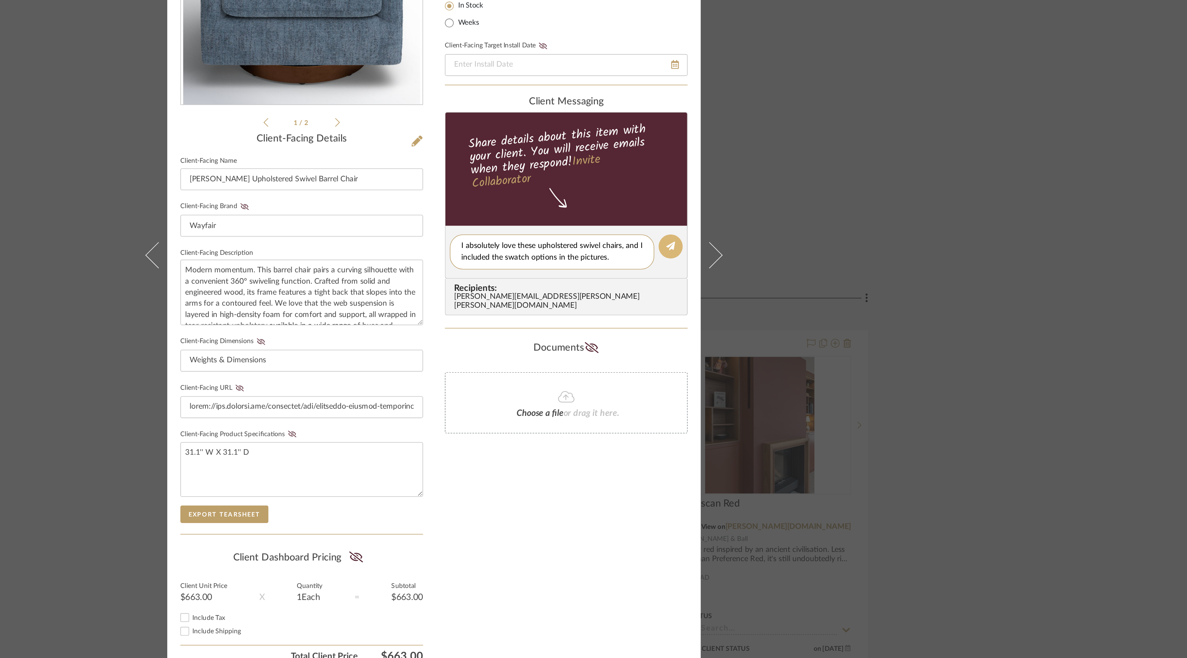
type textarea "I absolutely love these upholstered swivel chairs, and I included the swatch op…"
click at [742, 324] on icon at bounding box center [741, 325] width 5 height 5
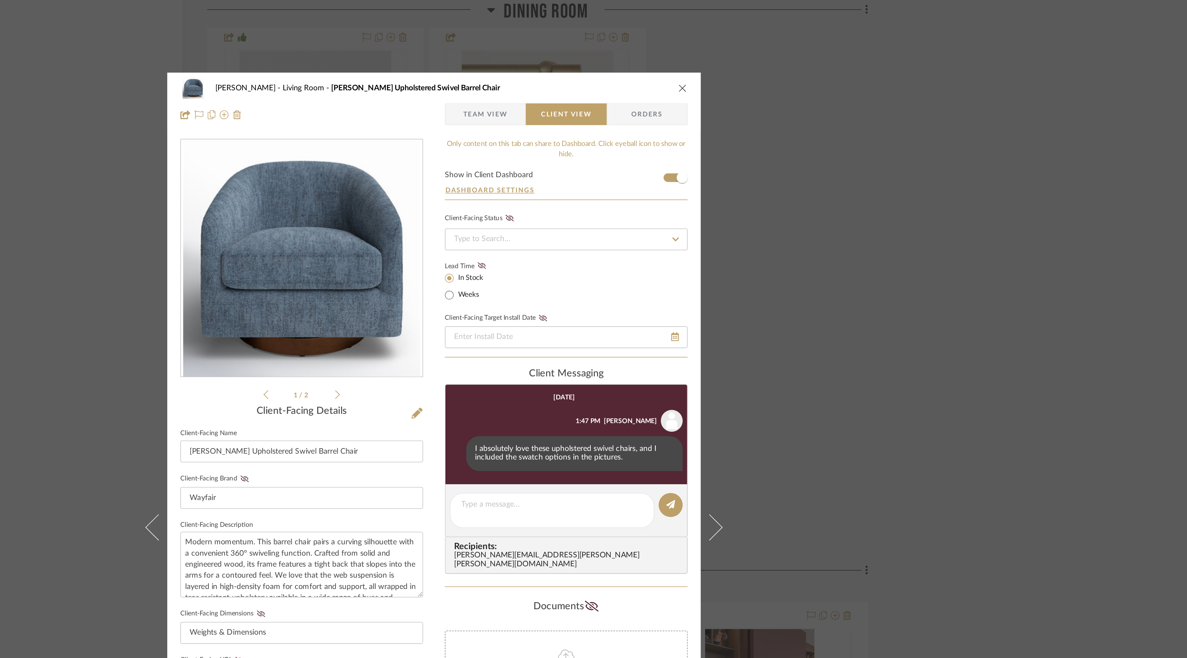
click at [747, 55] on icon "close" at bounding box center [749, 55] width 5 height 5
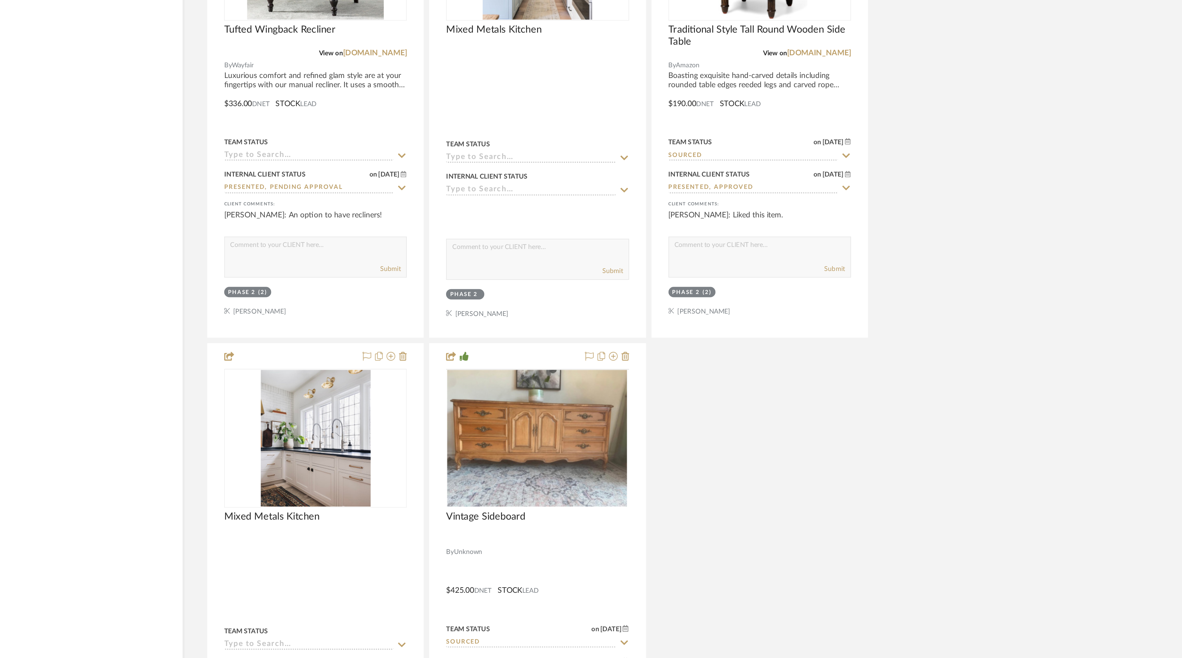
scroll to position [4439, 0]
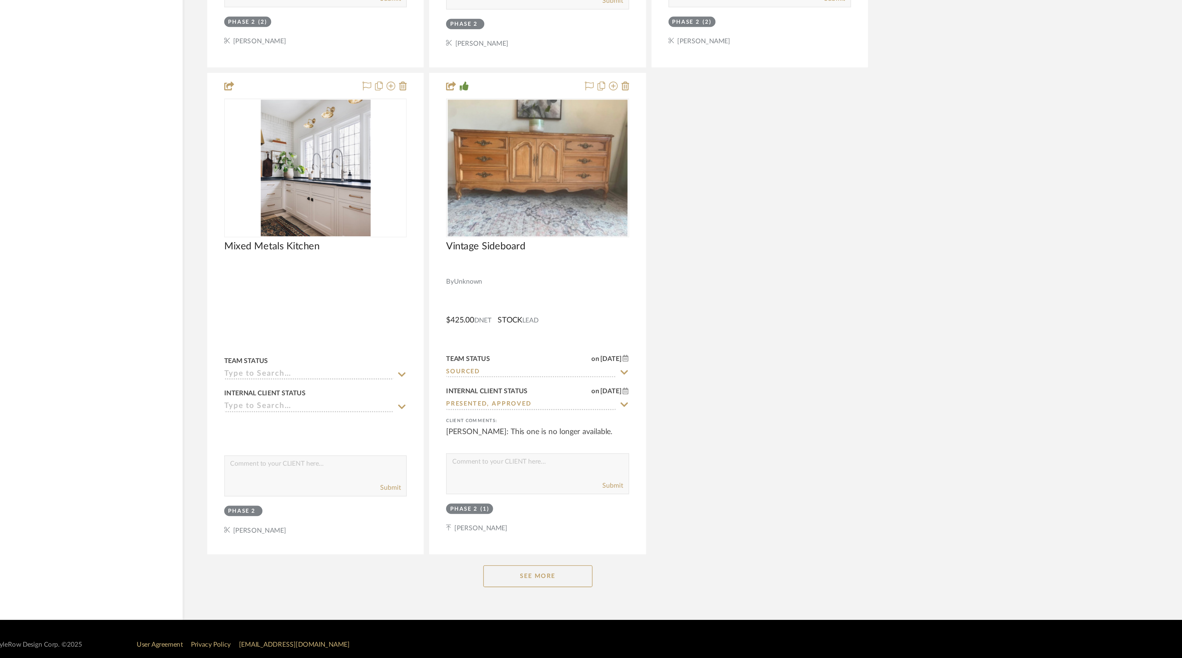
click at [675, 603] on button "See More" at bounding box center [658, 607] width 69 height 14
